Goal: Task Accomplishment & Management: Complete application form

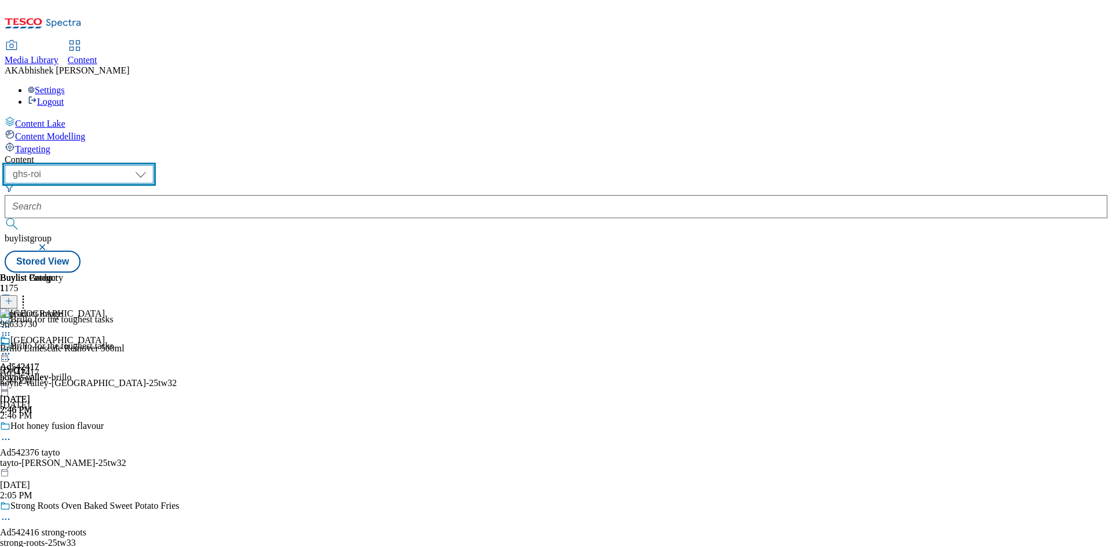
click at [154, 165] on select "ghs-roi ghs-uk" at bounding box center [79, 174] width 149 height 19
select select "ghs-uk"
click at [151, 165] on select "ghs-roi ghs-uk" at bounding box center [79, 174] width 149 height 19
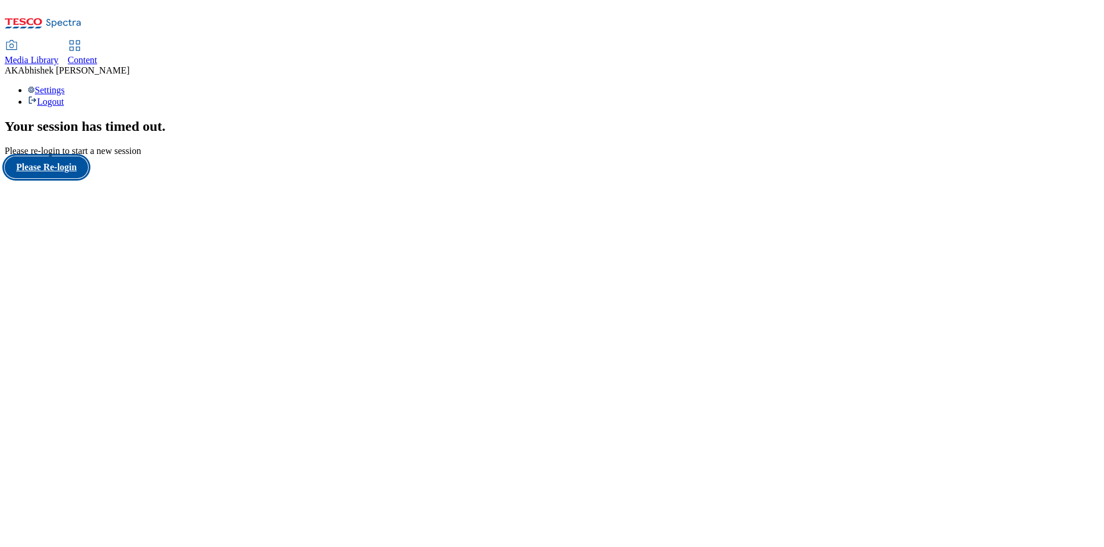
click at [57, 178] on button "Please Re-login" at bounding box center [46, 167] width 83 height 22
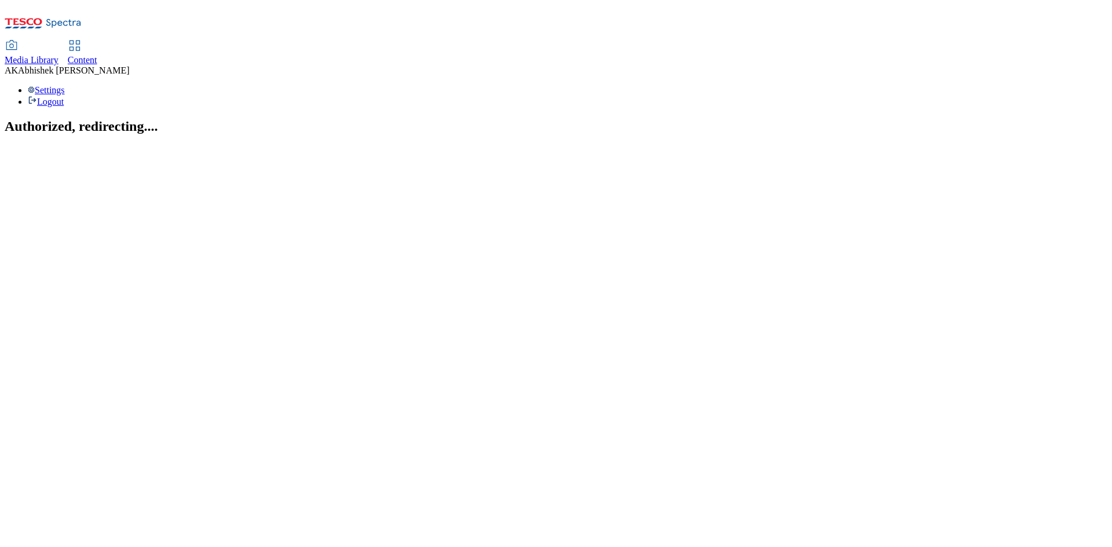
drag, startPoint x: 0, startPoint y: 0, endPoint x: 270, endPoint y: 24, distance: 271.0
click at [97, 55] on span "Content" at bounding box center [83, 60] width 30 height 10
select select "ghs-[GEOGRAPHIC_DATA]"
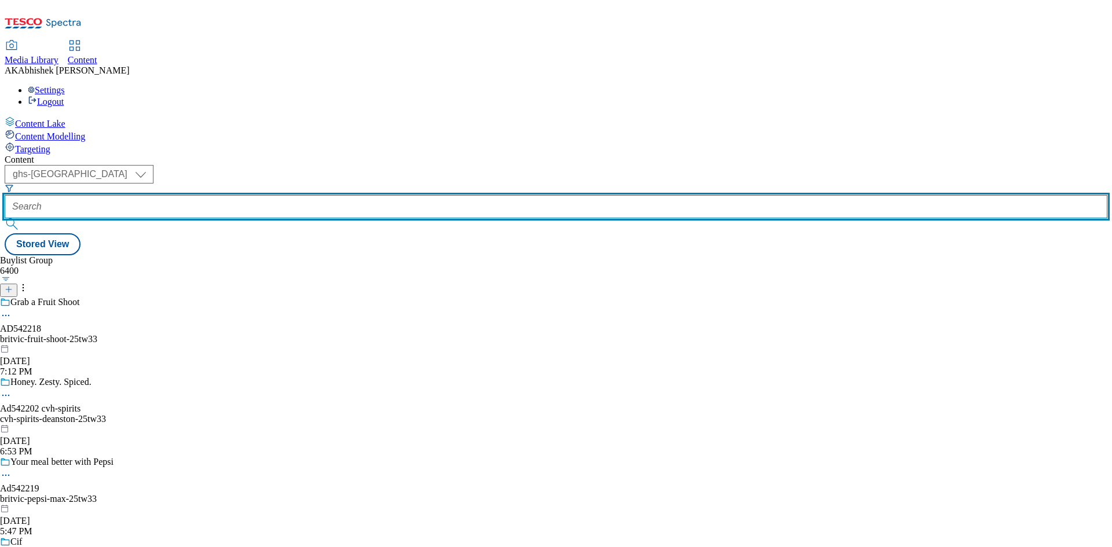
click at [282, 195] on input "text" at bounding box center [556, 206] width 1103 height 23
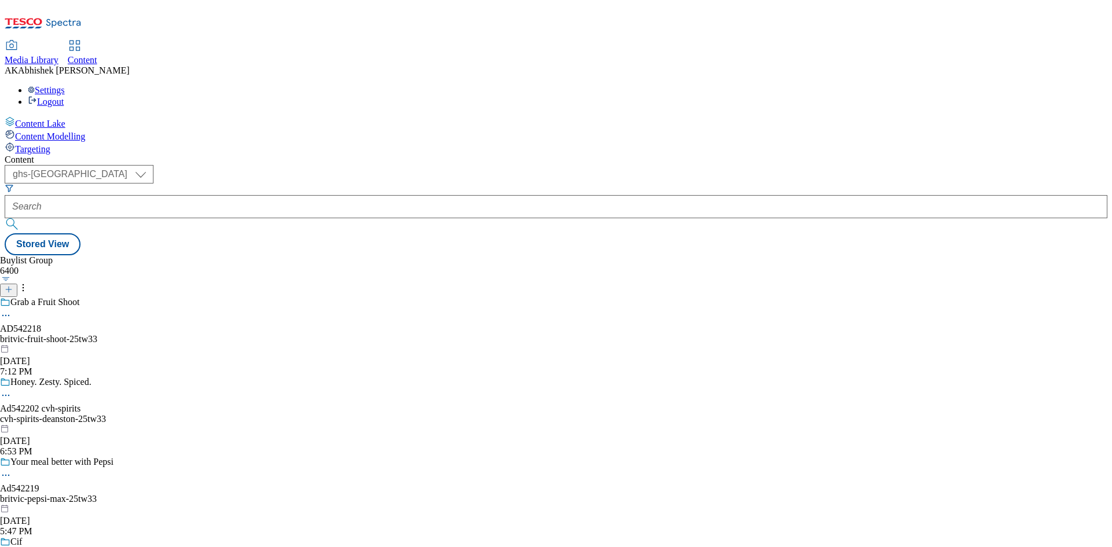
click at [9, 287] on line at bounding box center [9, 290] width 0 height 6
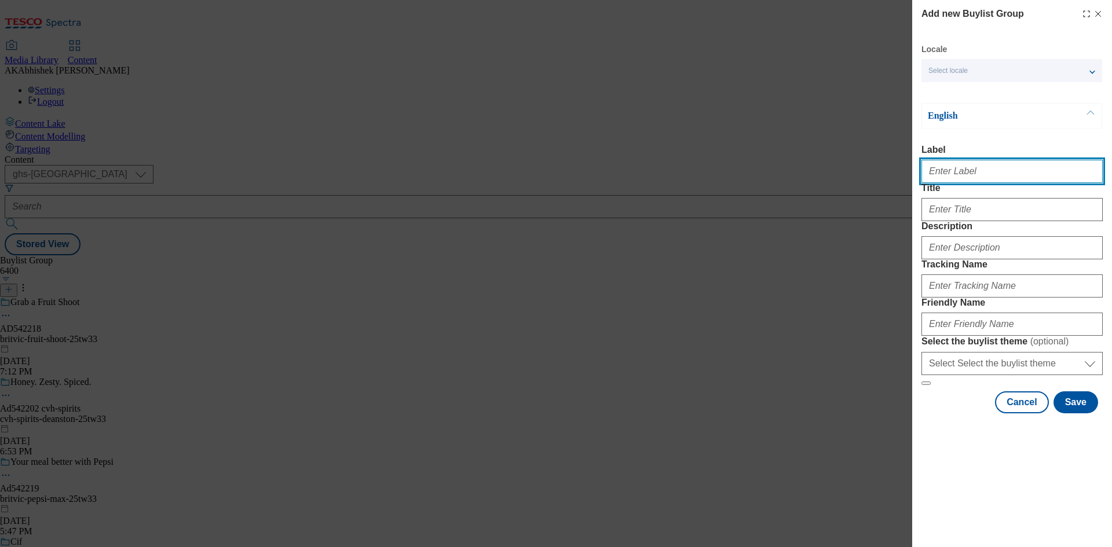
click at [954, 174] on input "Label" at bounding box center [1012, 171] width 181 height 23
paste input "542223"
type input "Ad542223"
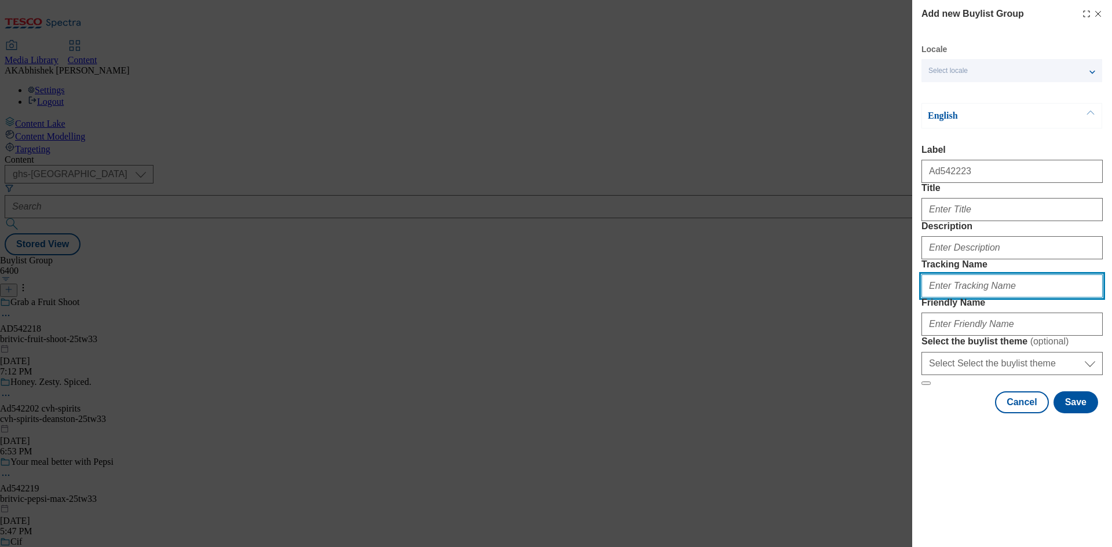
click at [948, 298] on input "Tracking Name" at bounding box center [1012, 286] width 181 height 23
paste input "542223"
type input "DH_AD542223"
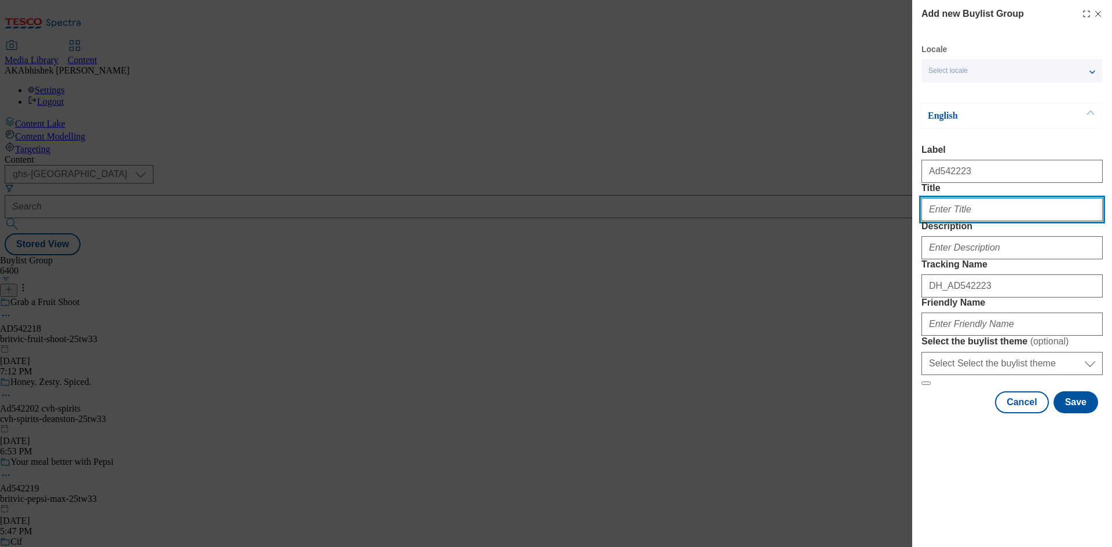
click at [959, 221] on input "Title" at bounding box center [1012, 209] width 181 height 23
type input "Oreo"
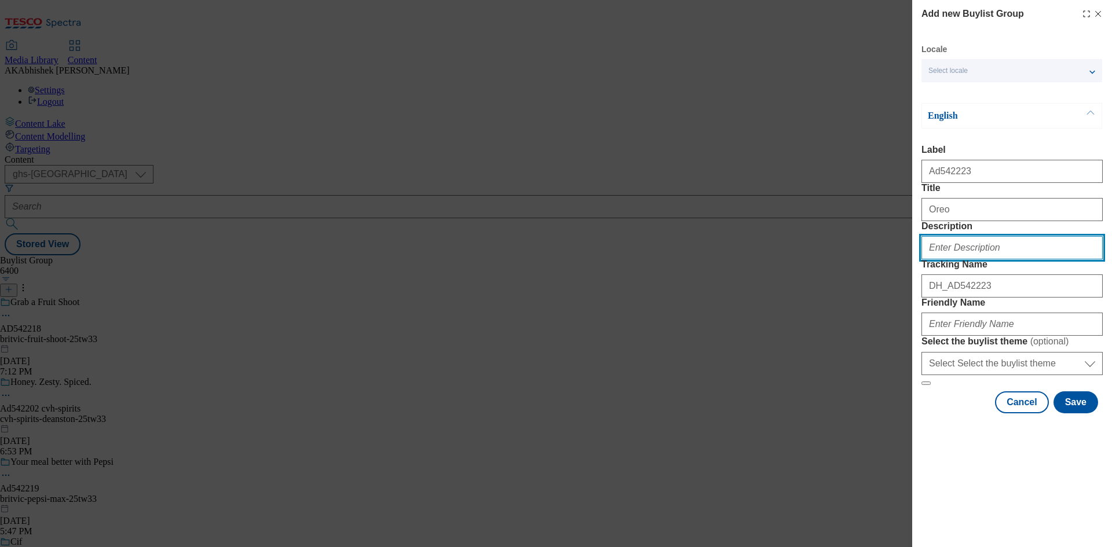
click at [963, 260] on input "Description" at bounding box center [1012, 247] width 181 height 23
click at [979, 336] on div "Modal" at bounding box center [1012, 322] width 181 height 28
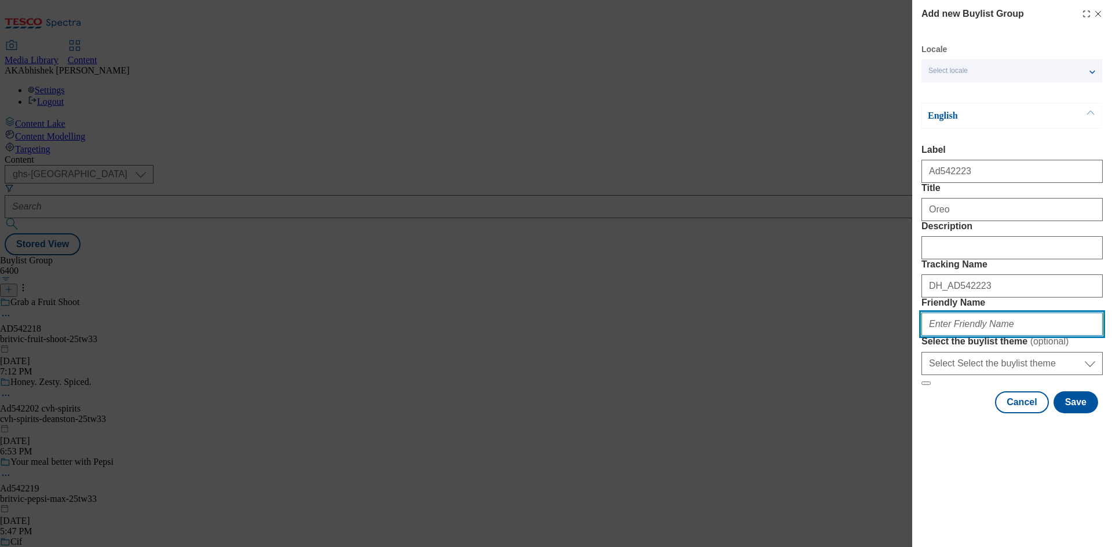
click at [987, 336] on input "Friendly Name" at bounding box center [1012, 324] width 181 height 23
paste input "Mondelez"
drag, startPoint x: 934, startPoint y: 408, endPoint x: 1017, endPoint y: 437, distance: 88.0
click at [934, 336] on input "Mondelez" at bounding box center [1012, 324] width 181 height 23
paste input "Oreo"
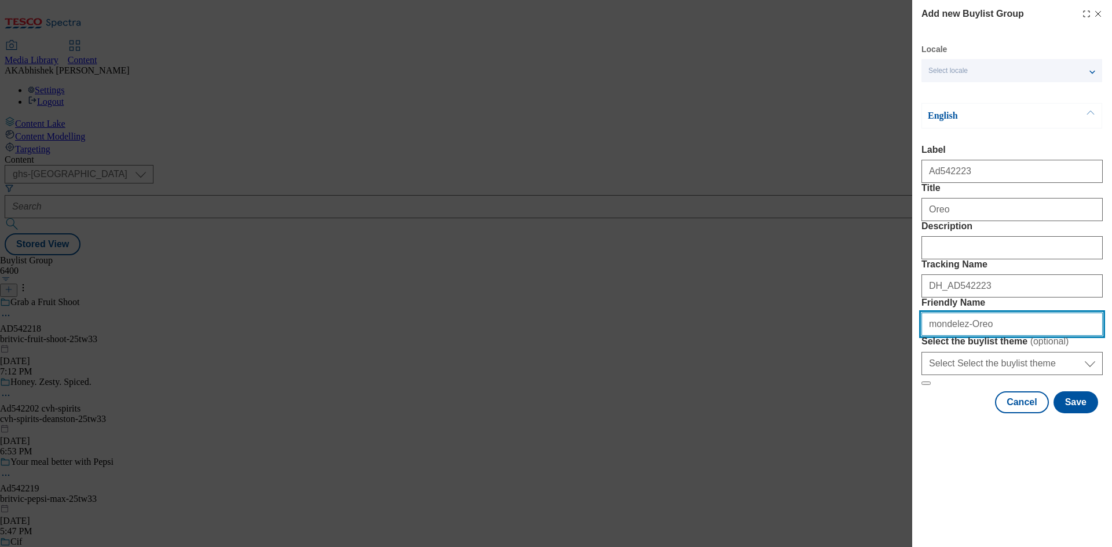
click at [962, 336] on input "mondelez-Oreo" at bounding box center [1012, 324] width 181 height 23
drag, startPoint x: 1021, startPoint y: 404, endPoint x: 760, endPoint y: 385, distance: 261.4
click at [760, 385] on div "Add new Buylist Group Locale Select locale English Welsh English Label Ad542223…" at bounding box center [556, 273] width 1112 height 547
type input "mondelez-oreo-25tw33"
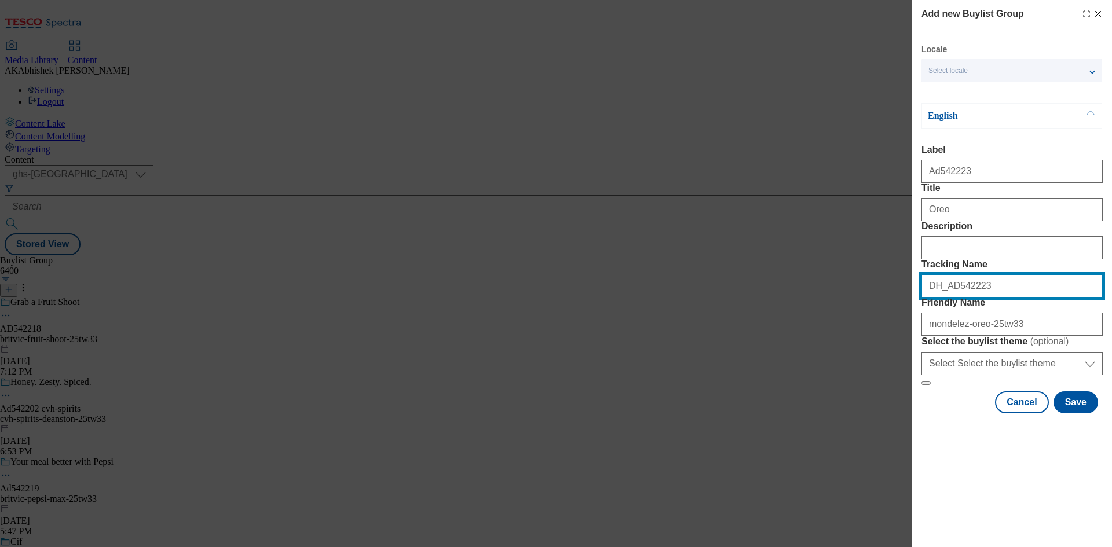
drag, startPoint x: 987, startPoint y: 347, endPoint x: 755, endPoint y: 346, distance: 232.3
click at [755, 346] on div "Add new Buylist Group Locale Select locale English Welsh English Label Ad542223…" at bounding box center [556, 273] width 1112 height 547
click at [1068, 414] on button "Save" at bounding box center [1076, 403] width 45 height 22
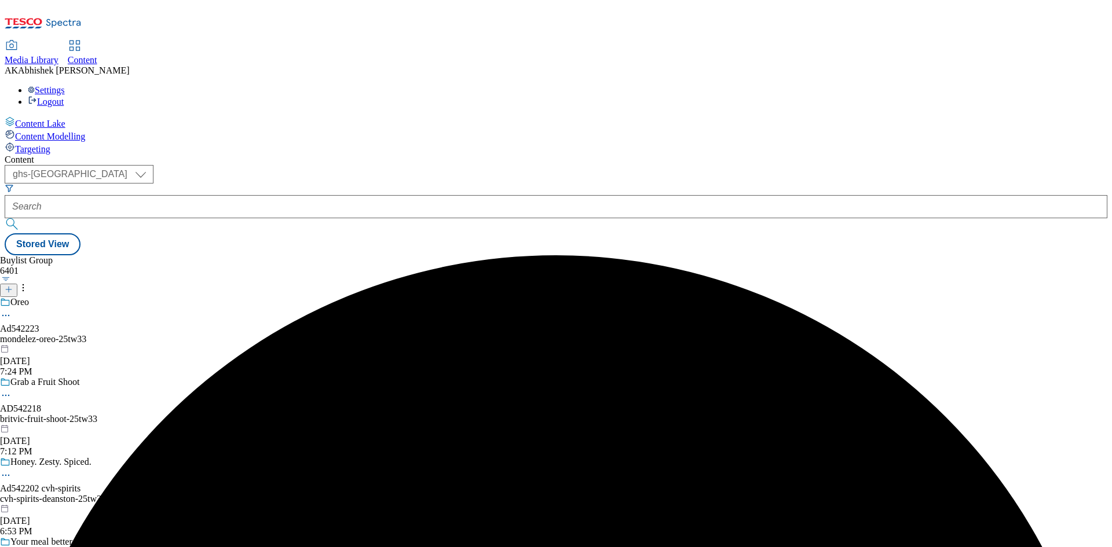
click at [182, 334] on div "mondelez-oreo-25tw33" at bounding box center [91, 339] width 182 height 10
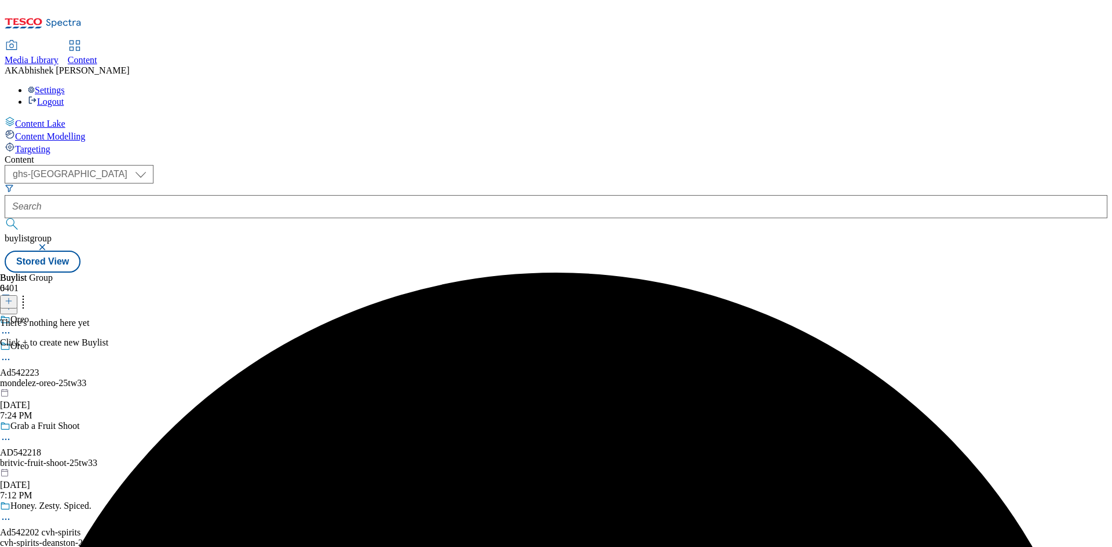
click at [13, 297] on icon at bounding box center [9, 301] width 8 height 8
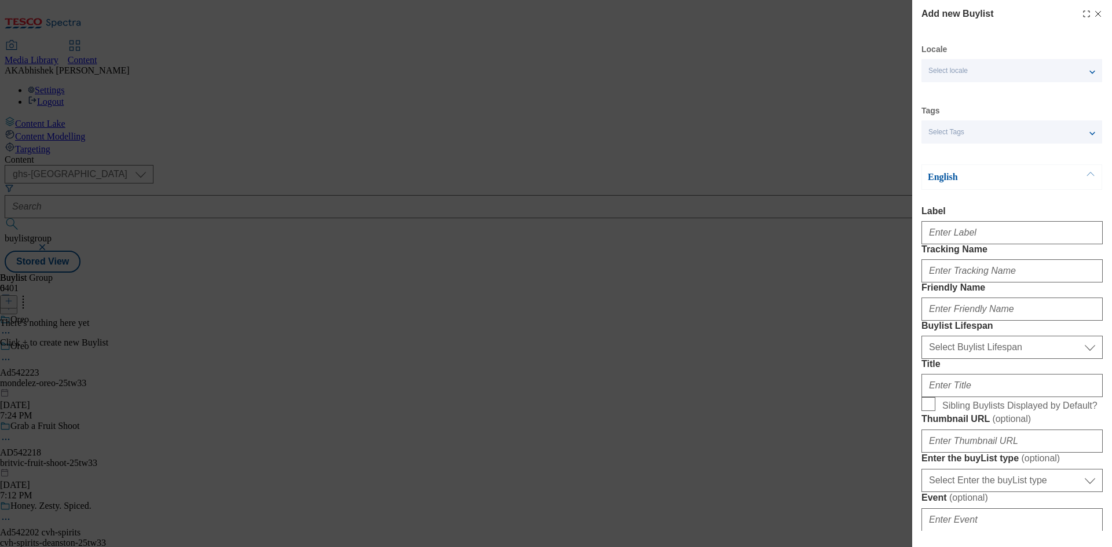
click at [980, 281] on div "Modal" at bounding box center [1012, 269] width 181 height 28
click at [1000, 283] on input "Tracking Name" at bounding box center [1012, 271] width 181 height 23
paste input "DH_AD542223"
drag, startPoint x: 948, startPoint y: 292, endPoint x: 983, endPoint y: 294, distance: 34.2
click at [949, 283] on input "DH_AD542223" at bounding box center [1012, 271] width 181 height 23
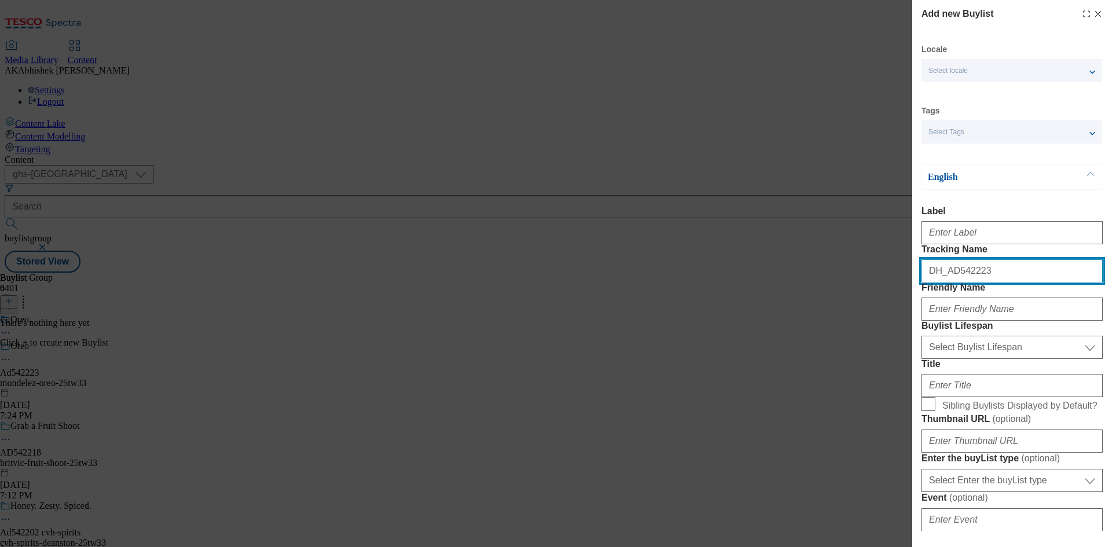
type input "DH_AD542223"
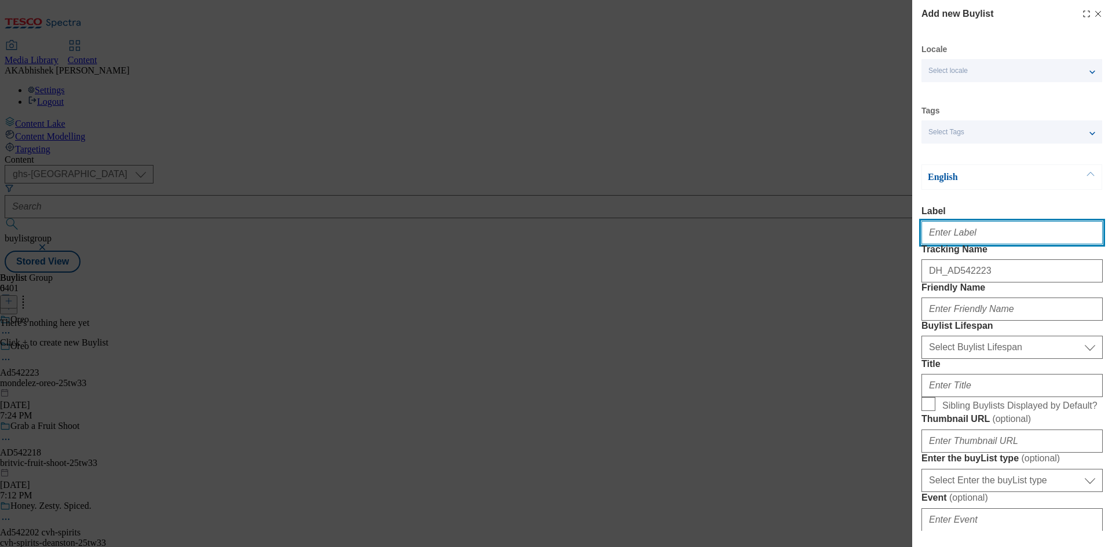
click at [951, 244] on input "Label" at bounding box center [1012, 232] width 181 height 23
paste input "542223"
type input "Ad542223"
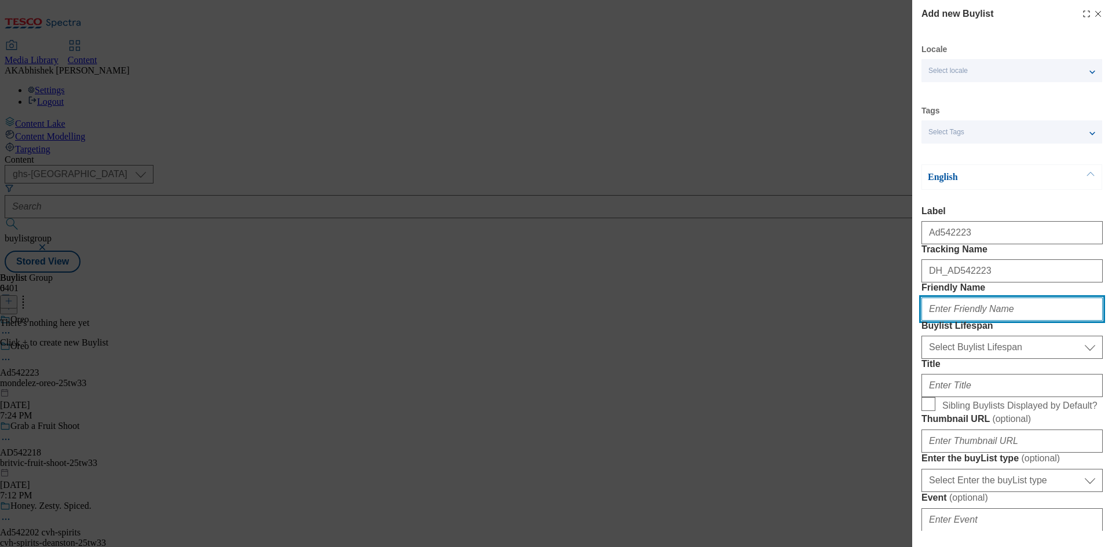
paste input "mondelez"
type input "mondelez"
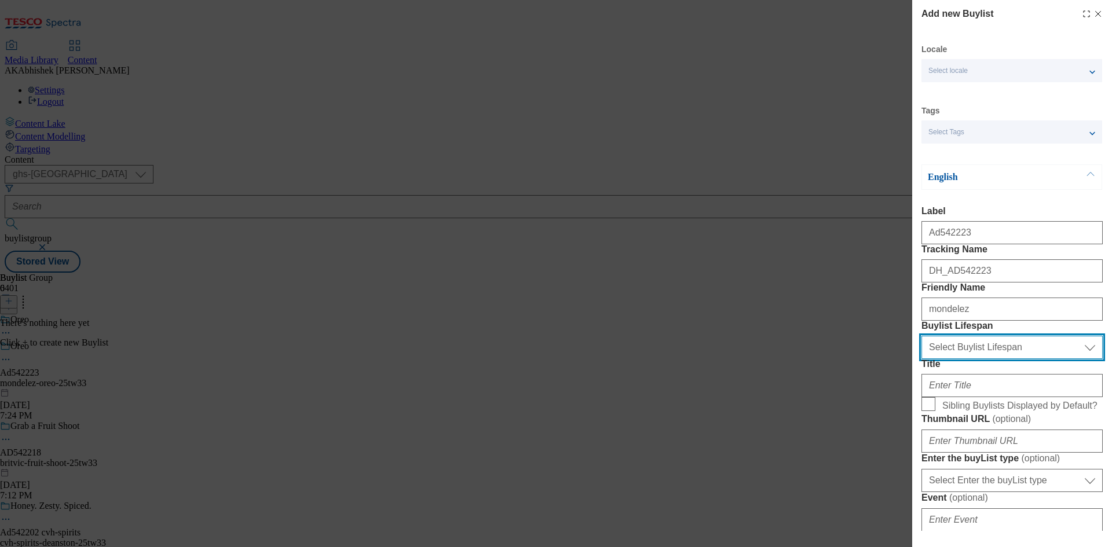
drag, startPoint x: 970, startPoint y: 404, endPoint x: 980, endPoint y: 407, distance: 10.3
click at [970, 359] on select "Select Buylist Lifespan evergreen seasonal tactical" at bounding box center [1012, 347] width 181 height 23
select select "tactical"
click at [922, 359] on select "Select Buylist Lifespan evergreen seasonal tactical" at bounding box center [1012, 347] width 181 height 23
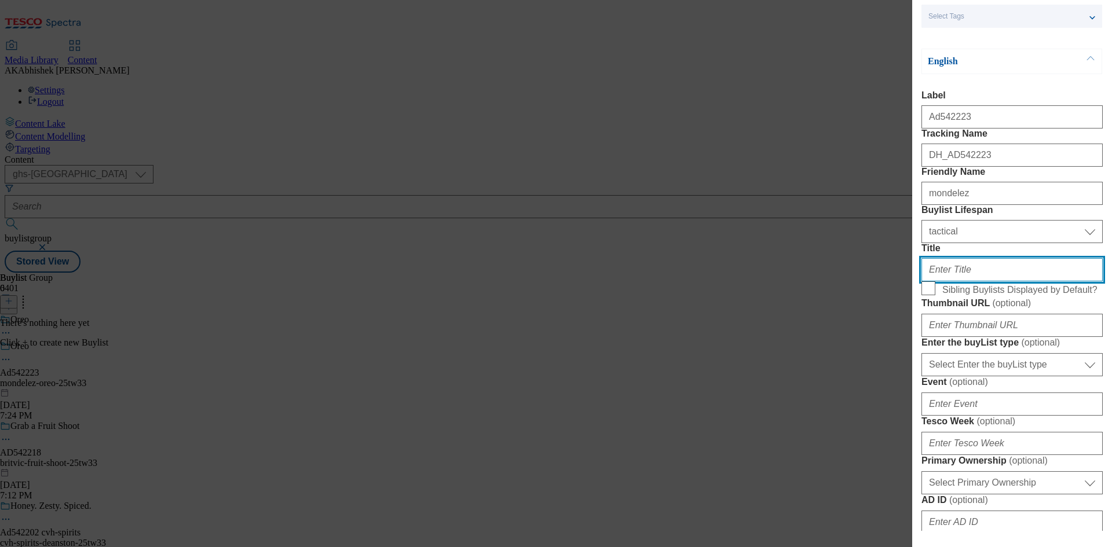
click at [958, 282] on input "Title" at bounding box center [1012, 269] width 181 height 23
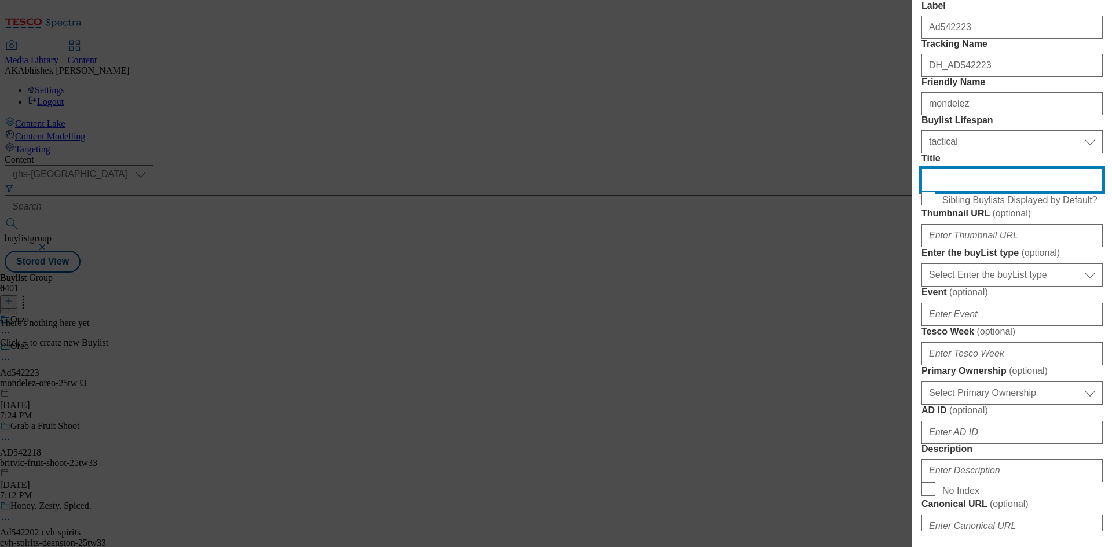
scroll to position [406, 0]
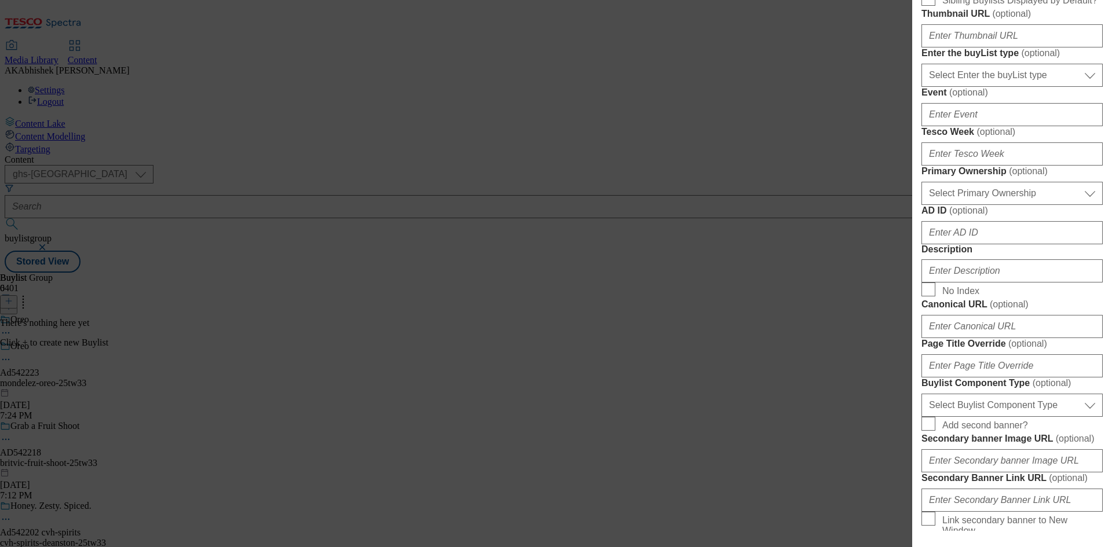
type input "="
type input "Try our [DATE] range"
click at [1041, 87] on select "Select Enter the buyList type event supplier funded long term >4 weeks supplier…" at bounding box center [1012, 75] width 181 height 23
select select "supplier funded short term 1-3 weeks"
click at [922, 87] on select "Select Enter the buyList type event supplier funded long term >4 weeks supplier…" at bounding box center [1012, 75] width 181 height 23
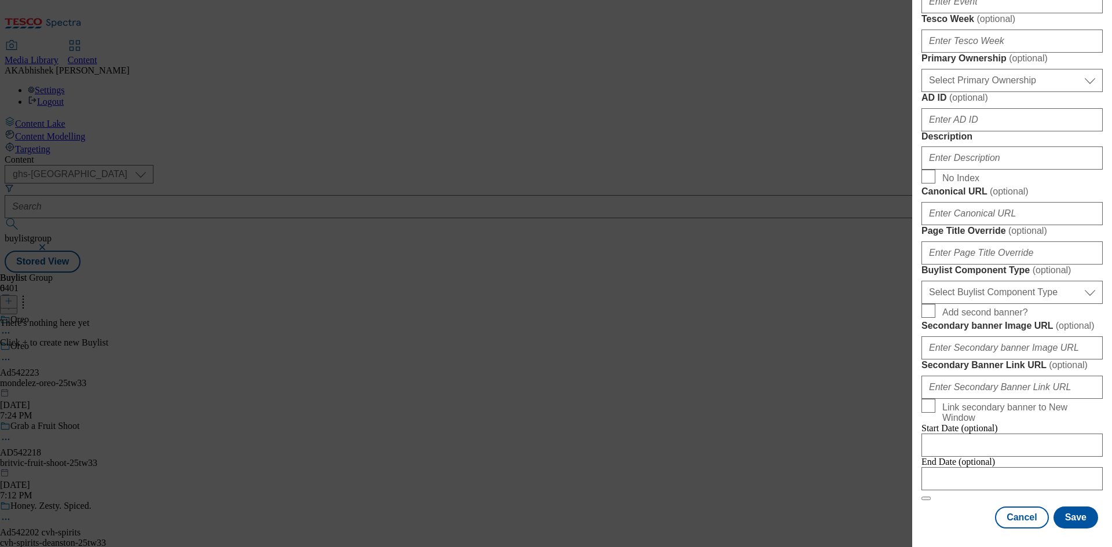
scroll to position [521, 0]
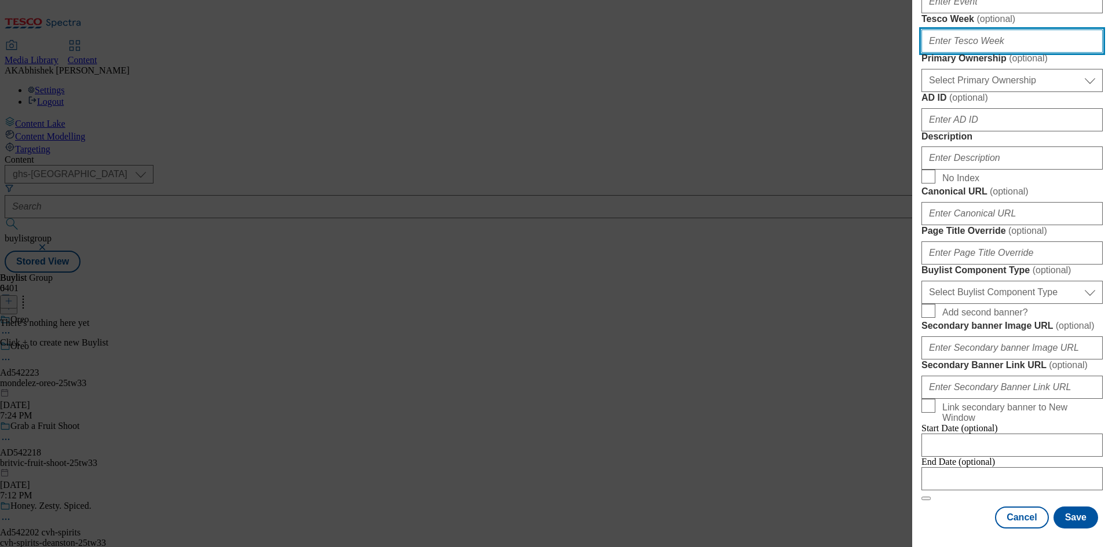
click at [1003, 53] on input "Tesco Week ( optional )" at bounding box center [1012, 41] width 181 height 23
type input "33"
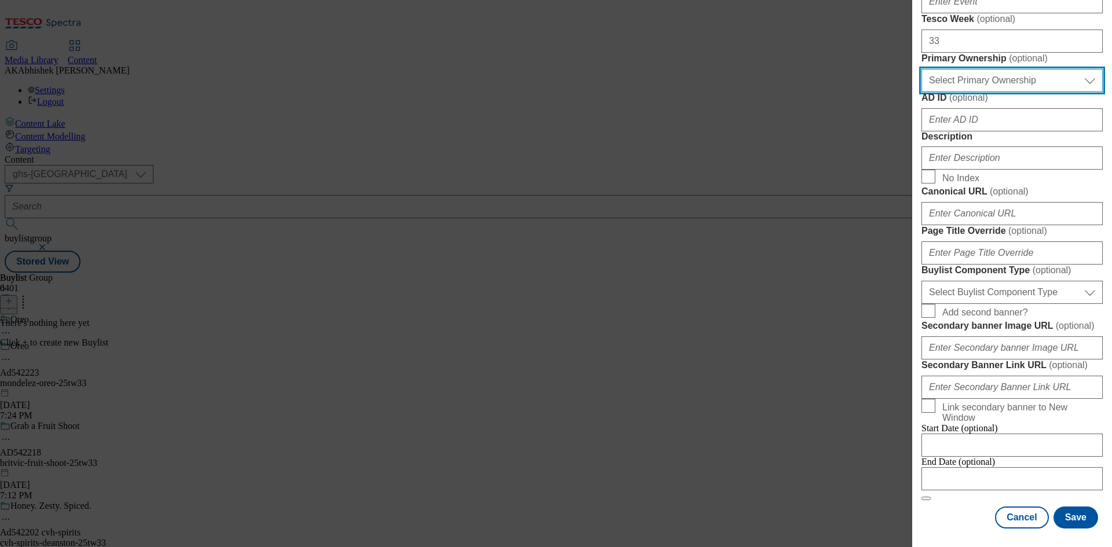
click at [998, 92] on select "Select Primary Ownership [PERSON_NAME]" at bounding box center [1012, 80] width 181 height 23
select select "dunnhumby"
click at [922, 92] on select "Select Primary Ownership [PERSON_NAME]" at bounding box center [1012, 80] width 181 height 23
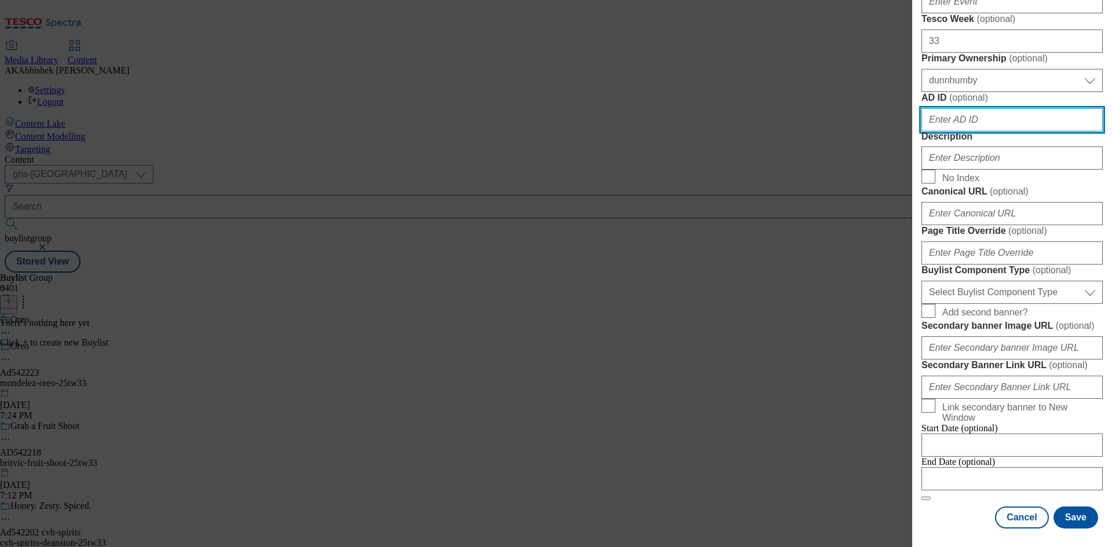
click at [988, 132] on input "AD ID ( optional )" at bounding box center [1012, 119] width 181 height 23
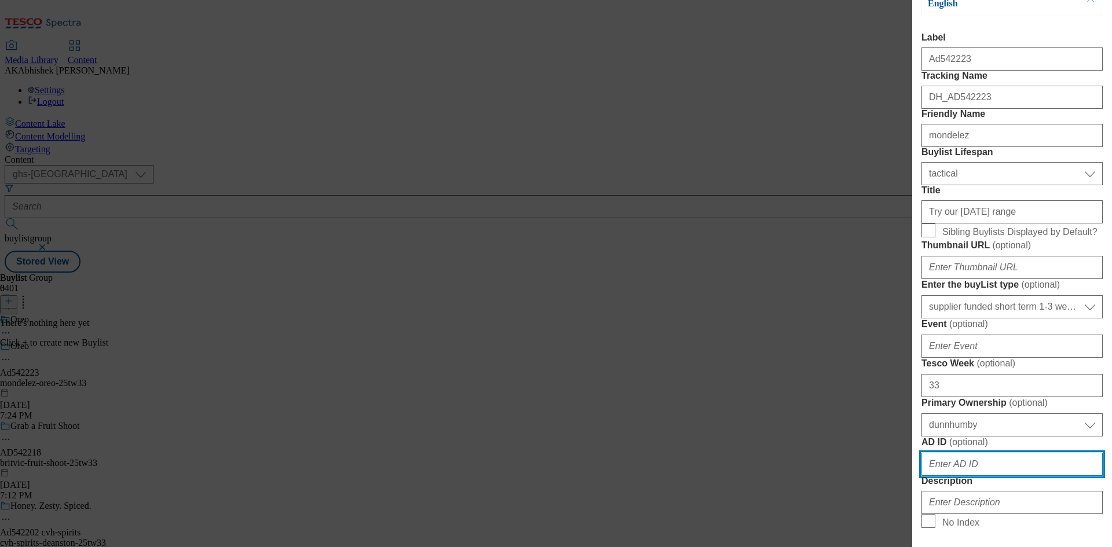
scroll to position [0, 0]
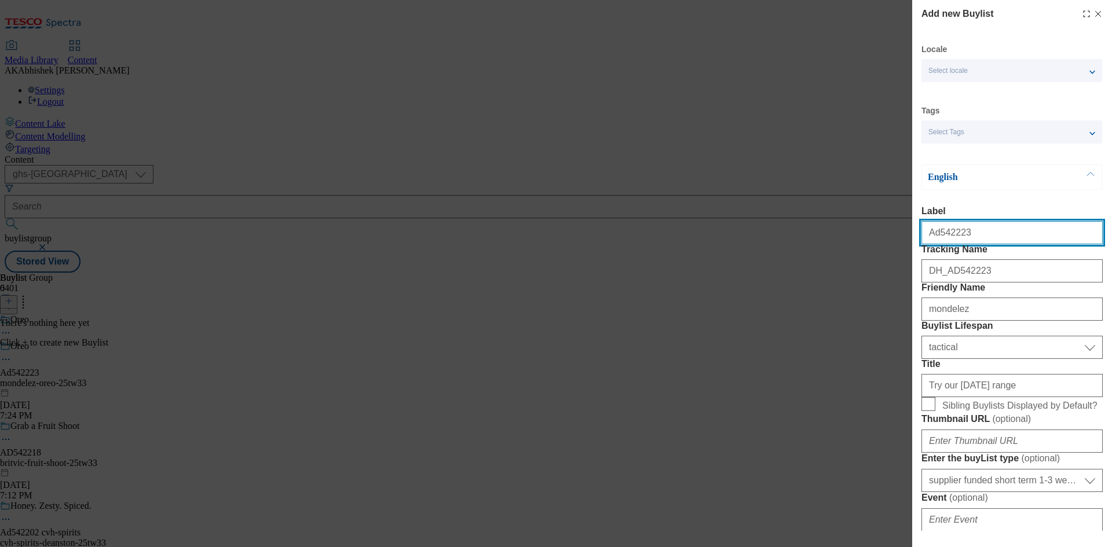
drag, startPoint x: 936, startPoint y: 236, endPoint x: 1026, endPoint y: 242, distance: 90.0
click at [1026, 242] on input "Ad542223" at bounding box center [1012, 232] width 181 height 23
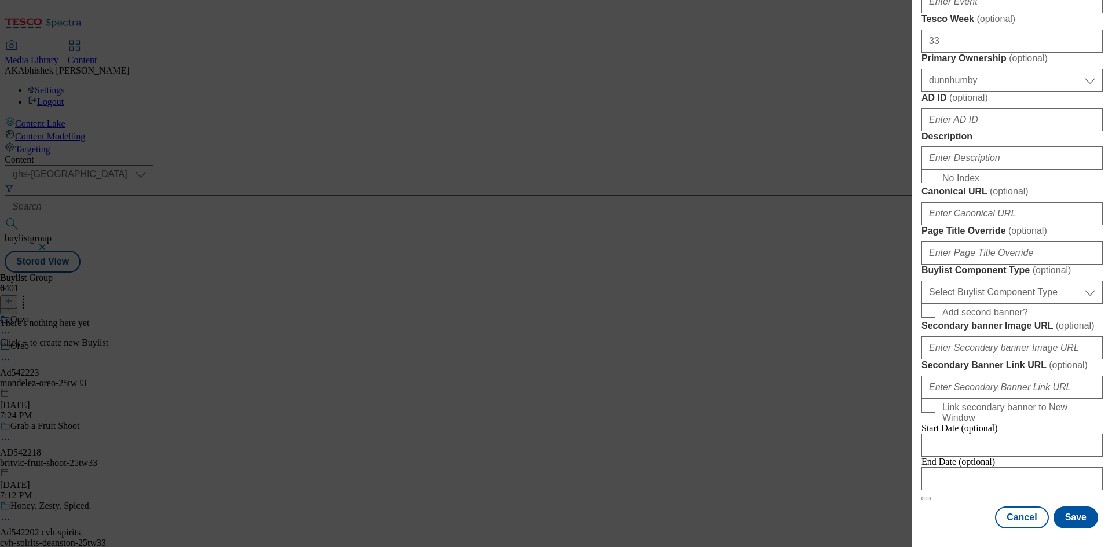
scroll to position [695, 0]
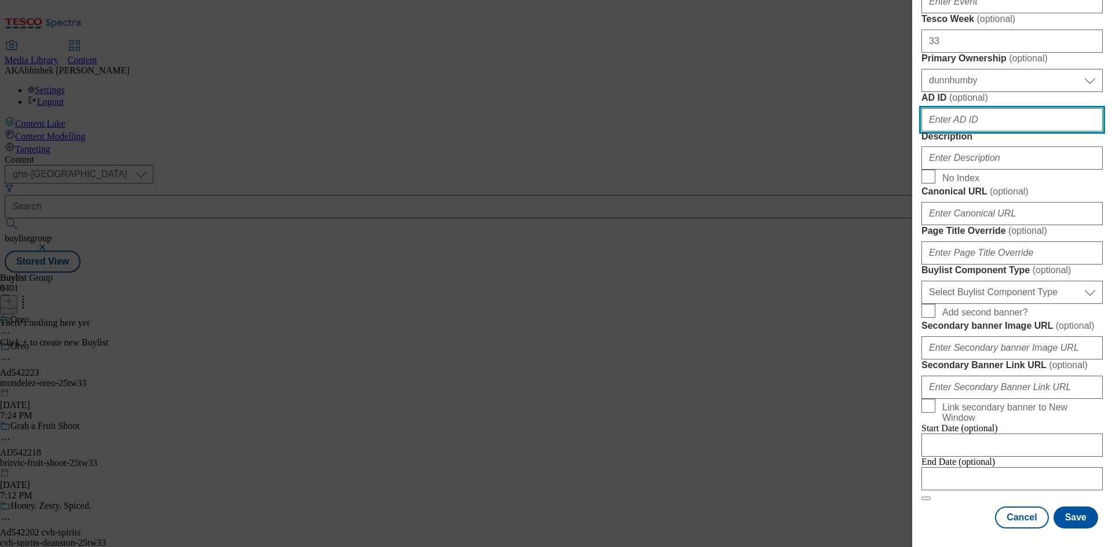
click at [967, 132] on input "AD ID ( optional )" at bounding box center [1012, 119] width 181 height 23
paste input "542223"
type input "542223"
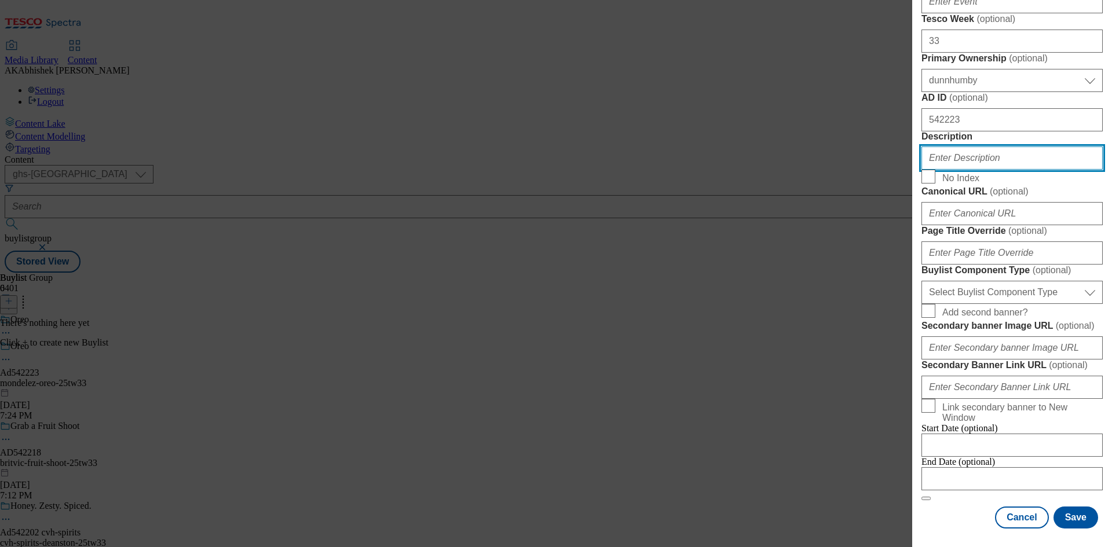
click at [978, 170] on input "Description" at bounding box center [1012, 158] width 181 height 23
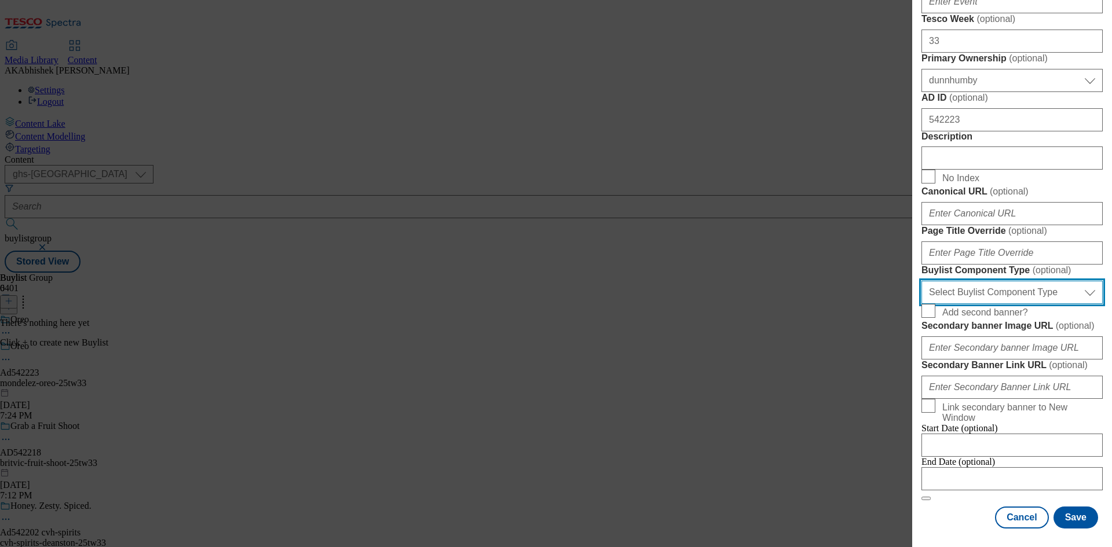
click at [1027, 281] on select "Select Buylist Component Type Banner Competition Header Meal" at bounding box center [1012, 292] width 181 height 23
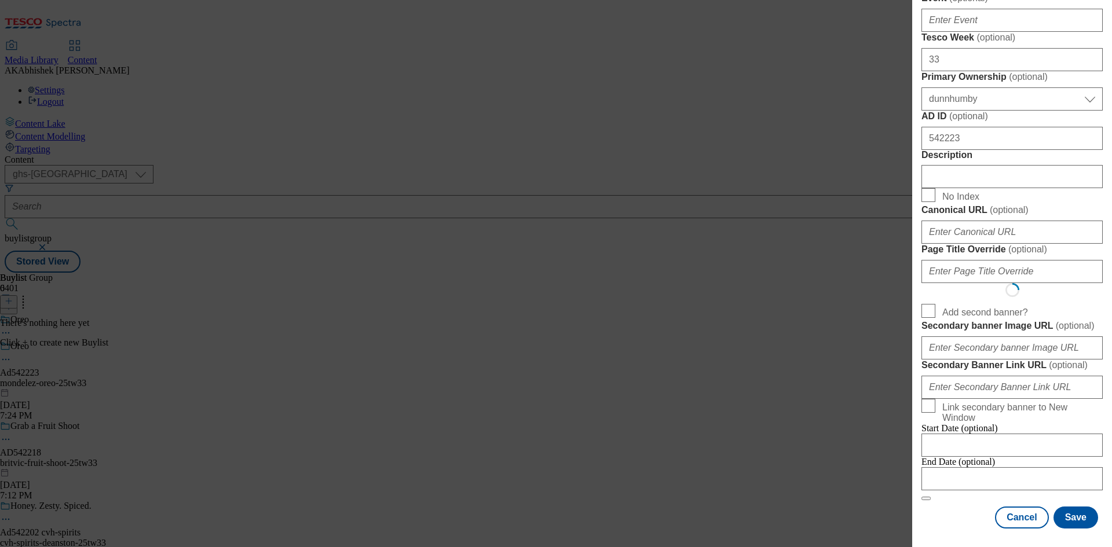
select select "Banner"
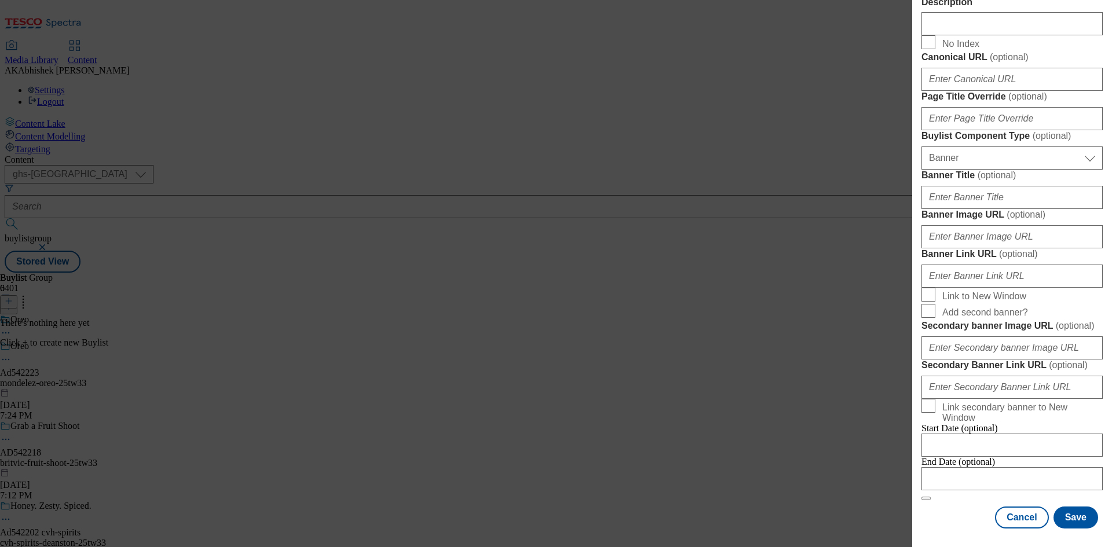
scroll to position [1148, 0]
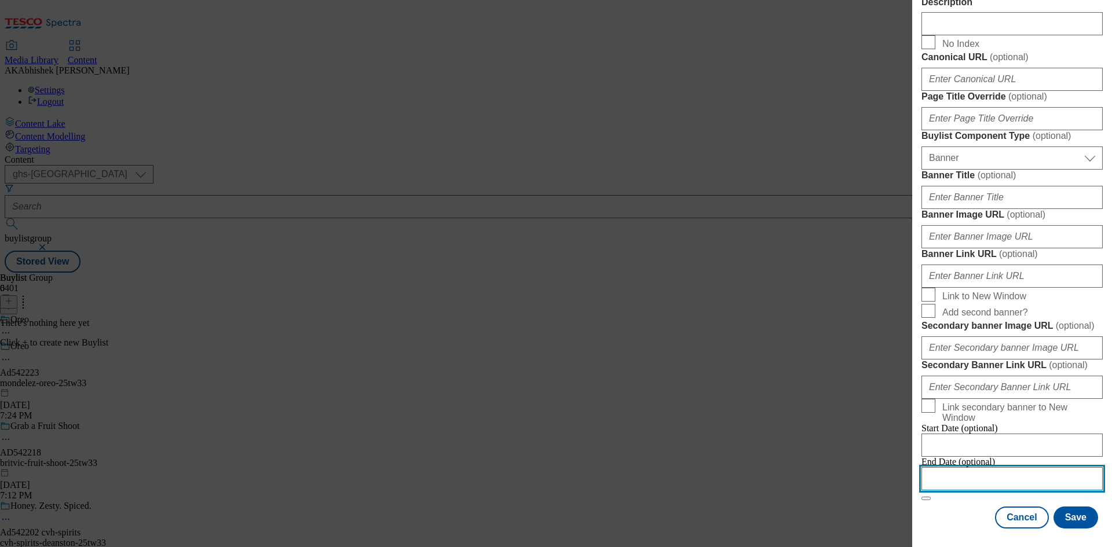
click at [1041, 468] on input "Modal" at bounding box center [1012, 479] width 181 height 23
select select "2025"
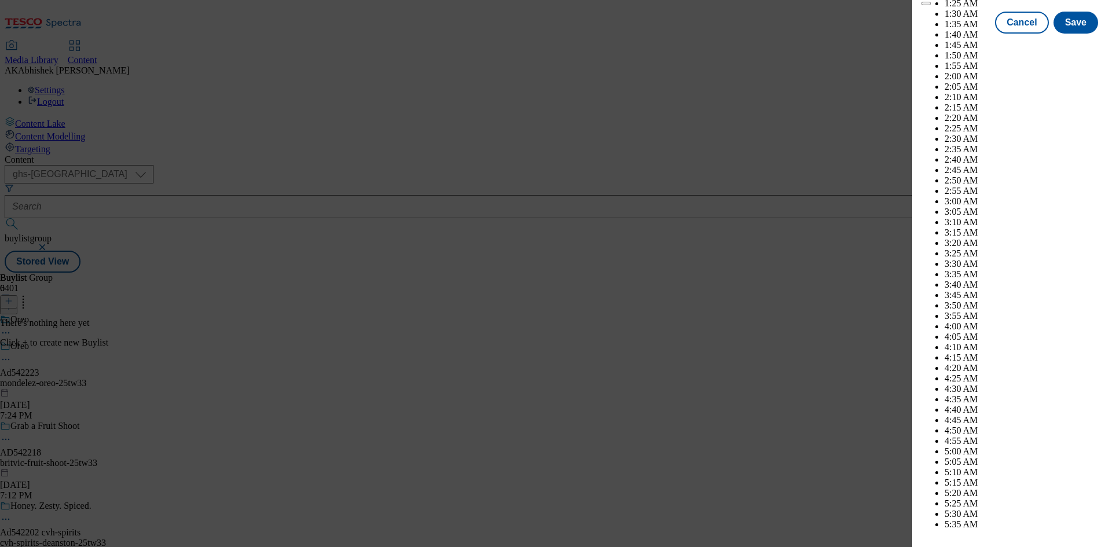
scroll to position [4988, 0]
select select "December"
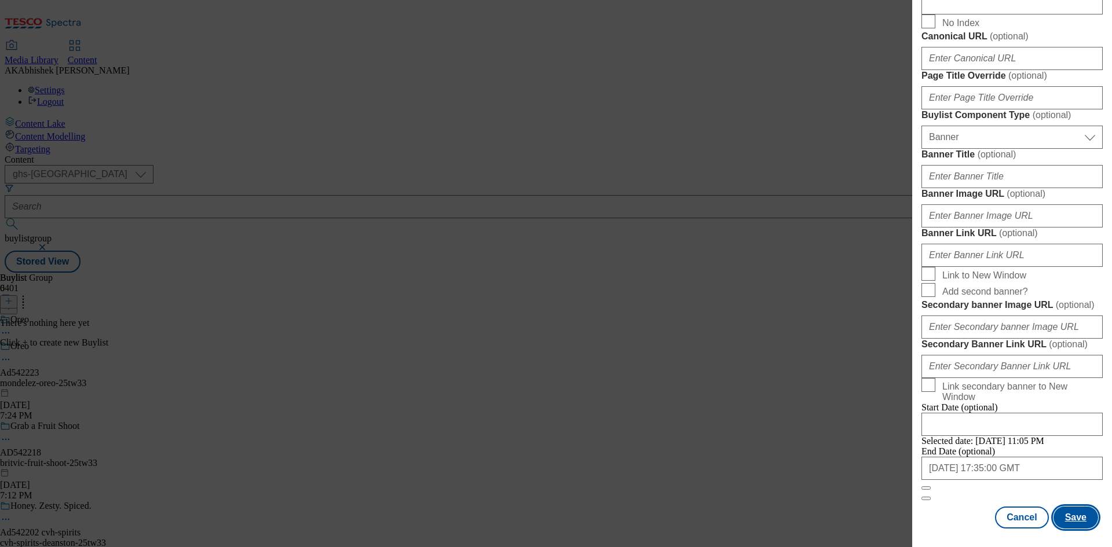
click at [1072, 518] on button "Save" at bounding box center [1076, 518] width 45 height 22
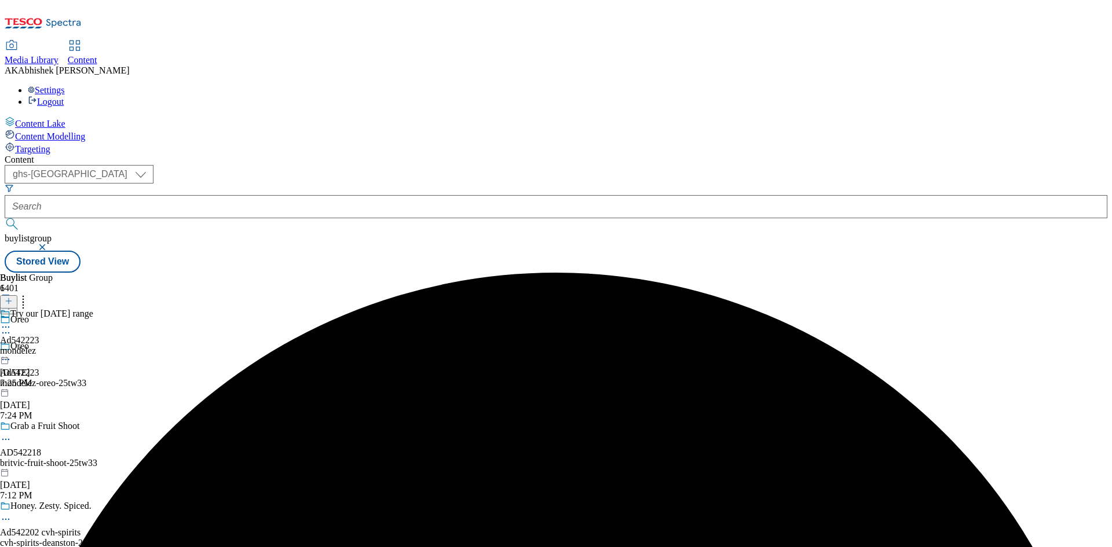
click at [93, 309] on div "Try our [DATE] range Ad542223 mondelez [DATE] 7:25 PM" at bounding box center [46, 349] width 93 height 80
click at [13, 297] on icon at bounding box center [9, 301] width 8 height 8
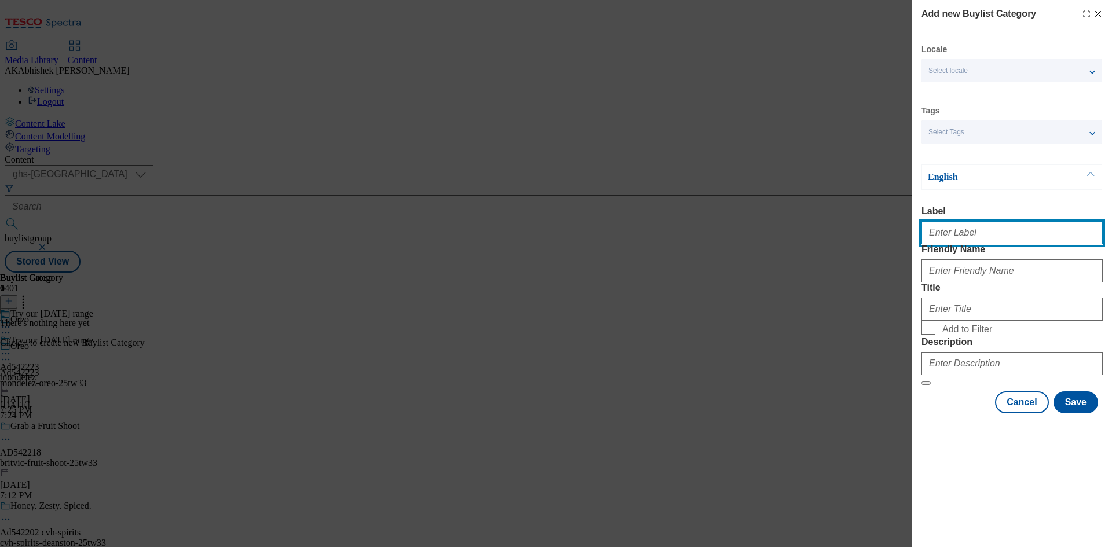
click at [962, 231] on input "Label" at bounding box center [1012, 232] width 181 height 23
paste input "542223"
type input "Ad542223"
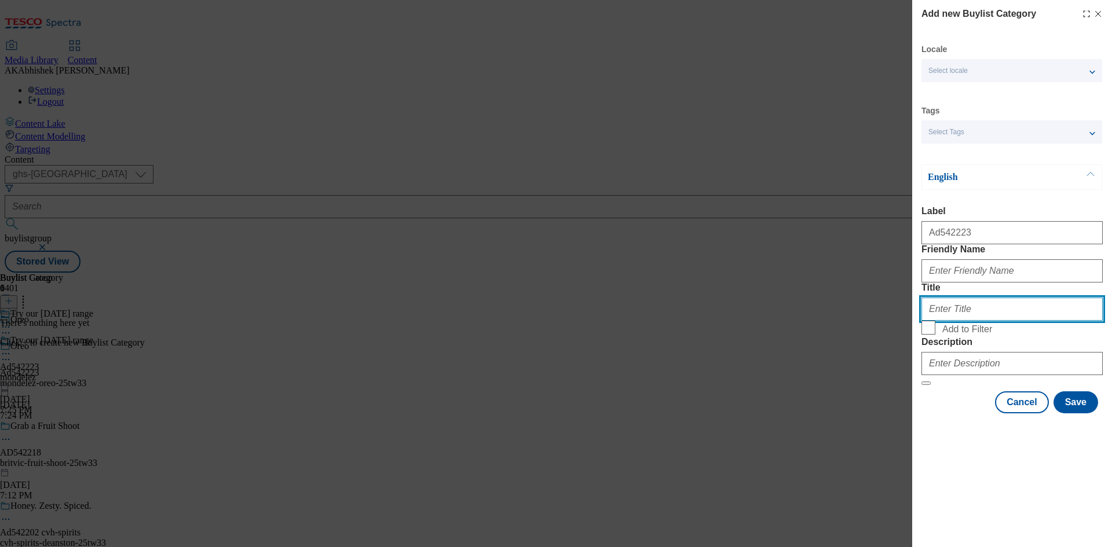
click at [968, 321] on input "Title" at bounding box center [1012, 309] width 181 height 23
paste input "mondelez-oreo"
type input "mondelez-oreo"
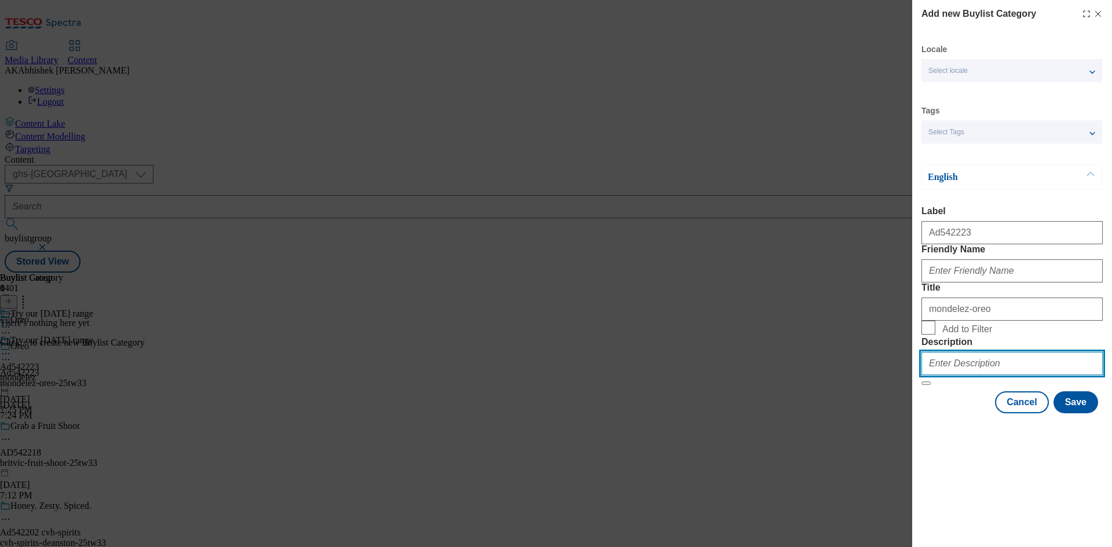
click at [967, 375] on input "Description" at bounding box center [1012, 363] width 181 height 23
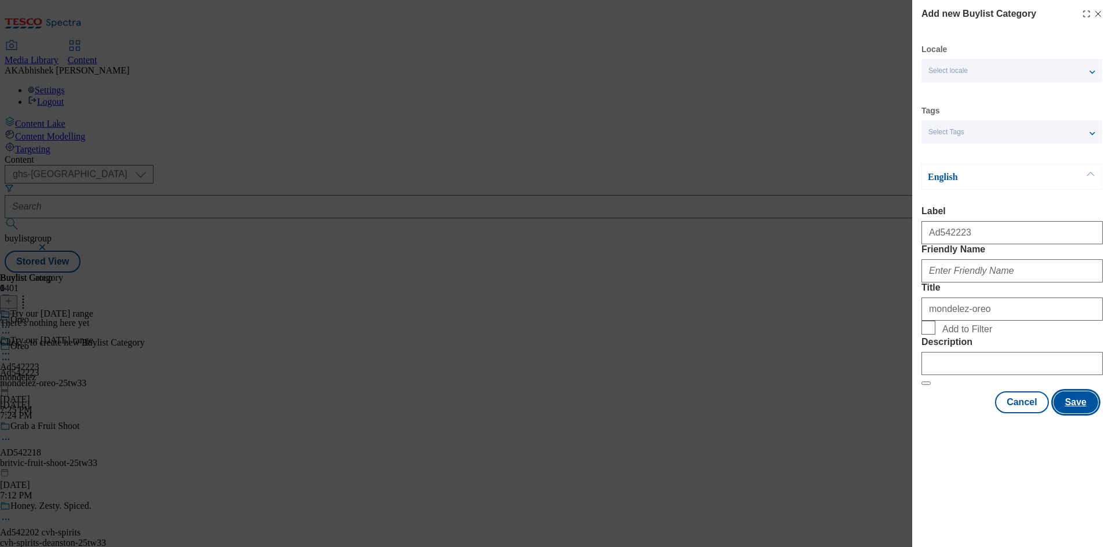
click at [1097, 414] on button "Save" at bounding box center [1076, 403] width 45 height 22
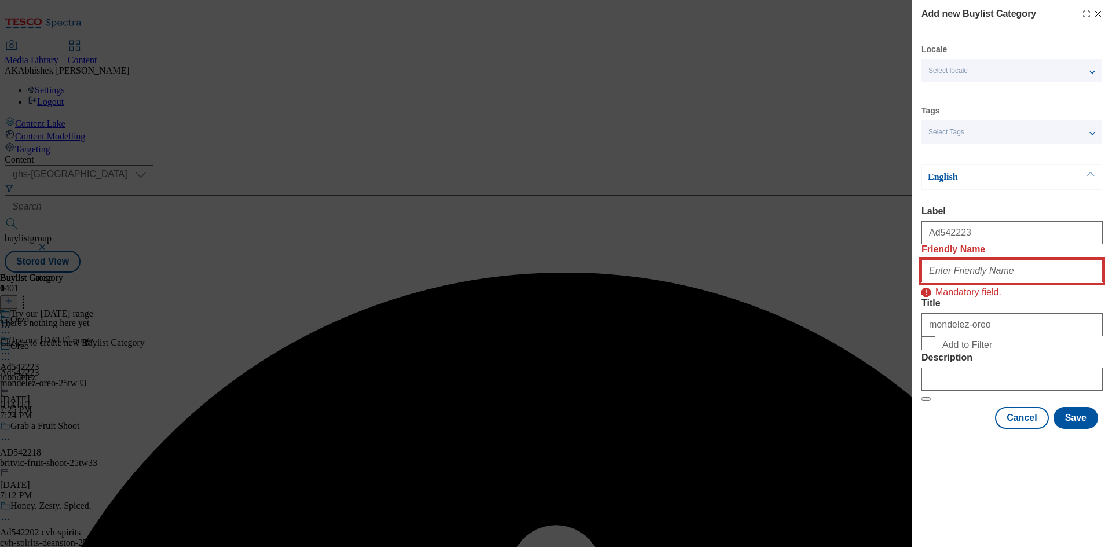
click at [1002, 283] on input "Friendly Name" at bounding box center [1012, 271] width 181 height 23
paste input "mondelez-oreo"
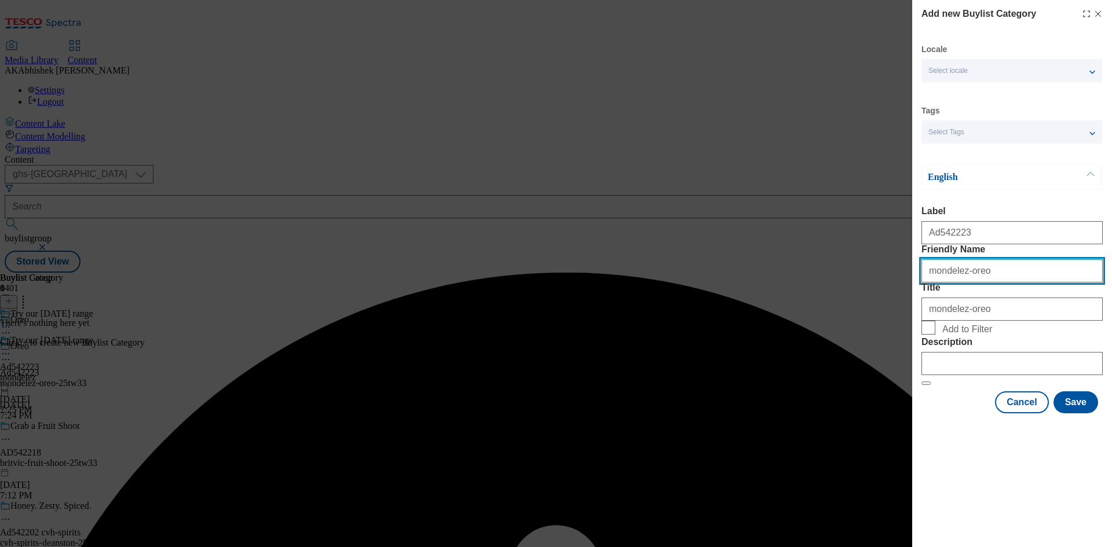
type input "mondelez-oreo"
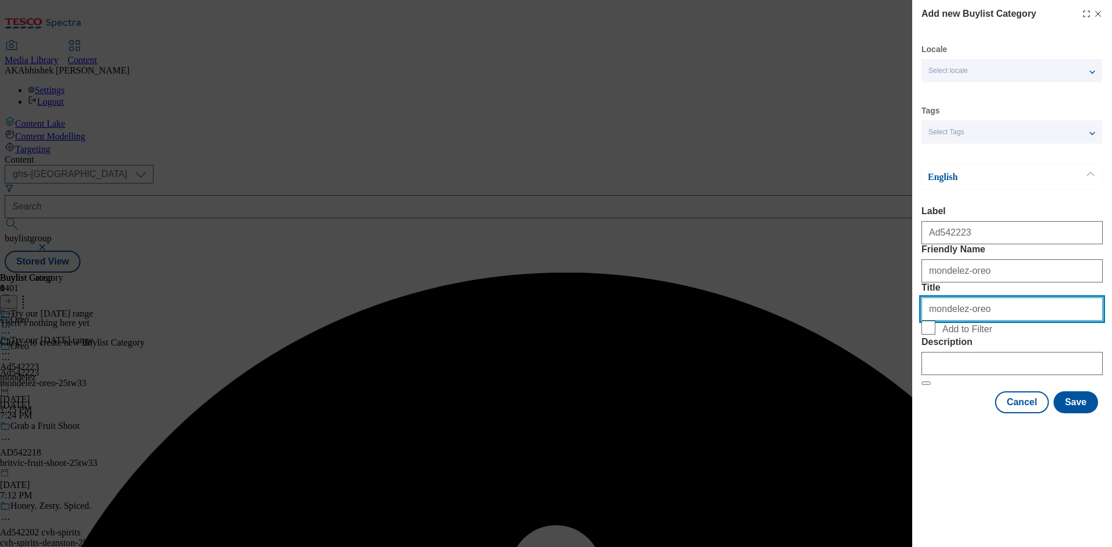
click at [985, 321] on input "mondelez-oreo" at bounding box center [1012, 309] width 181 height 23
drag, startPoint x: 960, startPoint y: 352, endPoint x: 1092, endPoint y: 351, distance: 131.5
click at [1092, 321] on input "mondelez-oreo" at bounding box center [1012, 309] width 181 height 23
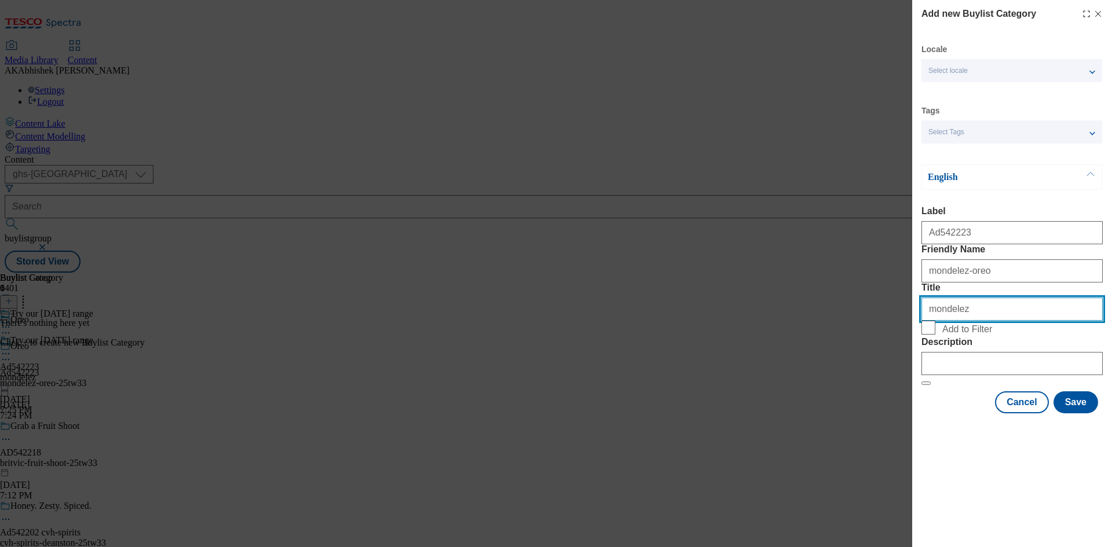
click at [927, 321] on input "mondelez" at bounding box center [1012, 309] width 181 height 23
type input "Mondelez"
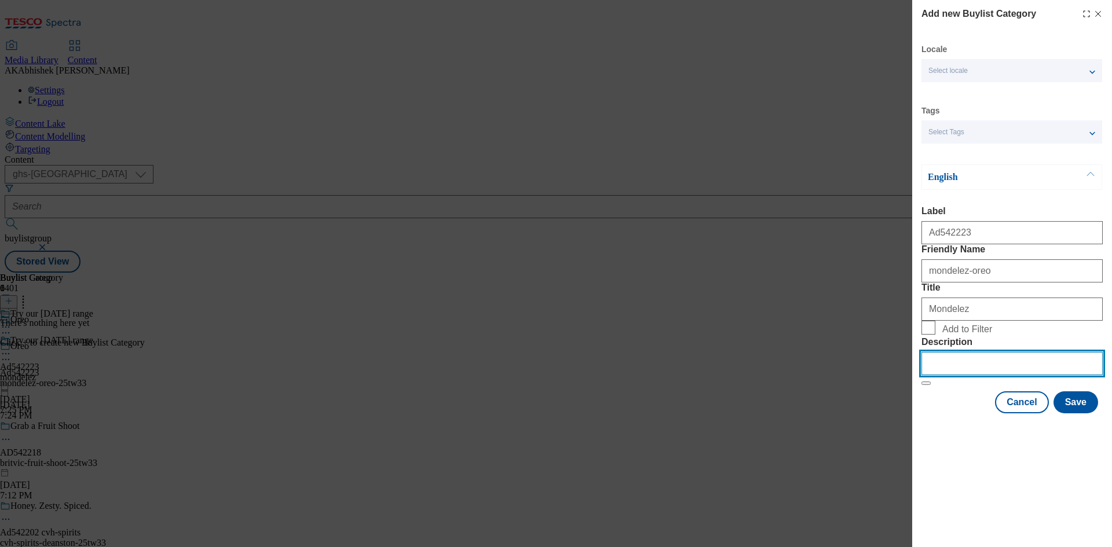
click at [962, 375] on input "Description" at bounding box center [1012, 363] width 181 height 23
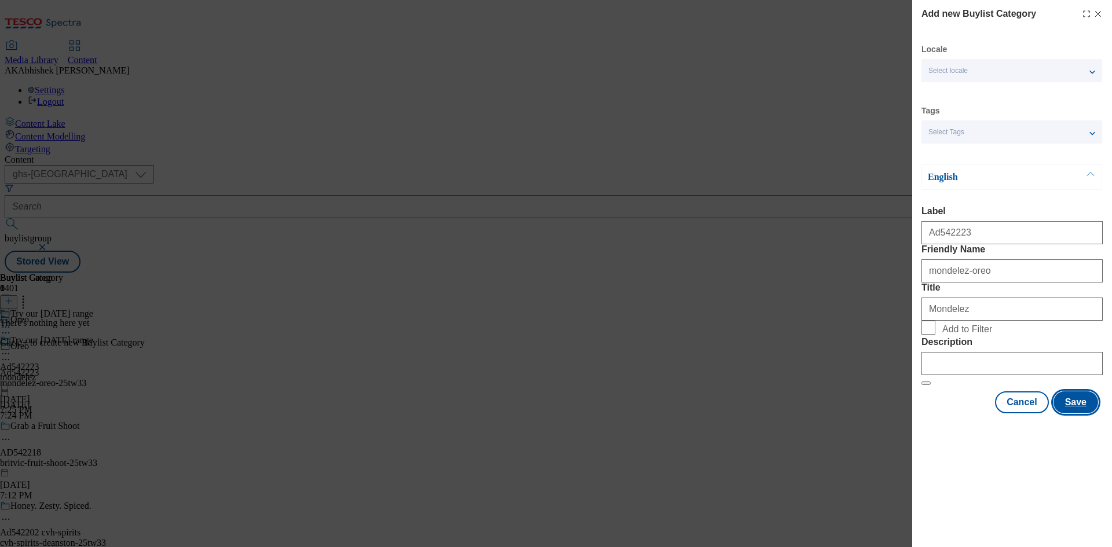
click at [1067, 414] on button "Save" at bounding box center [1076, 403] width 45 height 22
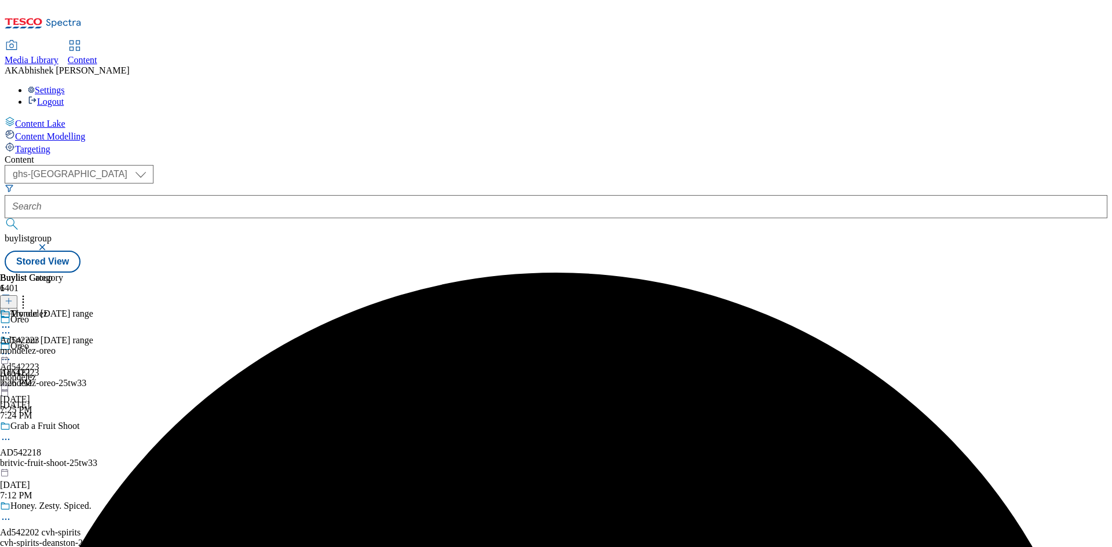
click at [63, 346] on div "mondelez-oreo" at bounding box center [31, 351] width 63 height 10
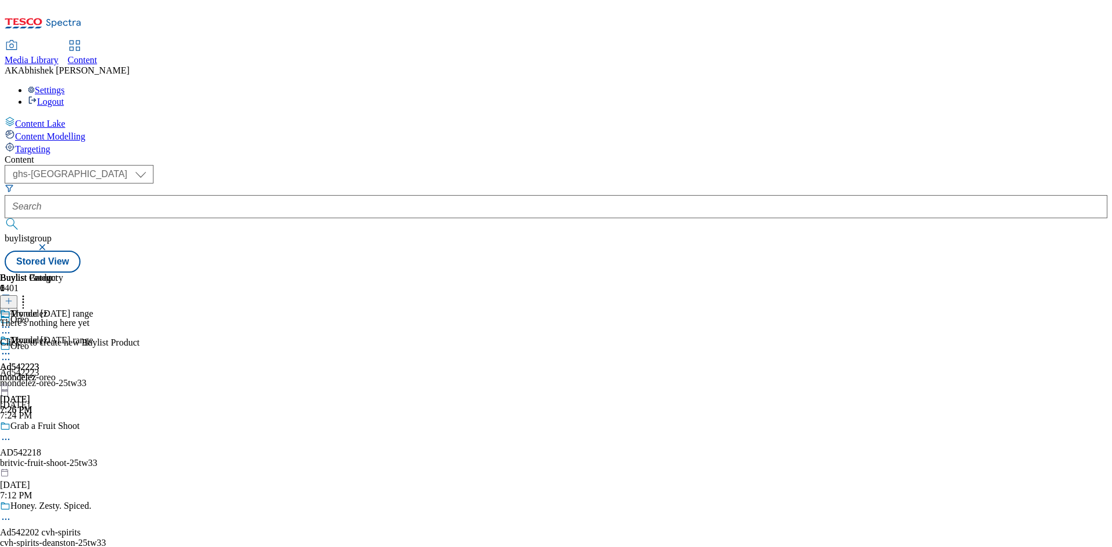
click at [13, 297] on icon at bounding box center [9, 301] width 8 height 8
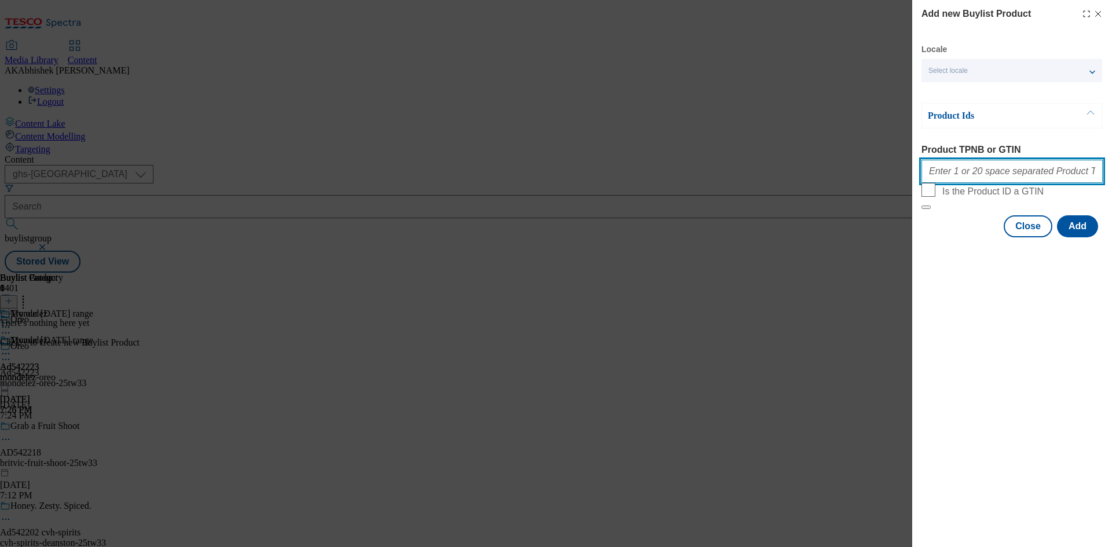
click at [988, 180] on input "Product TPNB or GTIN" at bounding box center [1012, 171] width 181 height 23
paste input "62505392"
type input "62505392"
click at [1083, 238] on button "Add" at bounding box center [1077, 227] width 41 height 22
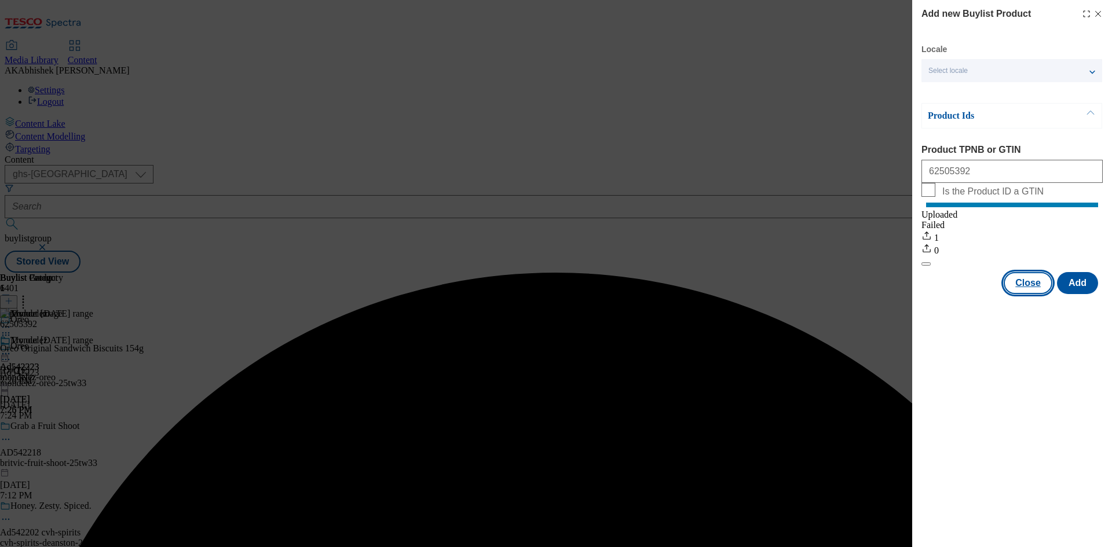
click at [1029, 291] on button "Close" at bounding box center [1028, 283] width 49 height 22
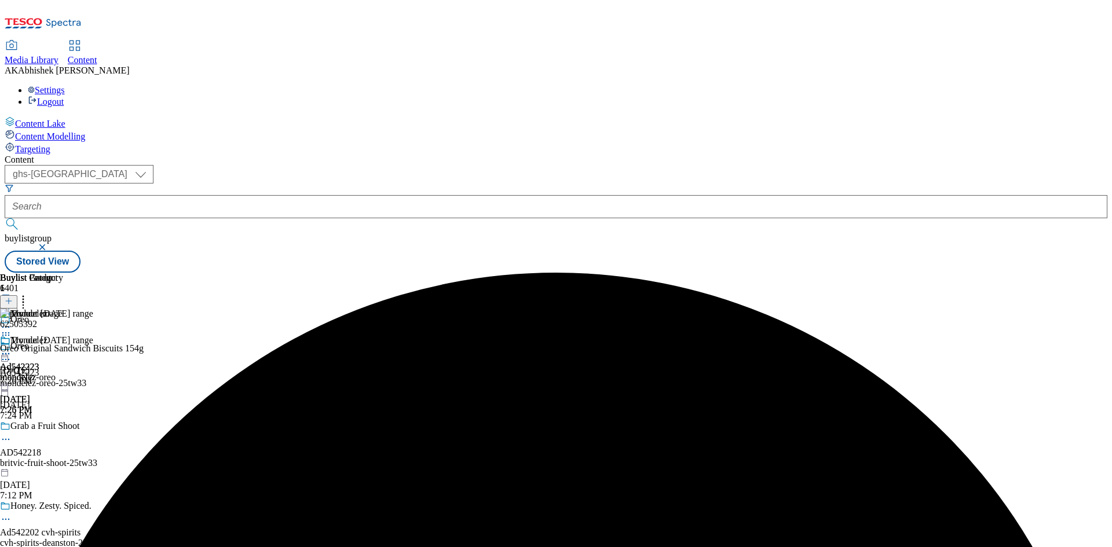
click at [12, 348] on icon at bounding box center [6, 354] width 12 height 12
click at [63, 428] on span "Preview" at bounding box center [49, 432] width 27 height 9
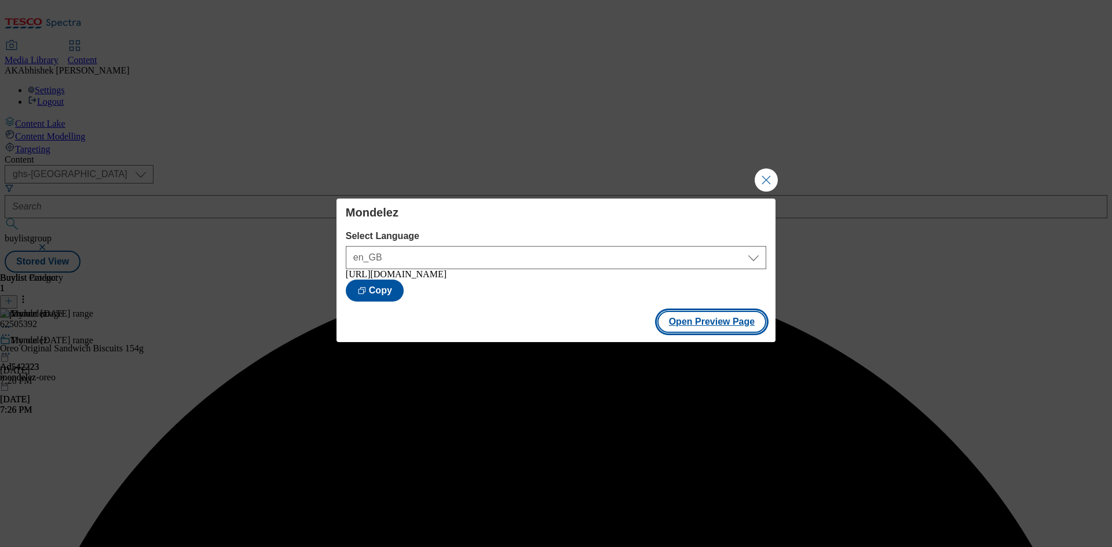
click at [722, 321] on button "Open Preview Page" at bounding box center [712, 322] width 109 height 22
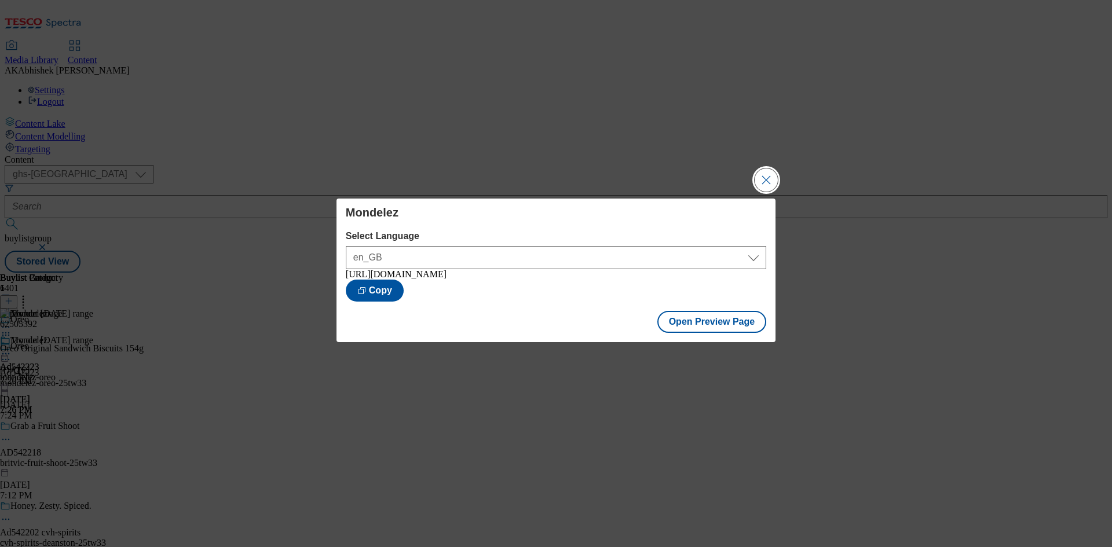
click at [769, 176] on button "Close Modal" at bounding box center [766, 180] width 23 height 23
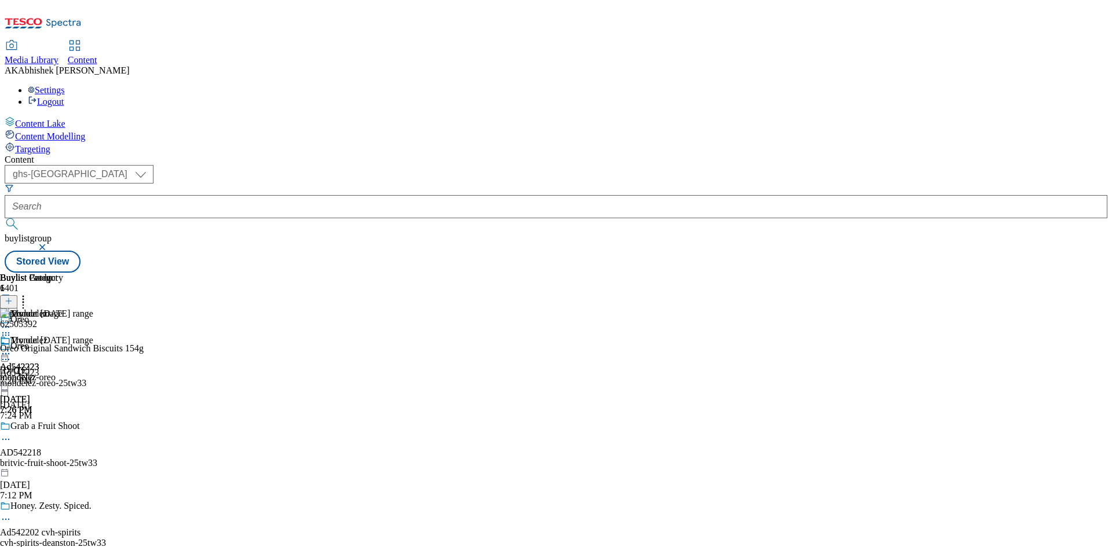
click at [12, 354] on icon at bounding box center [6, 360] width 12 height 12
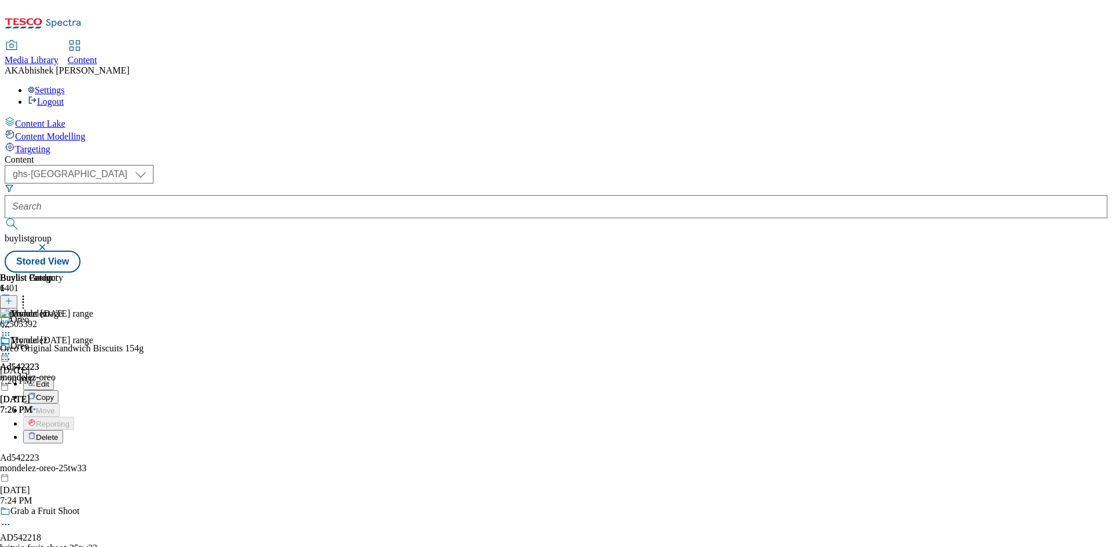
click at [49, 380] on span "Edit" at bounding box center [42, 384] width 13 height 9
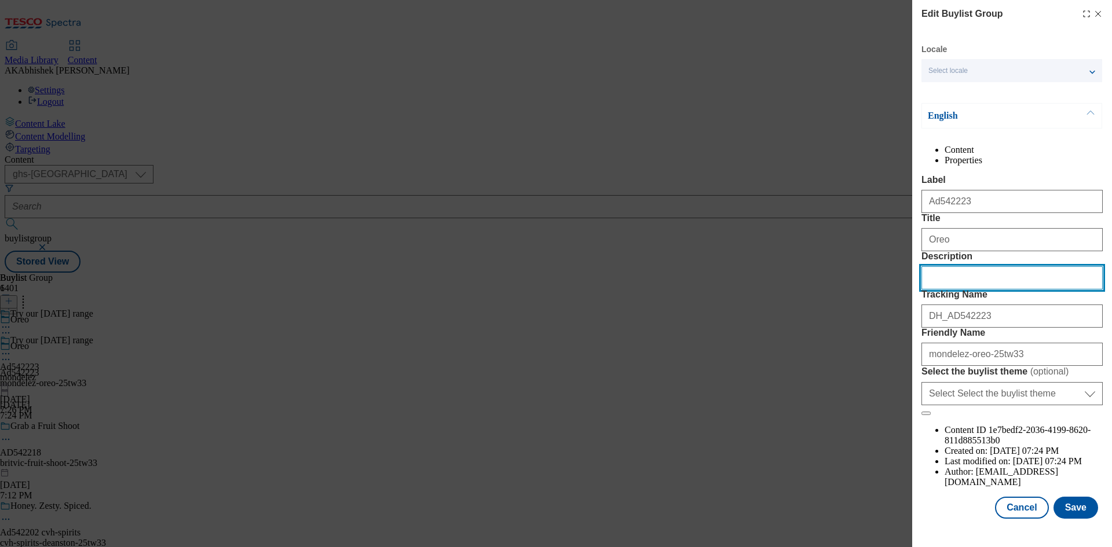
click at [965, 290] on input "Description" at bounding box center [1012, 277] width 181 height 23
paste input "Oreo Vanilla Cookie Chocolate Sandwich Biscuits 154G"
type input "Oreo Vanilla Cookie Chocolate Sandwich Biscuits 154G"
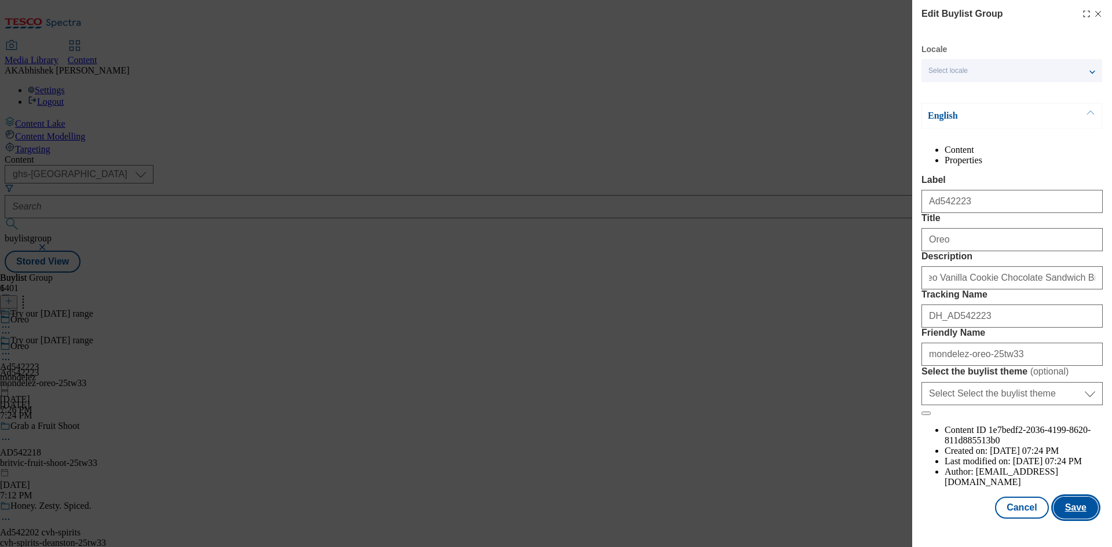
click at [1069, 532] on div "Modal" at bounding box center [1012, 529] width 200 height 16
click at [1067, 519] on button "Save" at bounding box center [1076, 508] width 45 height 22
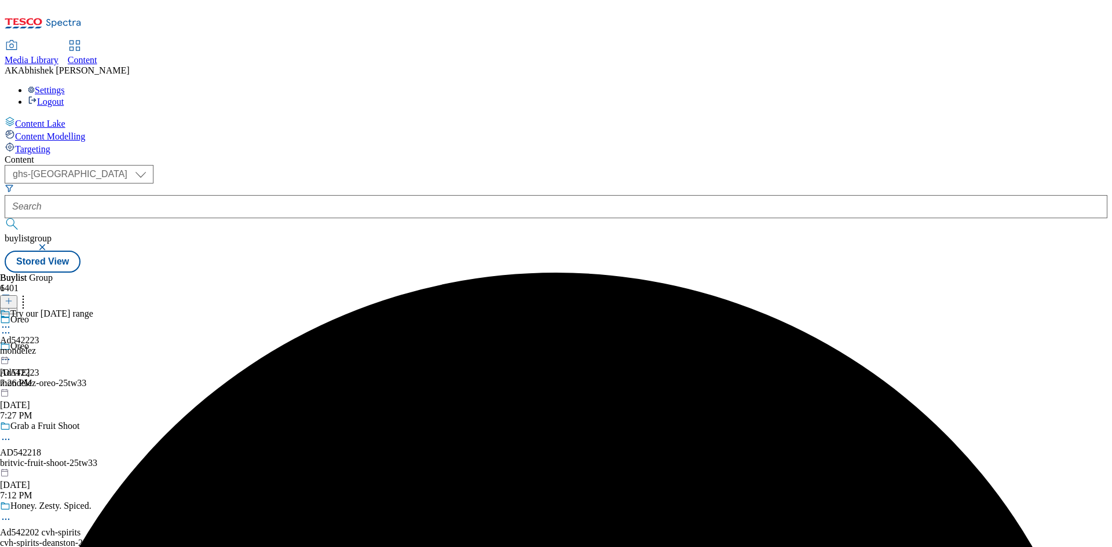
click at [12, 322] on icon at bounding box center [6, 328] width 12 height 12
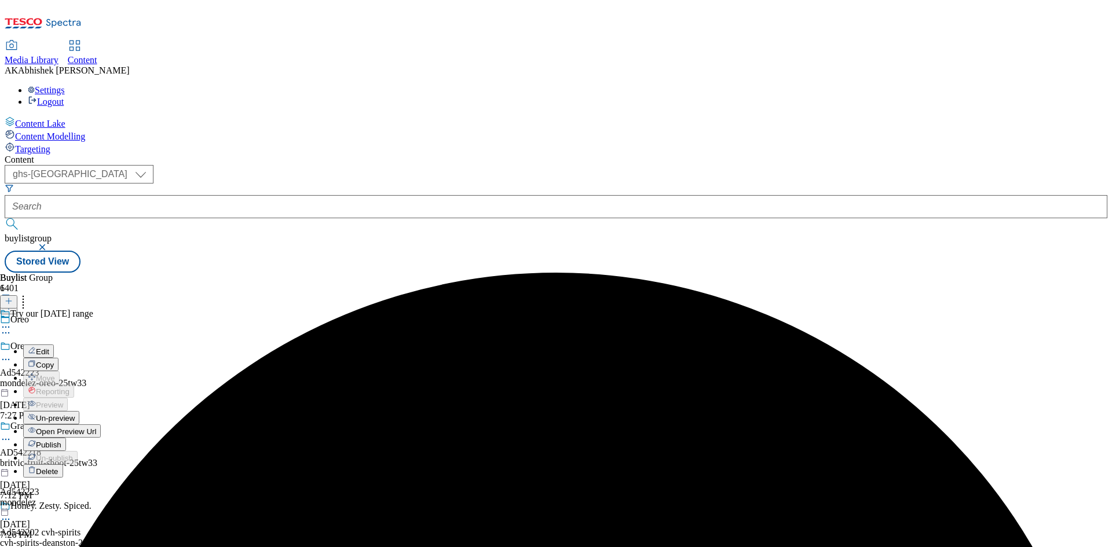
click at [49, 348] on span "Edit" at bounding box center [42, 352] width 13 height 9
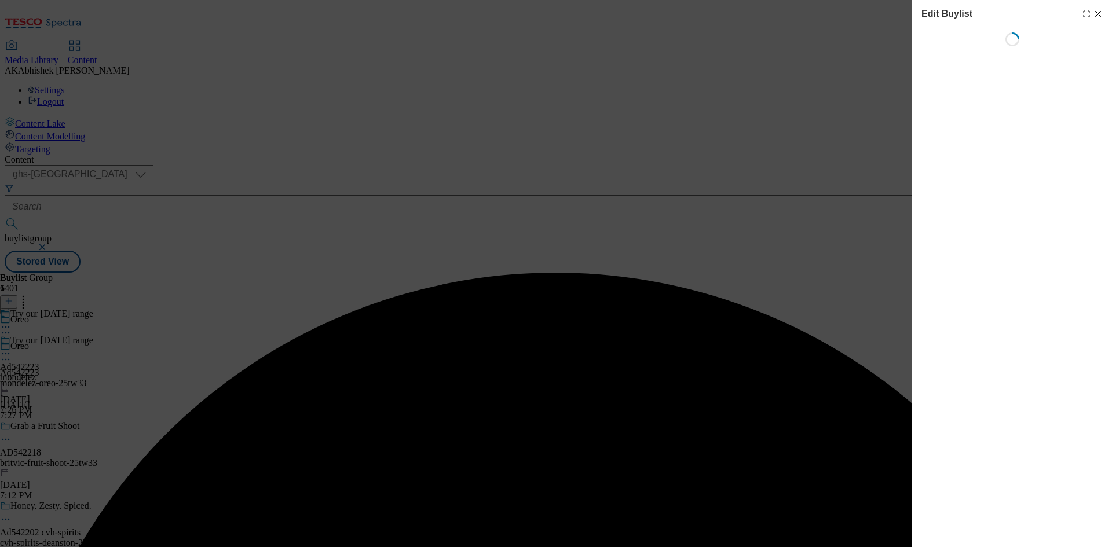
select select "tactical"
select select "supplier funded short term 1-3 weeks"
select select "dunnhumby"
select select "Banner"
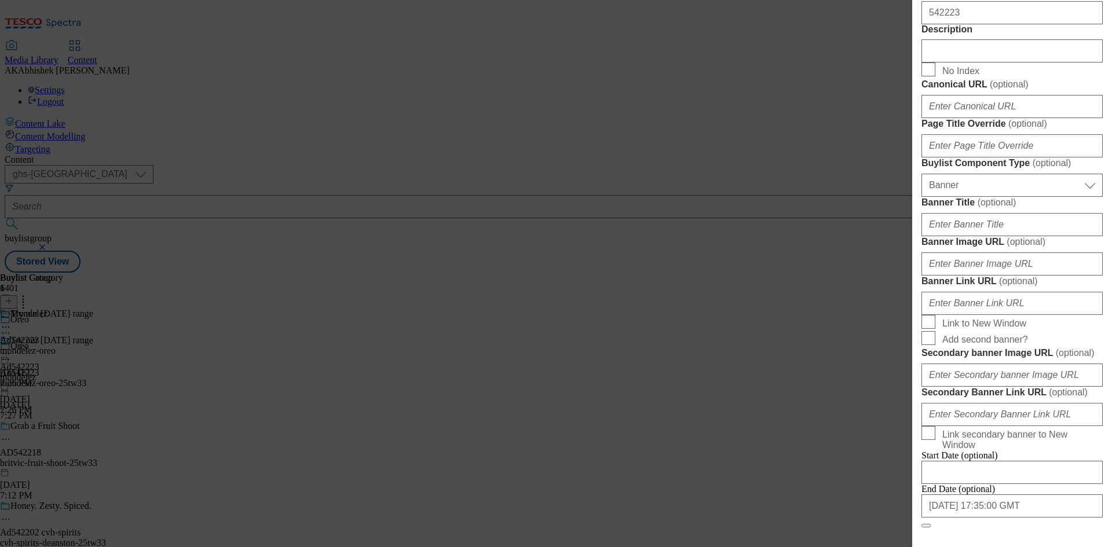
scroll to position [753, 0]
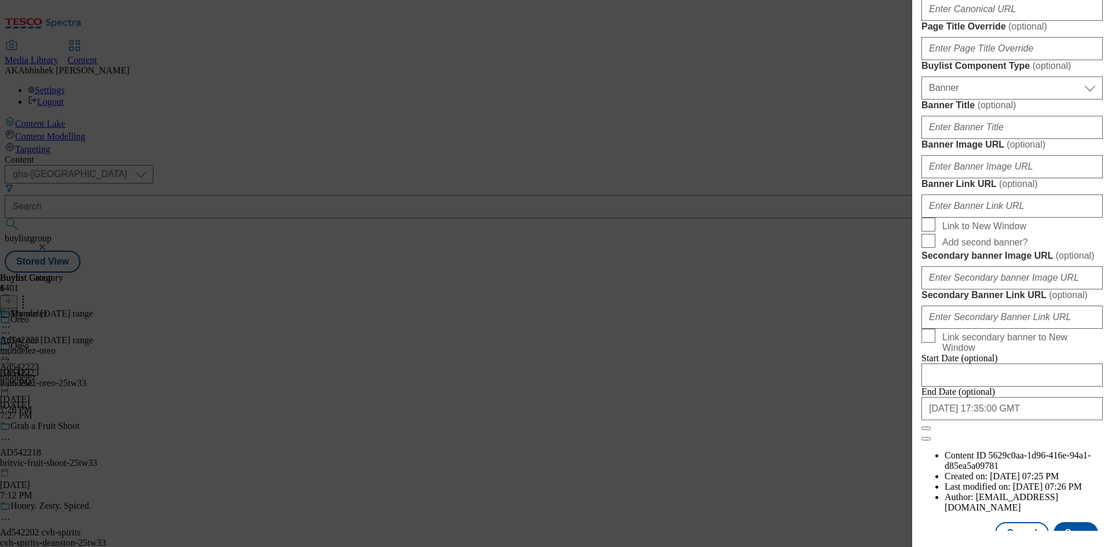
paste input "Oreo Vanilla Cookie Chocolate Sandwich Biscuits 154G"
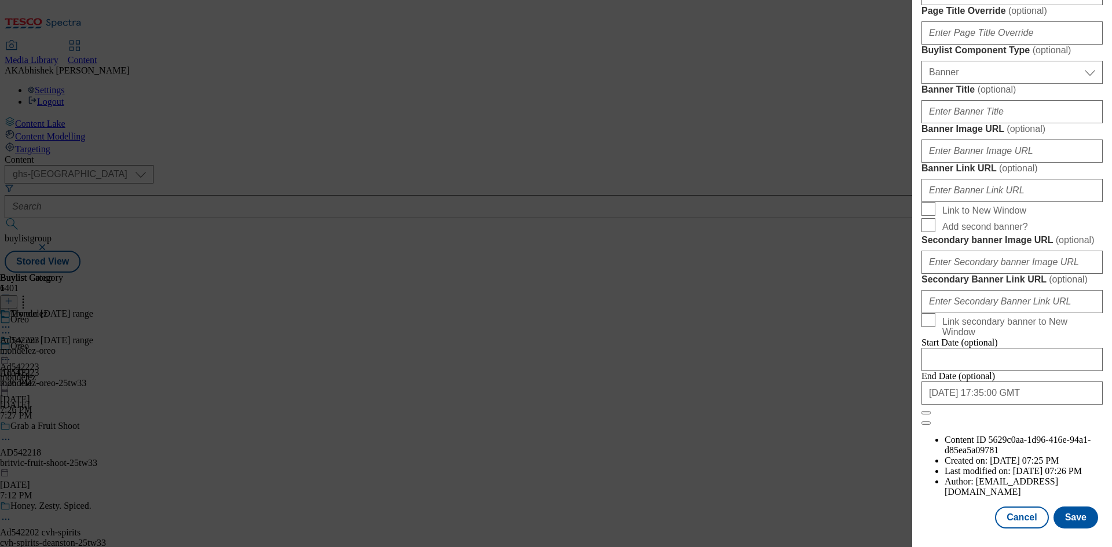
scroll to position [1199, 0]
type input "Oreo Vanilla Cookie Chocolate Sandwich Biscuits 154G"
click at [1060, 514] on button "Save" at bounding box center [1076, 518] width 45 height 22
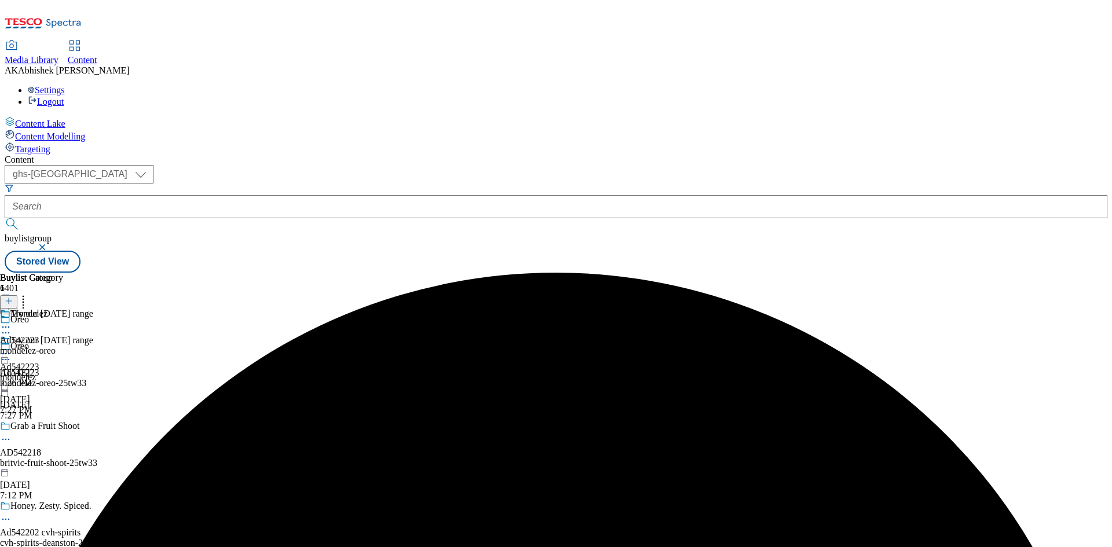
click at [12, 322] on icon at bounding box center [6, 328] width 12 height 12
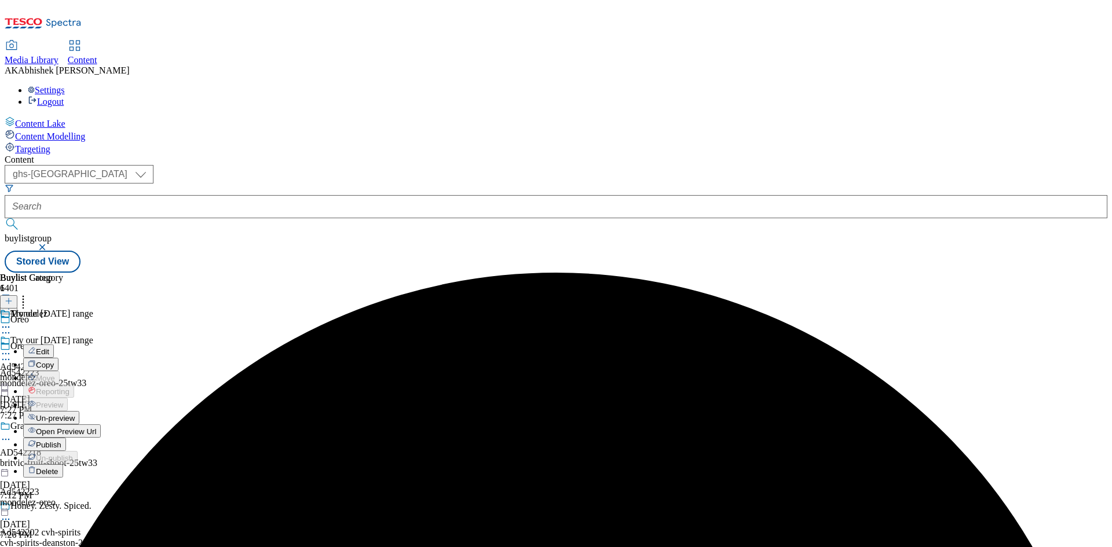
click at [49, 348] on span "Edit" at bounding box center [42, 352] width 13 height 9
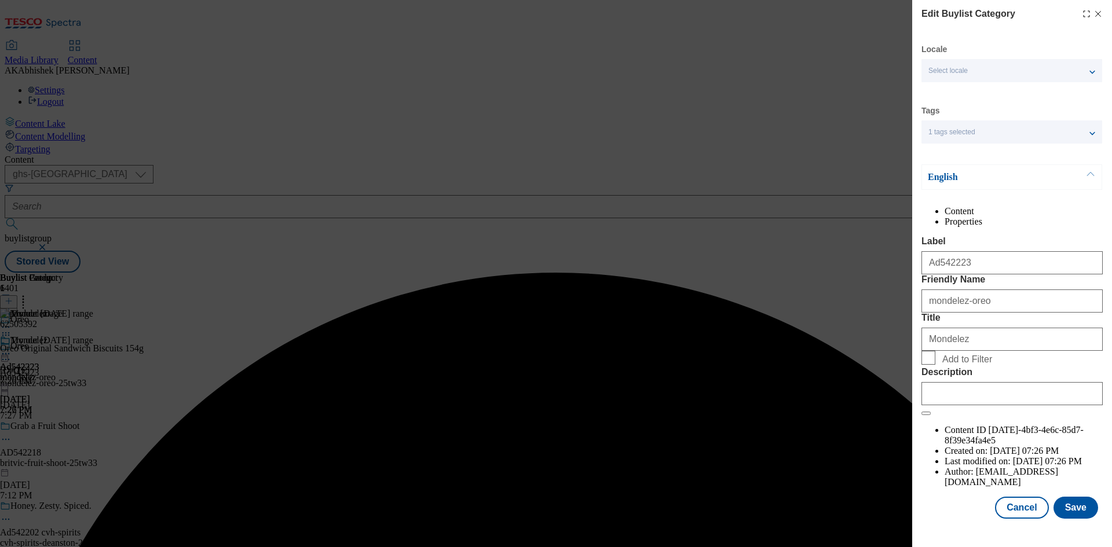
scroll to position [23, 0]
click at [1039, 406] on input "Description" at bounding box center [1012, 393] width 181 height 23
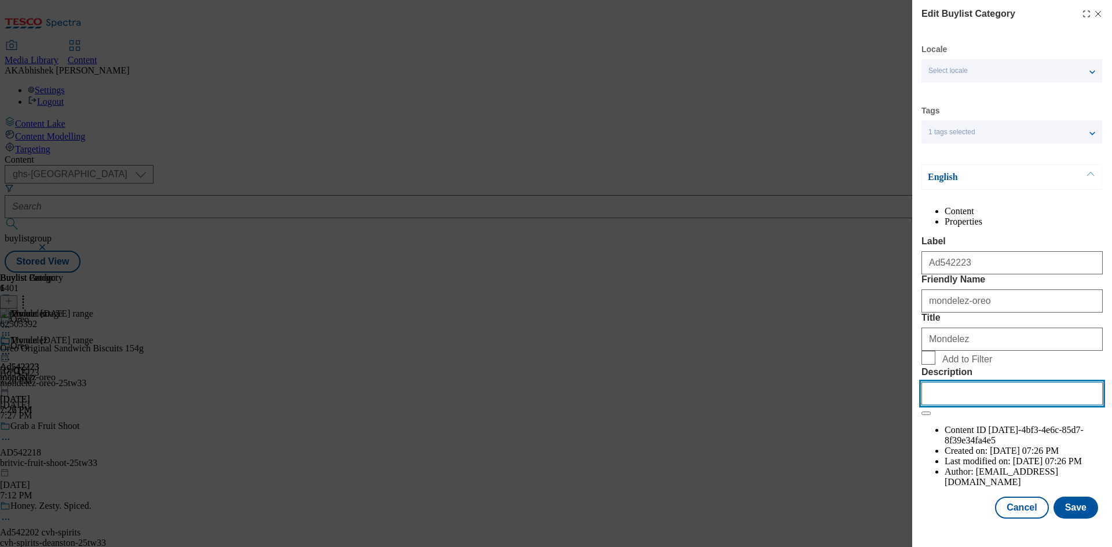
paste input "Oreo Vanilla Cookie Chocolate Sandwich Biscuits 154G"
type input "Oreo Vanilla Cookie Chocolate Sandwich Biscuits 154G"
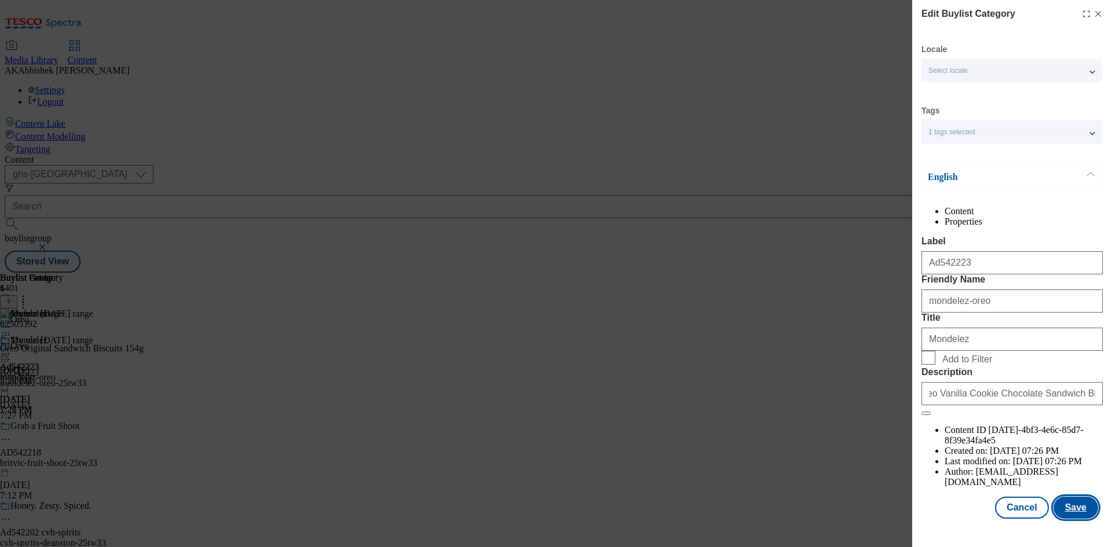
click at [1080, 519] on button "Save" at bounding box center [1076, 508] width 45 height 22
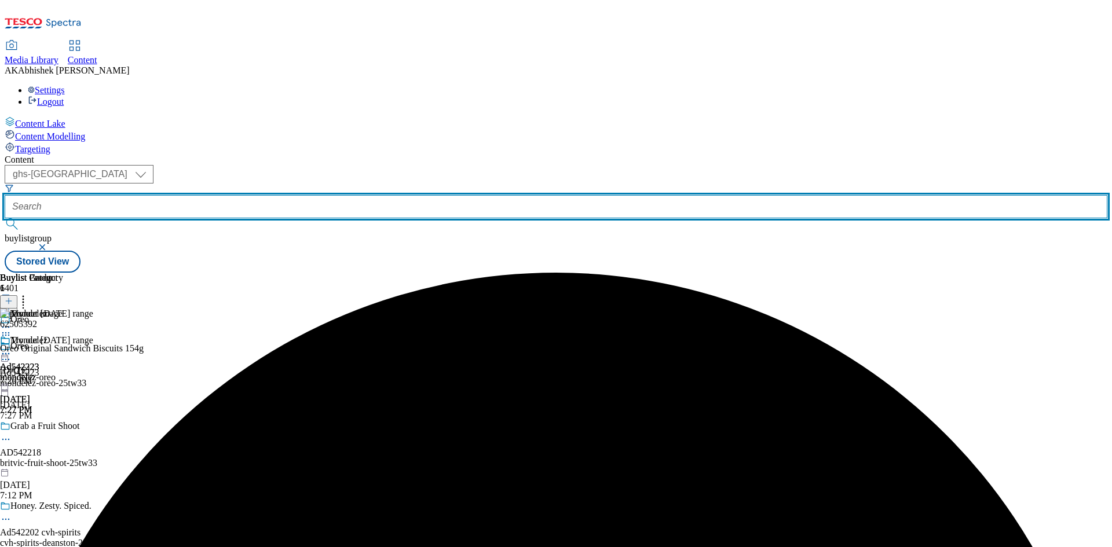
click at [260, 195] on input "text" at bounding box center [556, 206] width 1103 height 23
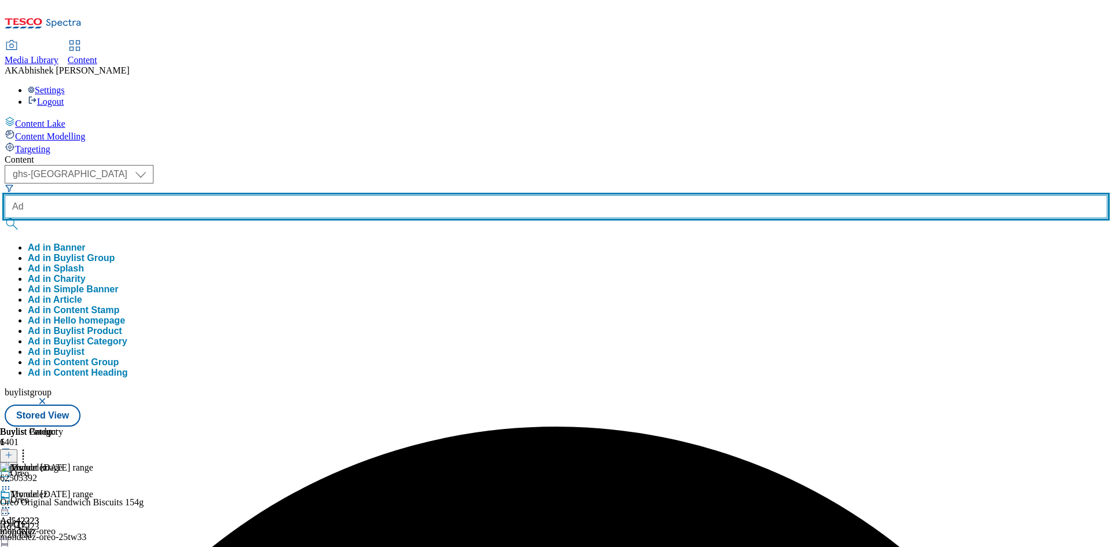
paste input "542218"
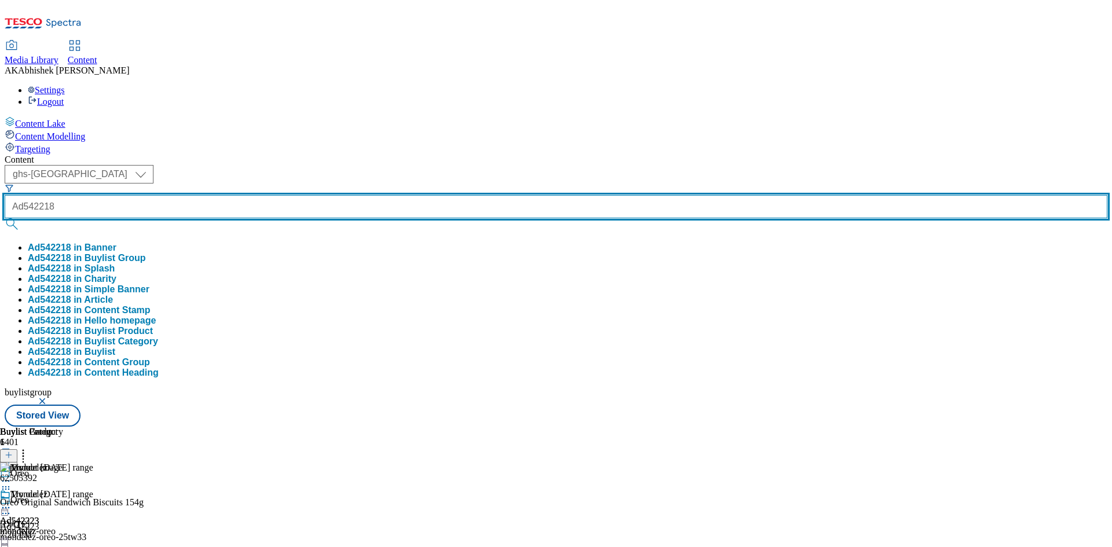
type input "Ad542218"
click at [5, 218] on button "submit" at bounding box center [13, 224] width 16 height 12
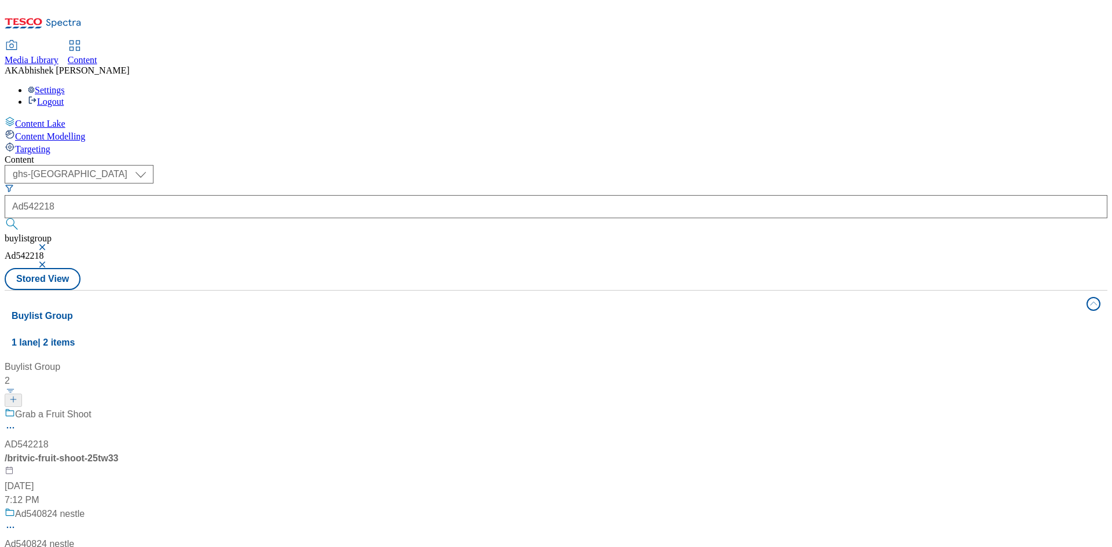
click at [149, 408] on div "Grab a Fruit Shoot AD542218 / britvic-fruit-shoot-25tw33 [DATE] 7:12 PM" at bounding box center [77, 458] width 145 height 100
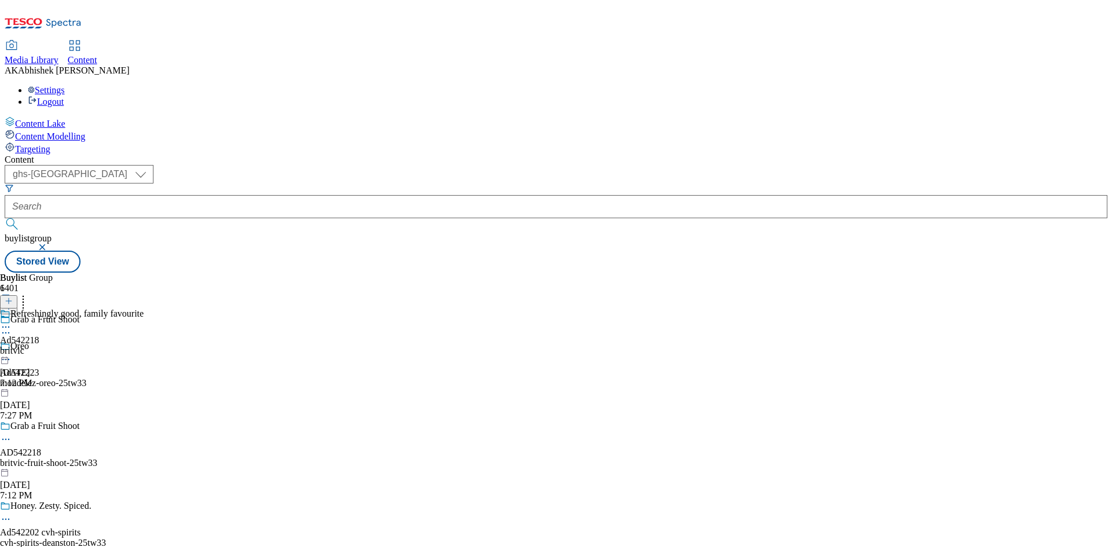
click at [12, 434] on icon at bounding box center [6, 440] width 12 height 12
click at [49, 460] on span "Edit" at bounding box center [42, 464] width 13 height 9
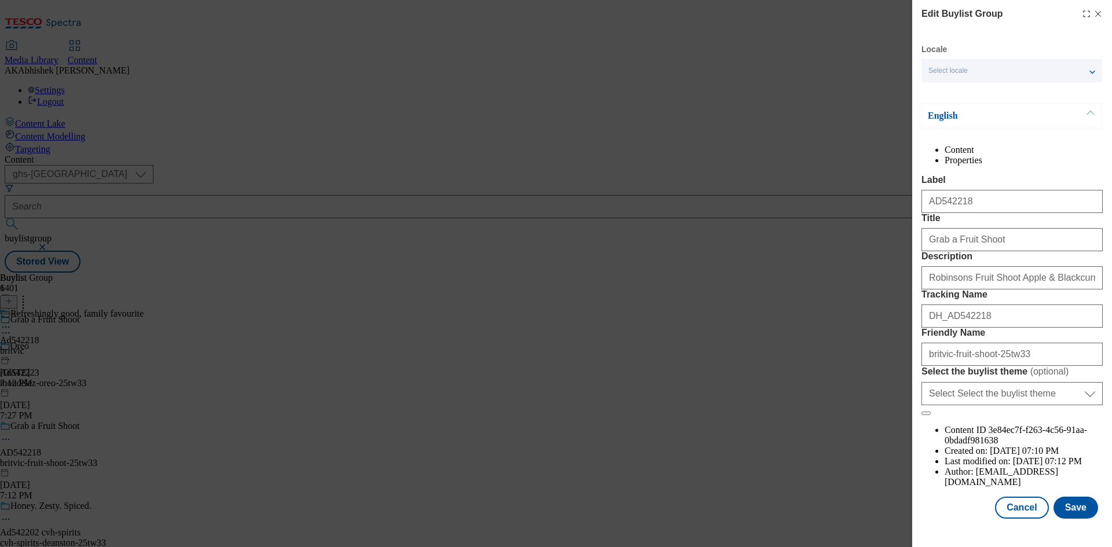
scroll to position [45, 0]
click at [1063, 519] on button "Save" at bounding box center [1076, 508] width 45 height 22
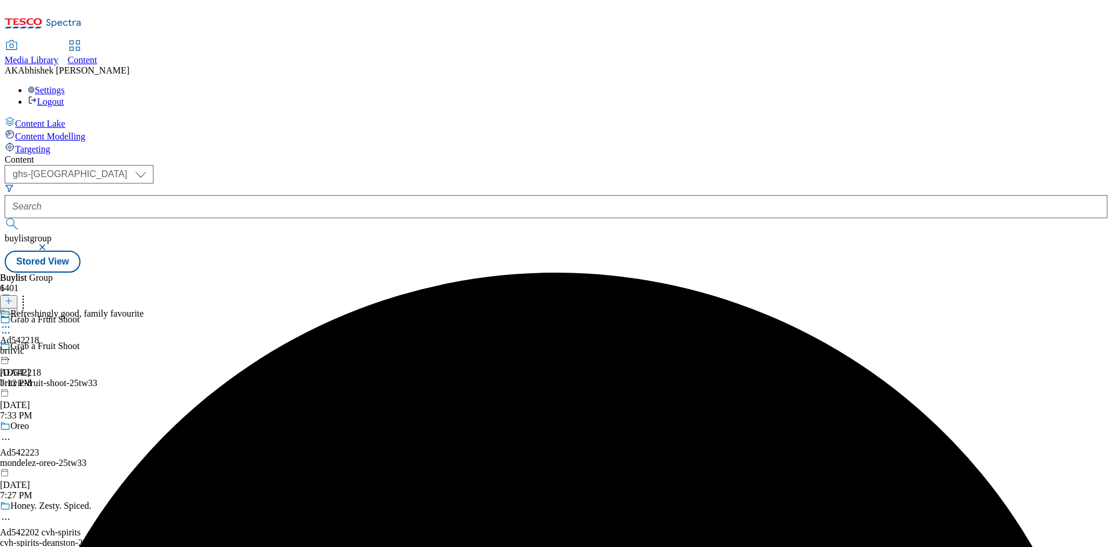
click at [12, 322] on icon at bounding box center [6, 328] width 12 height 12
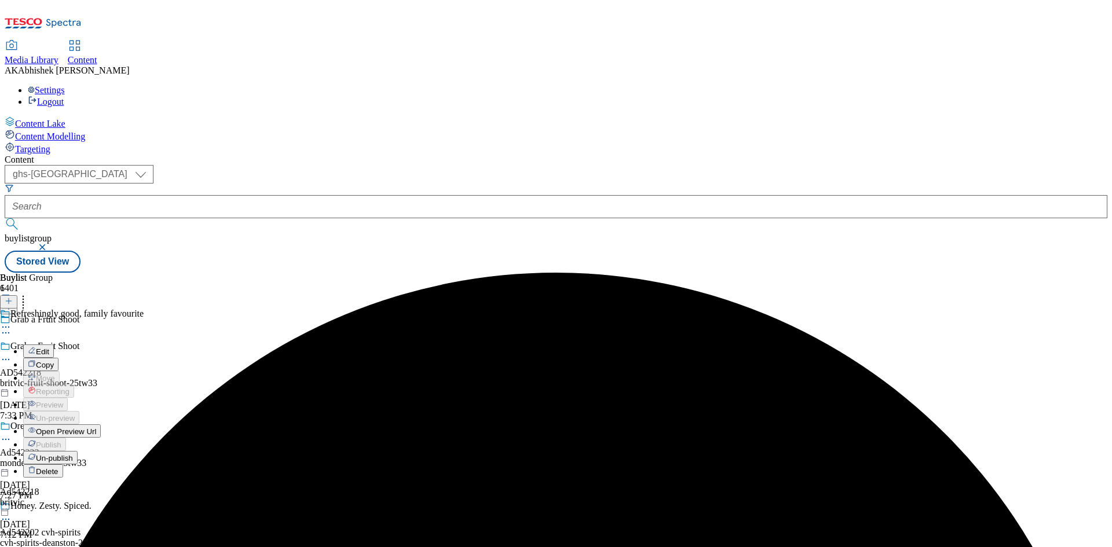
click at [54, 345] on button "Edit" at bounding box center [38, 351] width 31 height 13
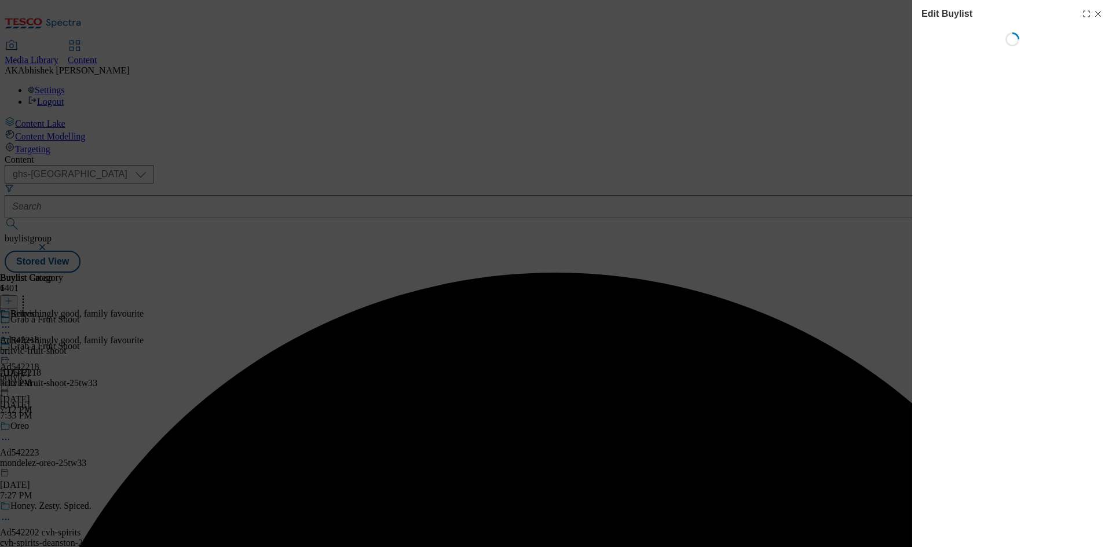
select select "tactical"
select select "supplier funded short term 1-3 weeks"
select select "dunnhumby"
select select "Banner"
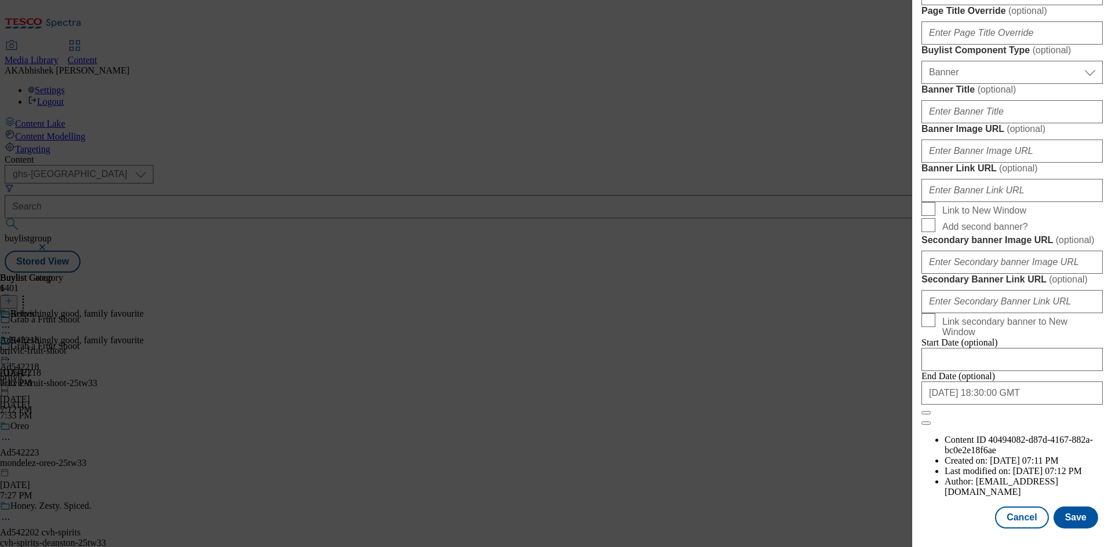
scroll to position [1199, 0]
click at [1038, 405] on input "[DATE] 18:30:00 GMT" at bounding box center [1012, 393] width 181 height 23
select select "2026"
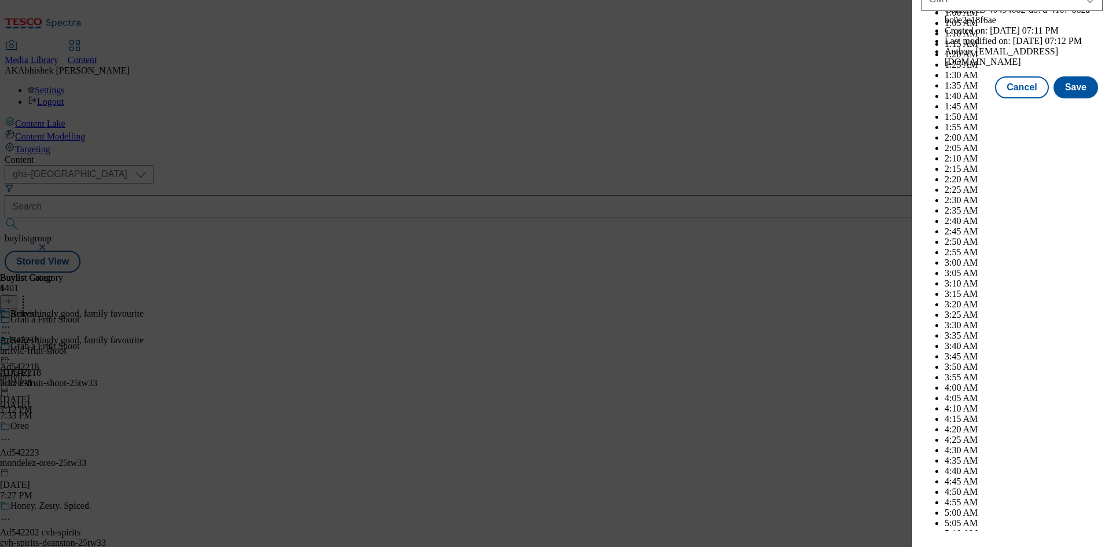
scroll to position [4752, 0]
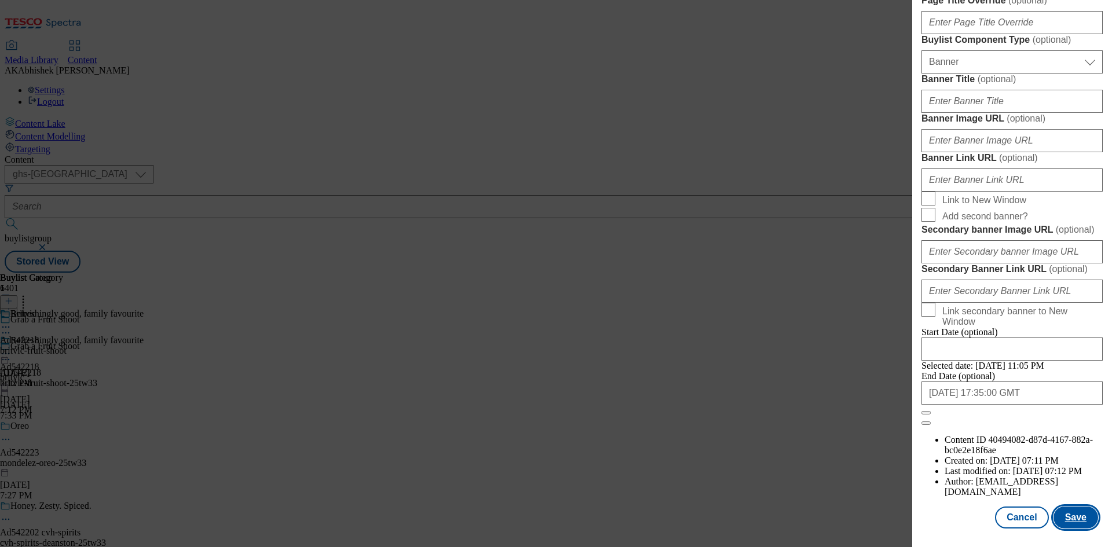
click at [1069, 521] on button "Save" at bounding box center [1076, 518] width 45 height 22
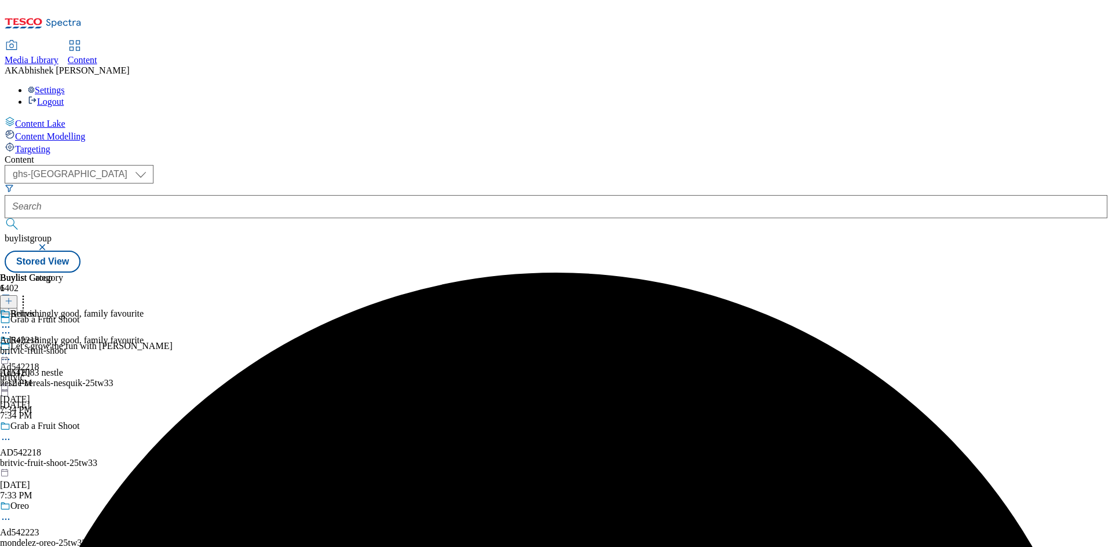
click at [10, 327] on circle at bounding box center [9, 328] width 2 height 2
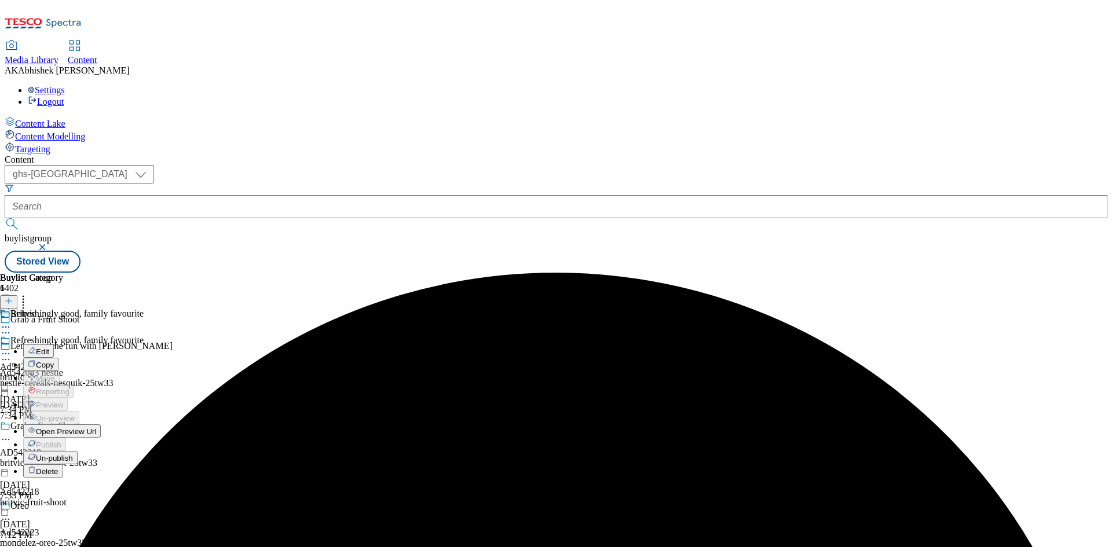
click at [49, 348] on span "Edit" at bounding box center [42, 352] width 13 height 9
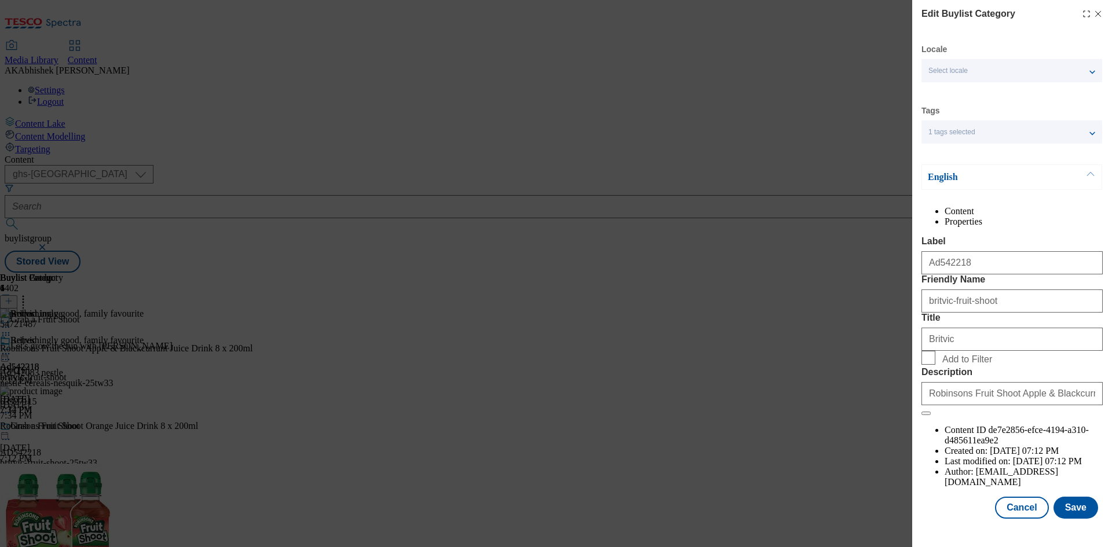
scroll to position [23, 0]
click at [1067, 519] on button "Save" at bounding box center [1076, 508] width 45 height 22
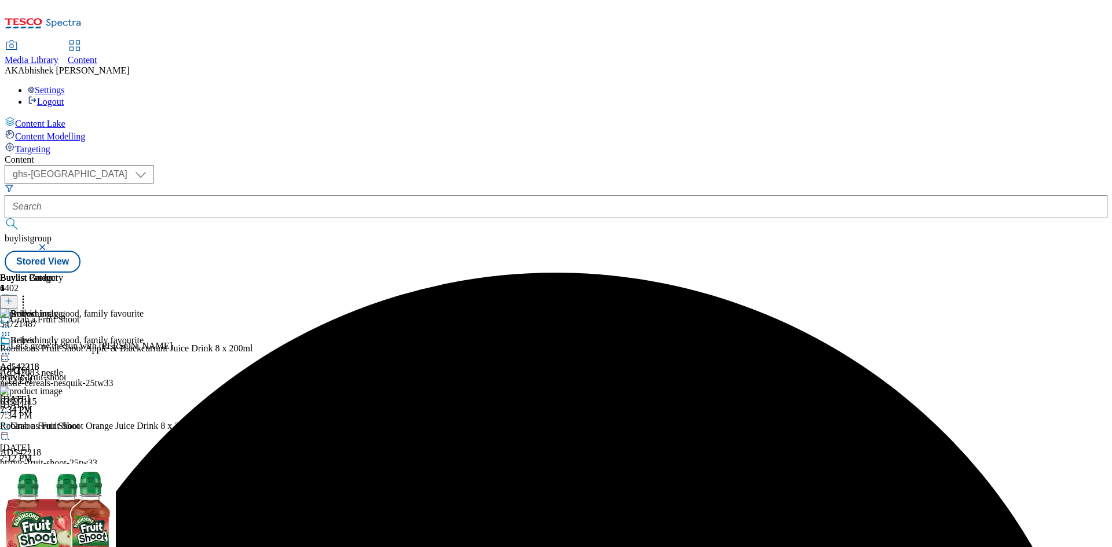
click at [67, 335] on div "Britvic" at bounding box center [33, 348] width 67 height 27
click at [67, 335] on div "Britvic Ad542218 britvic-fruit-shoot [DATE] 7:34 PM" at bounding box center [33, 375] width 67 height 80
click at [12, 348] on icon at bounding box center [6, 354] width 12 height 12
click at [63, 428] on span "Preview" at bounding box center [49, 432] width 27 height 9
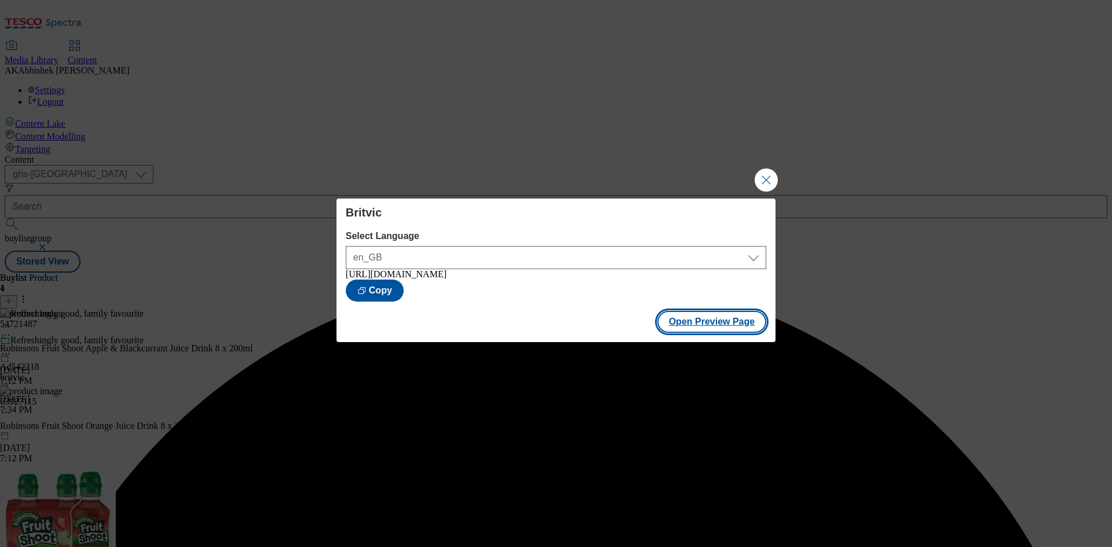
click at [681, 323] on button "Open Preview Page" at bounding box center [712, 322] width 109 height 22
click at [762, 173] on button "Close Modal" at bounding box center [766, 180] width 23 height 23
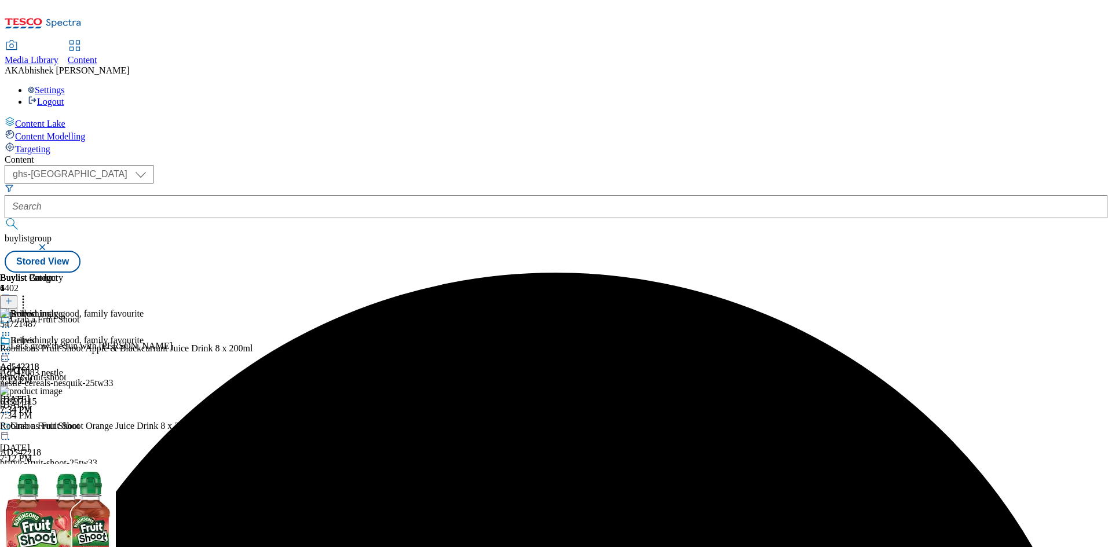
click at [12, 348] on icon at bounding box center [6, 354] width 12 height 12
click at [61, 468] on span "Publish" at bounding box center [48, 472] width 25 height 9
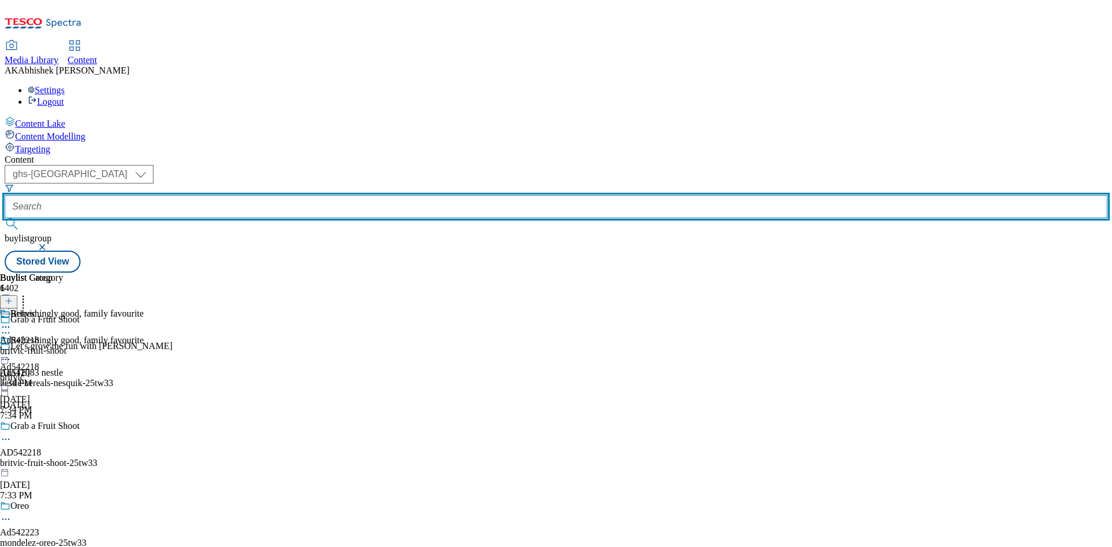
click at [300, 195] on input "text" at bounding box center [556, 206] width 1103 height 23
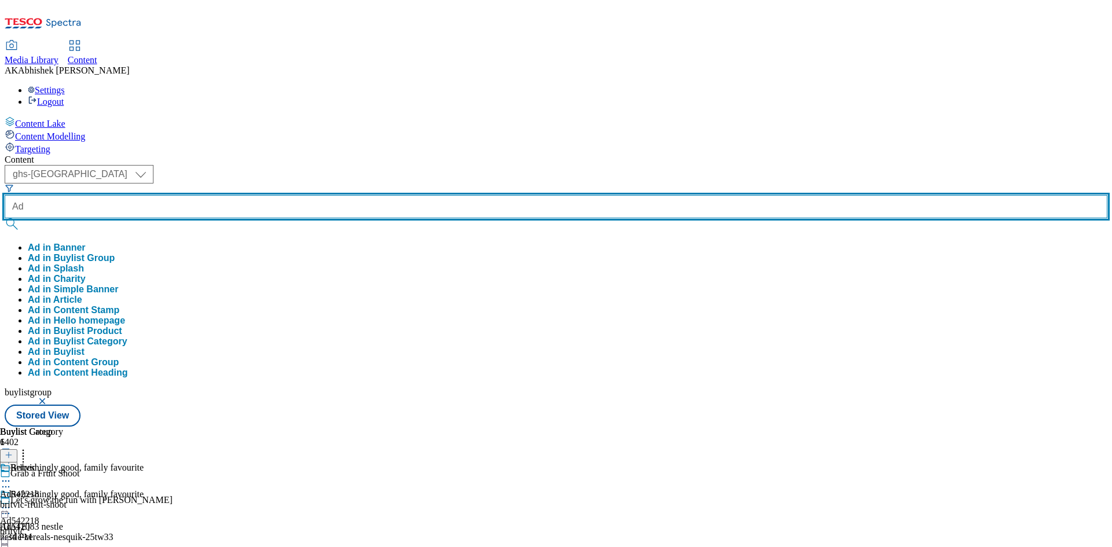
paste input "542083"
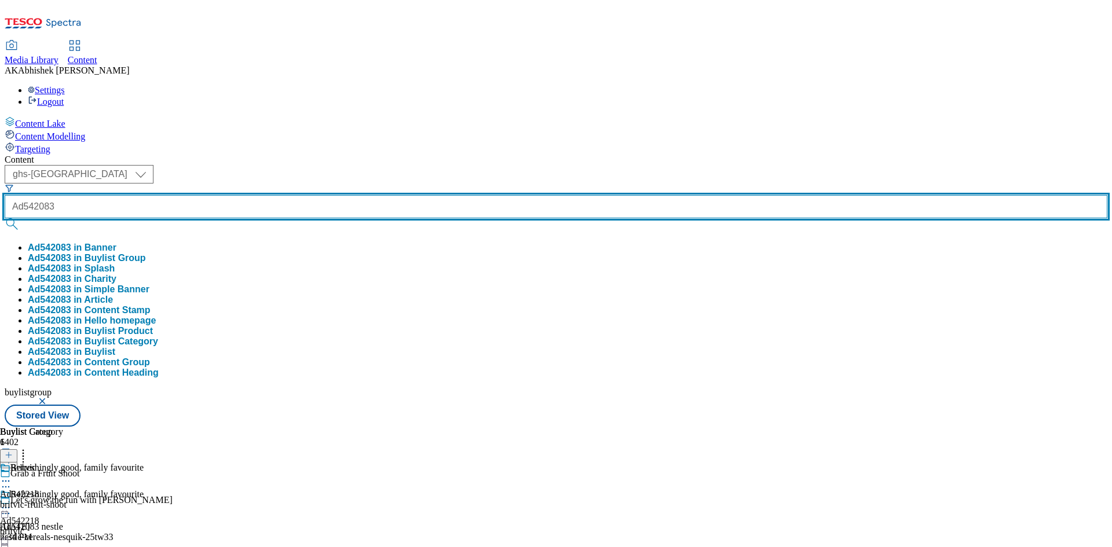
type input "Ad542083"
click at [5, 218] on button "submit" at bounding box center [13, 224] width 16 height 12
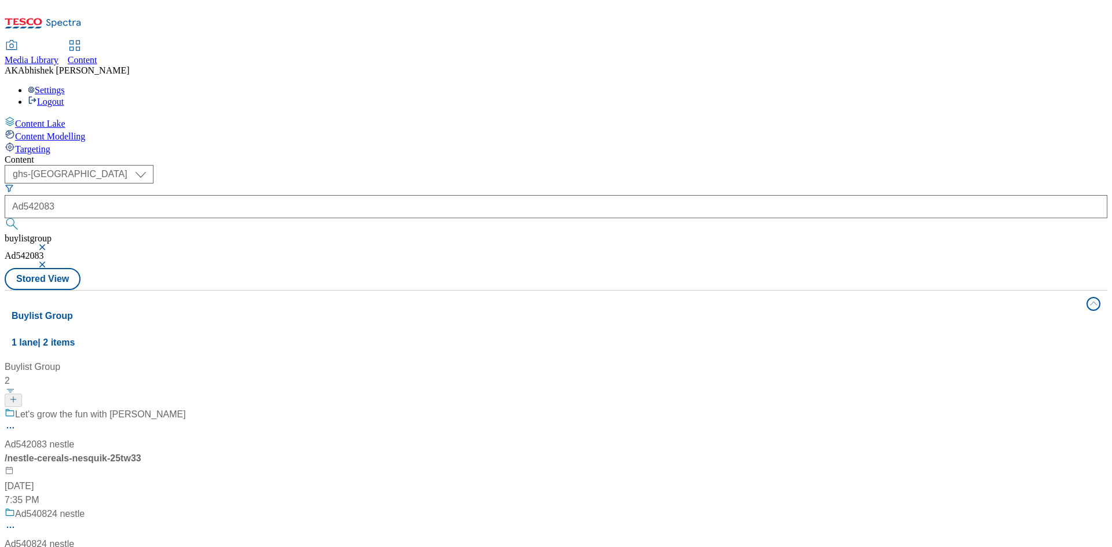
click at [186, 408] on div "Let's grow the fun with Nesquik Ad542083 nestle / nestle-cereals-nesquik-25tw33…" at bounding box center [95, 458] width 181 height 100
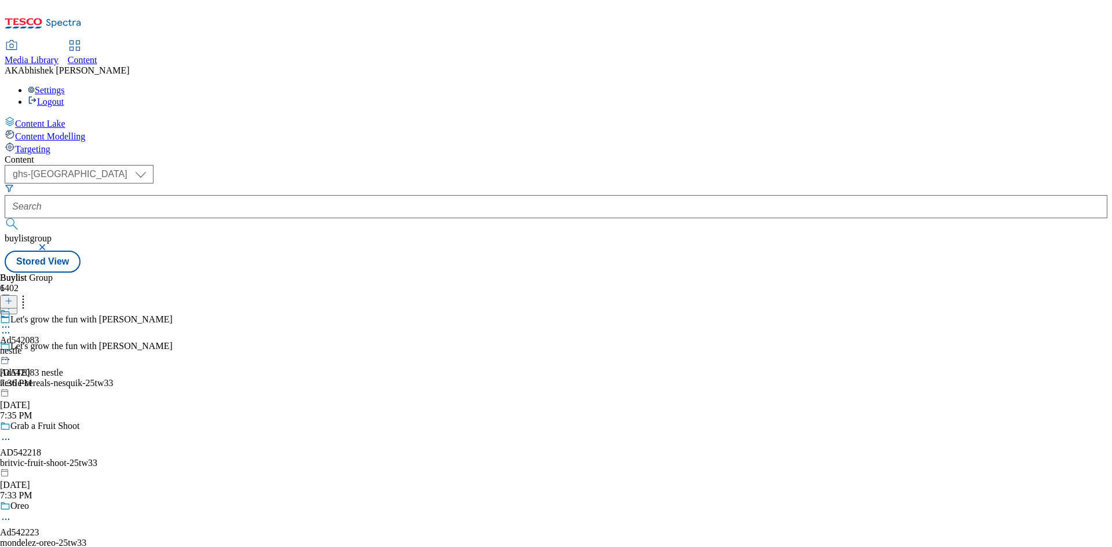
click at [12, 354] on icon at bounding box center [6, 360] width 12 height 12
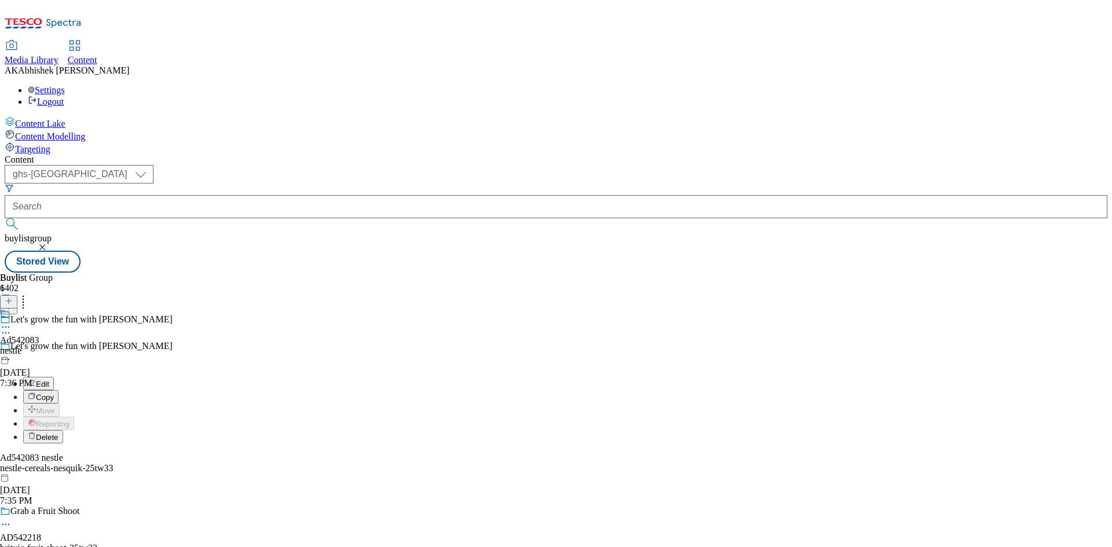
click at [49, 380] on span "Edit" at bounding box center [42, 384] width 13 height 9
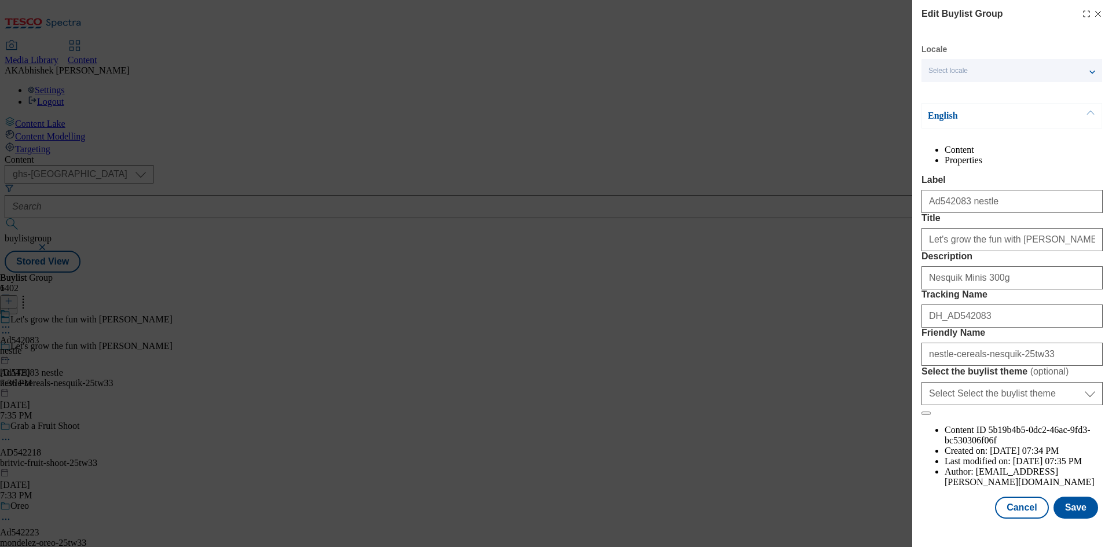
scroll to position [45, 0]
click at [1068, 516] on button "Save" at bounding box center [1076, 508] width 45 height 22
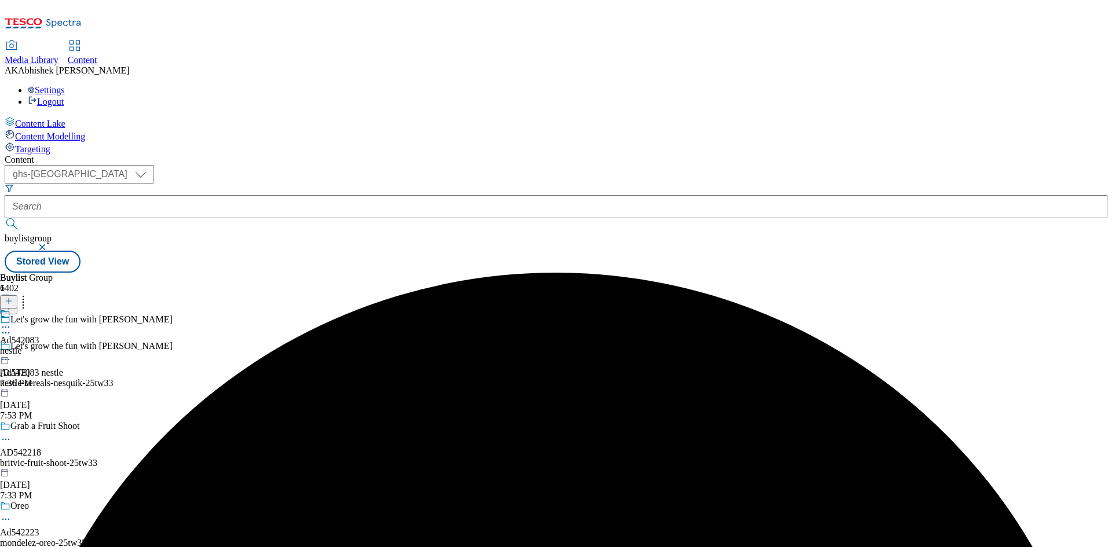
click at [12, 322] on icon at bounding box center [6, 328] width 12 height 12
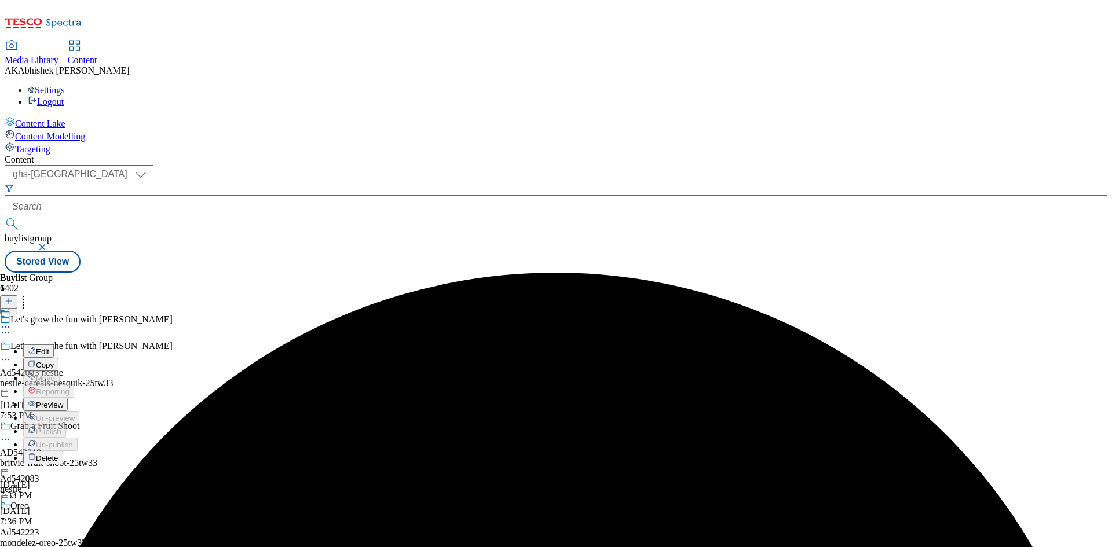
click at [49, 348] on span "Edit" at bounding box center [42, 352] width 13 height 9
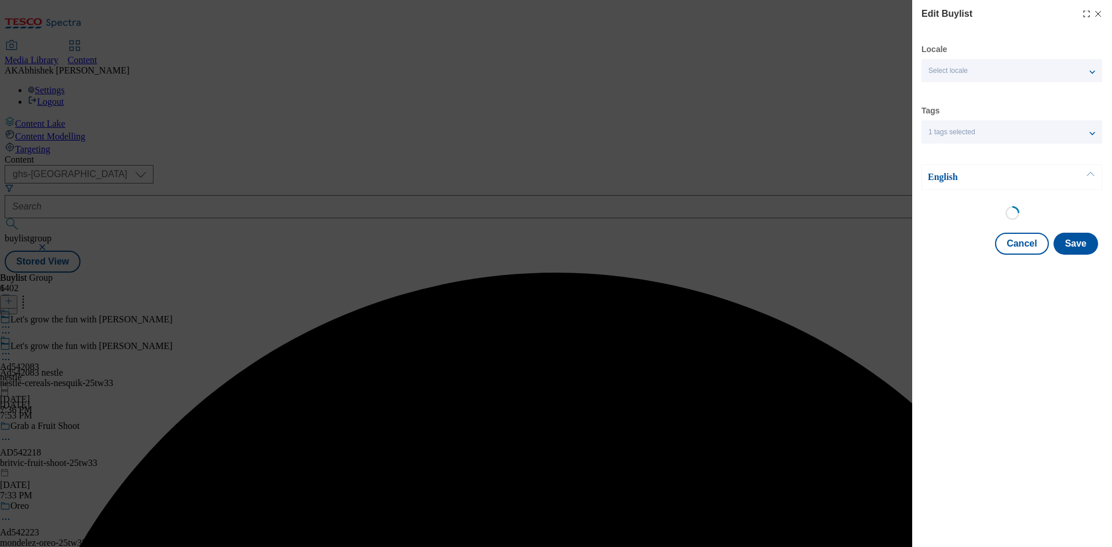
select select "tactical"
select select "supplier funded short term 1-3 weeks"
select select "dunnhumby"
select select "Banner"
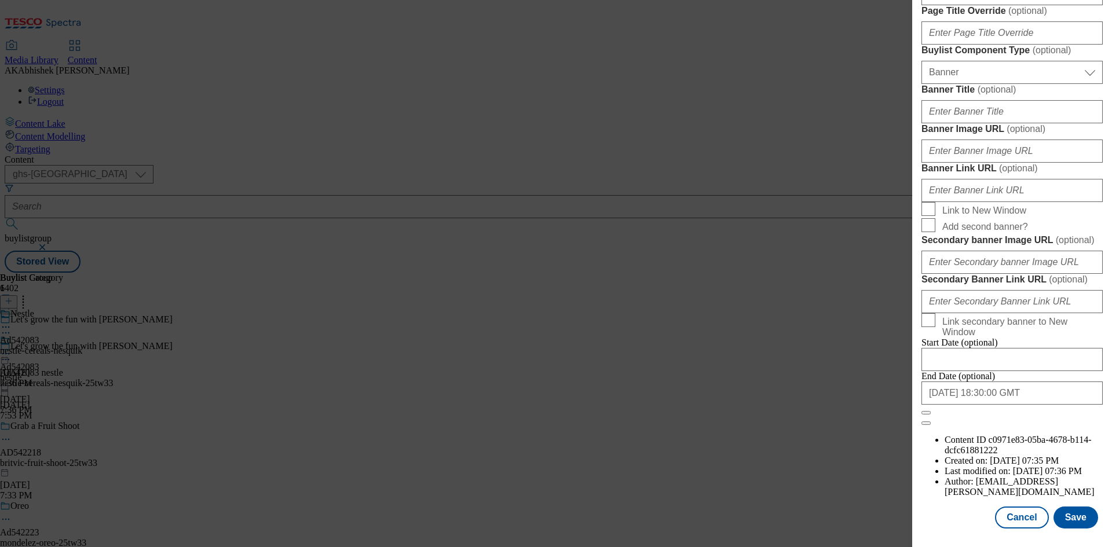
scroll to position [1199, 0]
click at [1034, 405] on input "[DATE] 18:30:00 GMT" at bounding box center [1012, 393] width 181 height 23
select select "2025"
select select "December"
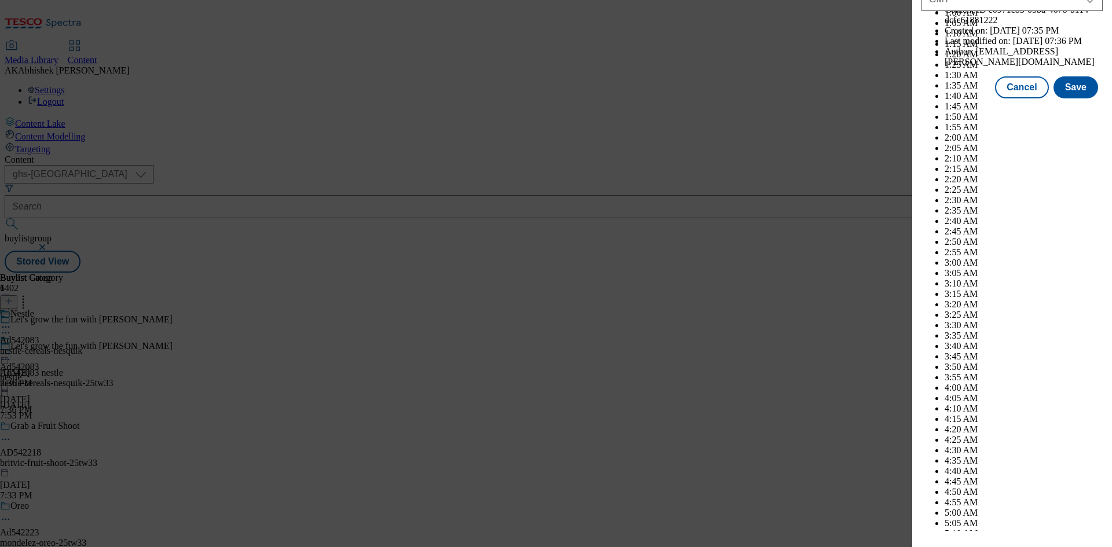
scroll to position [4752, 0]
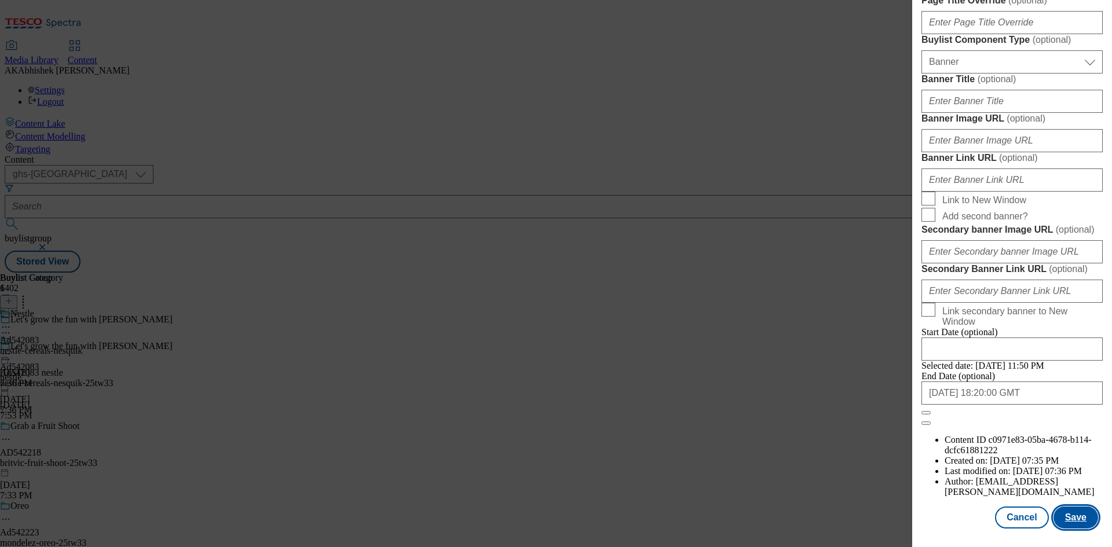
click at [1065, 520] on button "Save" at bounding box center [1076, 518] width 45 height 22
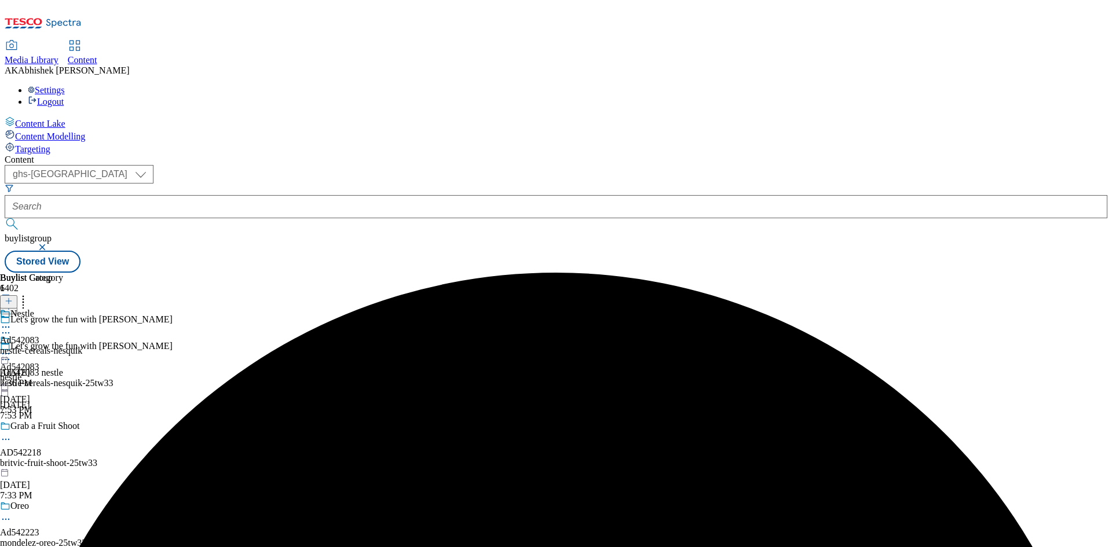
click at [12, 322] on icon at bounding box center [6, 328] width 12 height 12
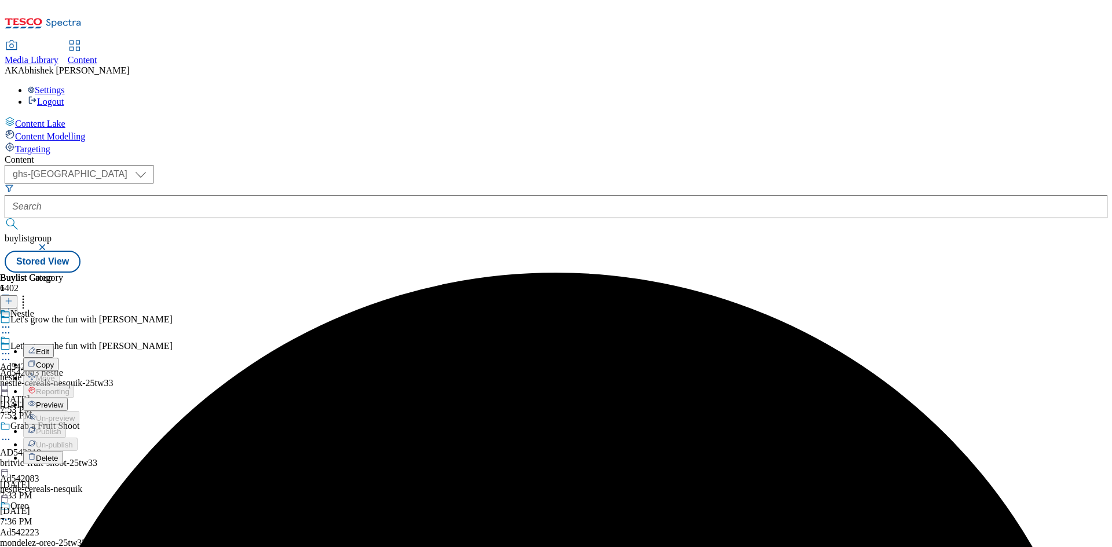
click at [49, 348] on span "Edit" at bounding box center [42, 352] width 13 height 9
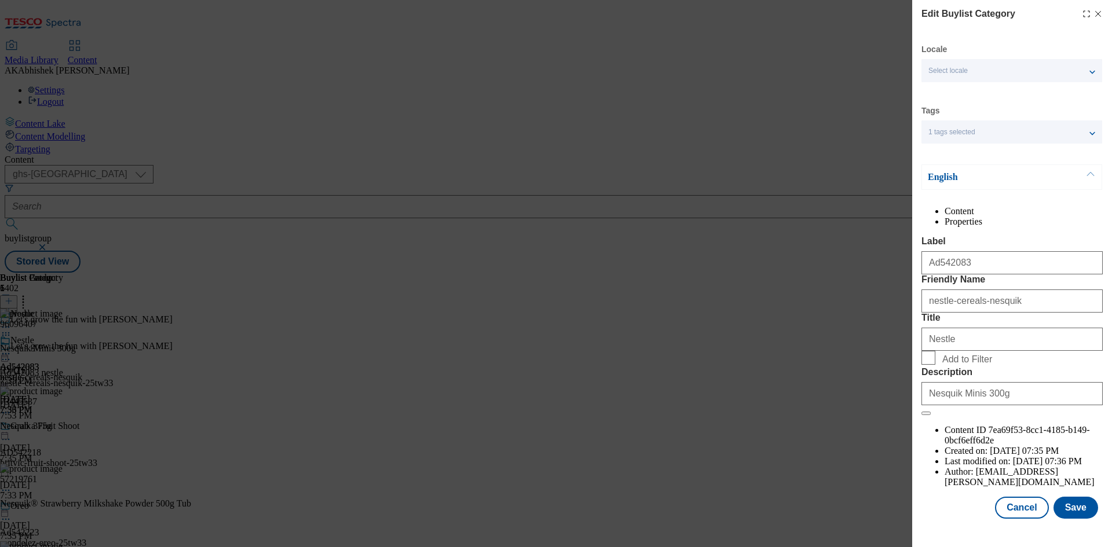
scroll to position [23, 0]
click at [1069, 519] on button "Save" at bounding box center [1076, 508] width 45 height 22
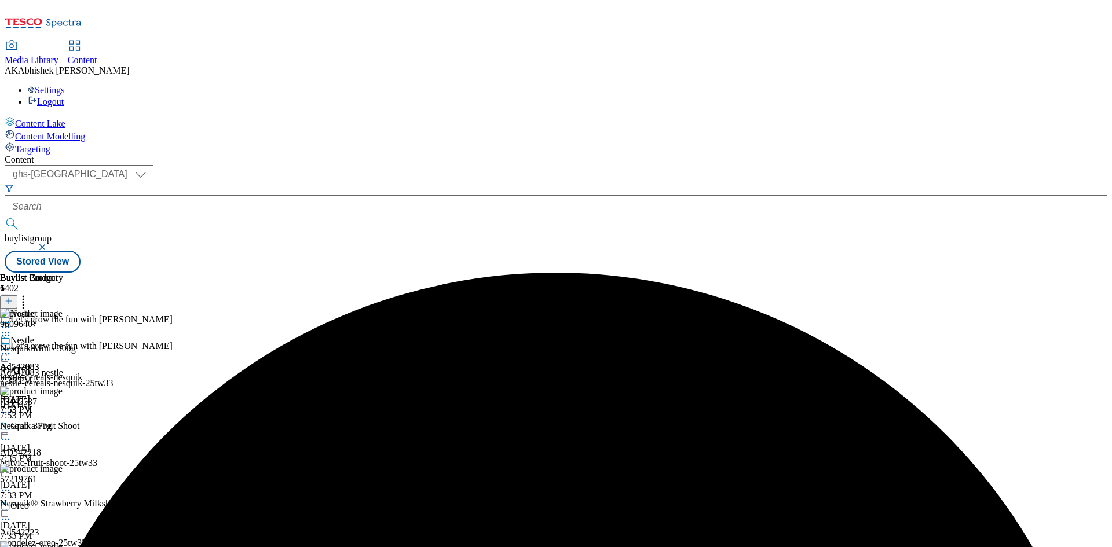
click at [12, 348] on icon at bounding box center [6, 354] width 12 height 12
click at [68, 425] on button "Preview" at bounding box center [45, 431] width 45 height 13
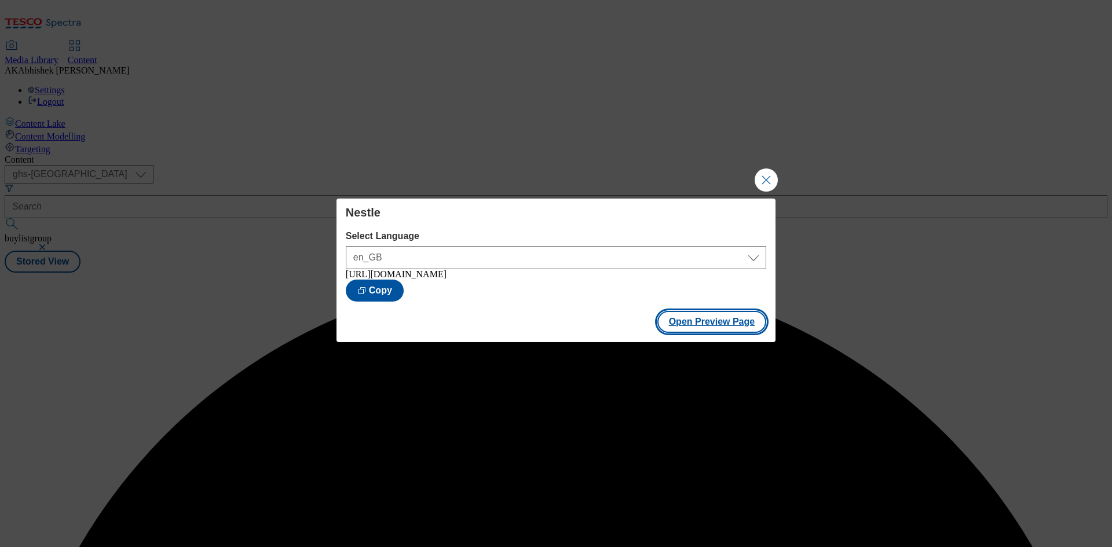
click at [686, 329] on button "Open Preview Page" at bounding box center [712, 322] width 109 height 22
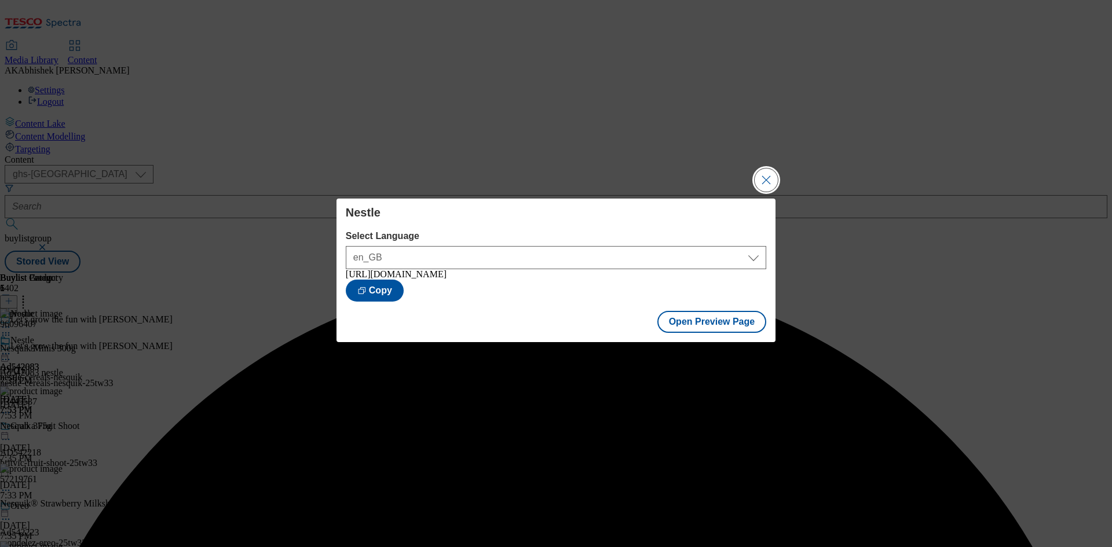
click at [768, 169] on button "Close Modal" at bounding box center [766, 180] width 23 height 23
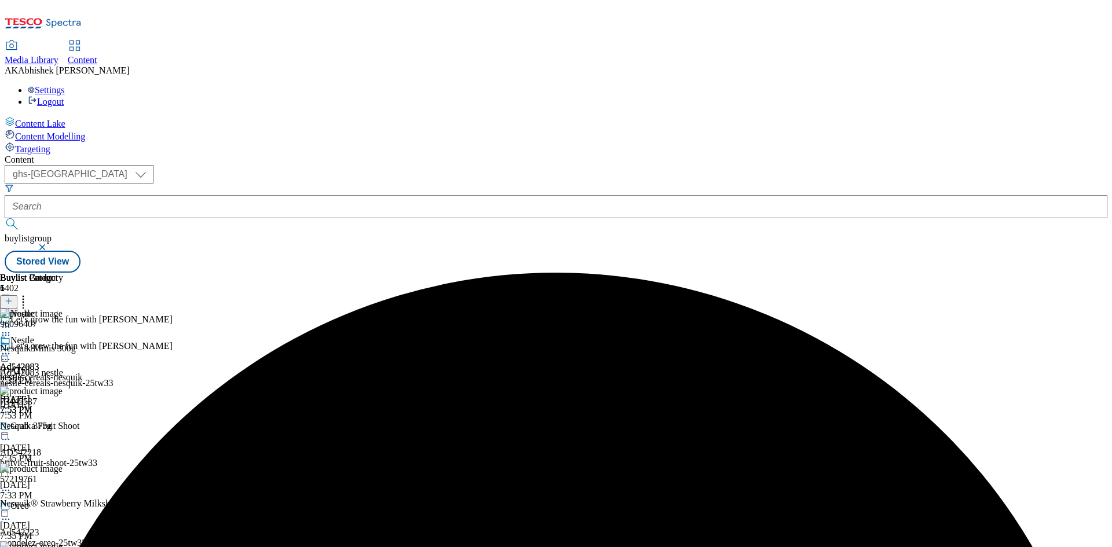
click at [12, 348] on icon at bounding box center [6, 354] width 12 height 12
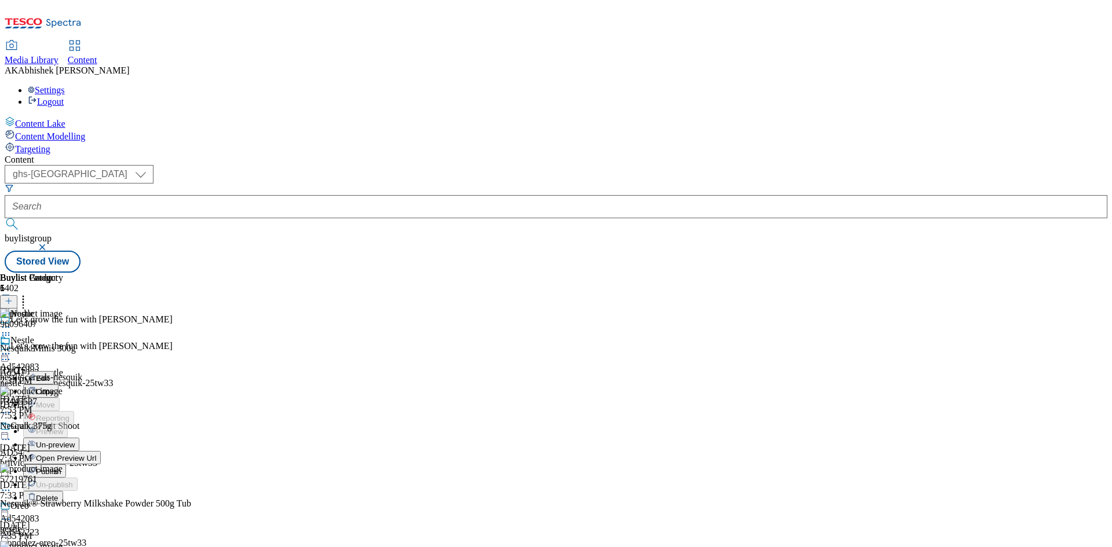
click at [61, 468] on span "Publish" at bounding box center [48, 472] width 25 height 9
